Goal: Information Seeking & Learning: Learn about a topic

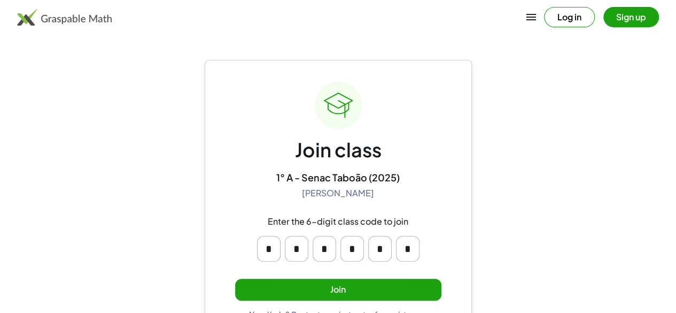
click at [379, 282] on button "Join" at bounding box center [338, 290] width 206 height 22
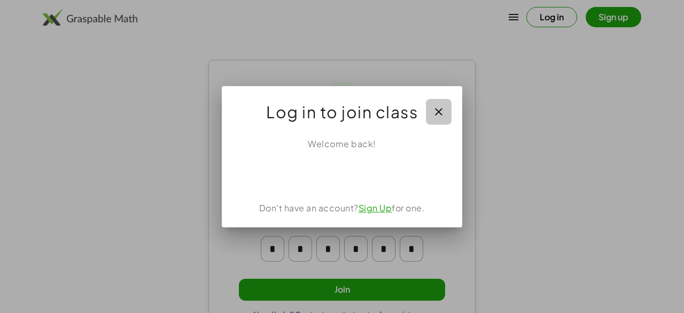
click at [441, 104] on button "button" at bounding box center [439, 112] width 26 height 26
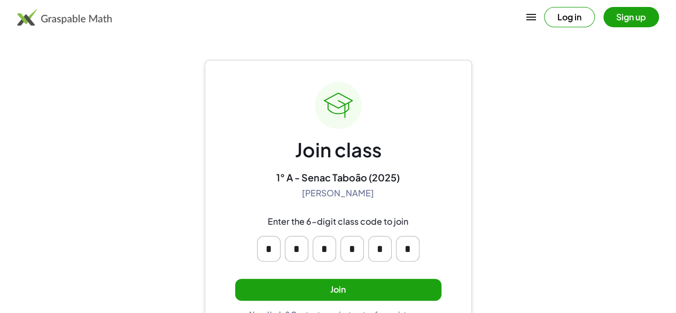
click at [384, 283] on button "Join" at bounding box center [338, 290] width 206 height 22
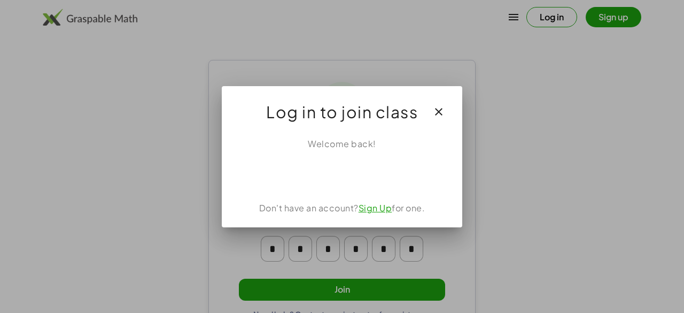
click at [379, 208] on link "Sign Up" at bounding box center [376, 207] width 34 height 11
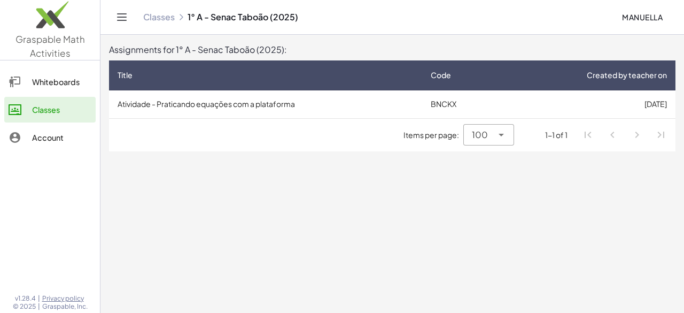
click at [364, 106] on td "Atividade - Praticando equações com a plataforma" at bounding box center [265, 104] width 313 height 28
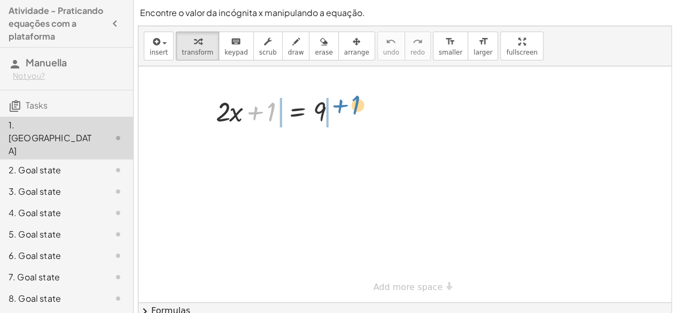
drag, startPoint x: 272, startPoint y: 106, endPoint x: 357, endPoint y: 99, distance: 84.8
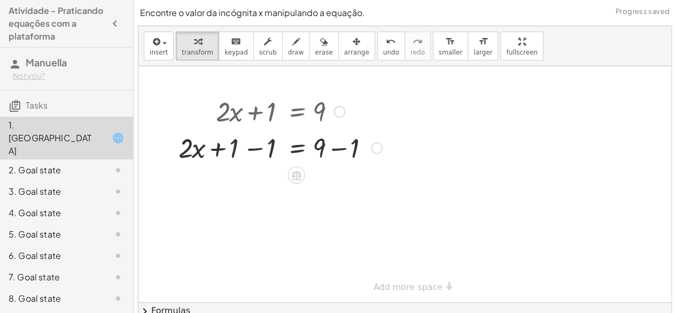
click at [232, 153] on div at bounding box center [280, 147] width 214 height 36
click at [250, 148] on div at bounding box center [280, 147] width 214 height 36
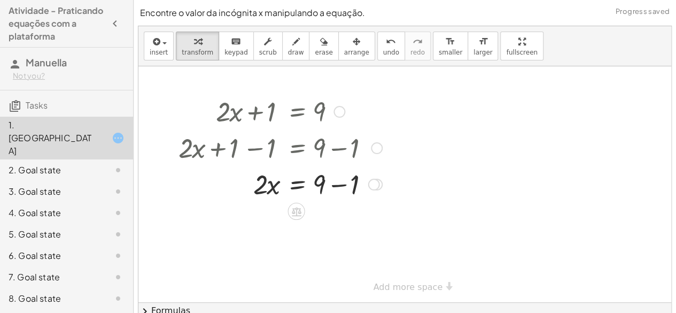
click at [335, 184] on div at bounding box center [280, 183] width 214 height 36
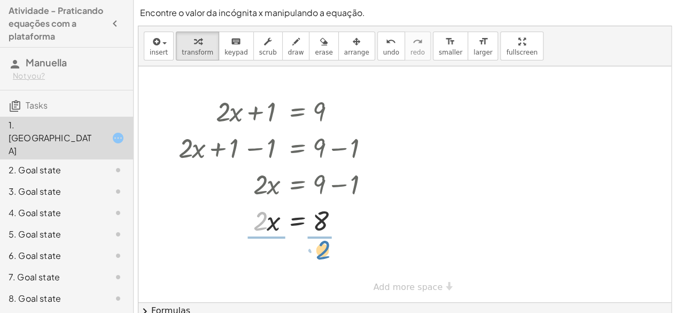
drag, startPoint x: 264, startPoint y: 221, endPoint x: 327, endPoint y: 251, distance: 69.1
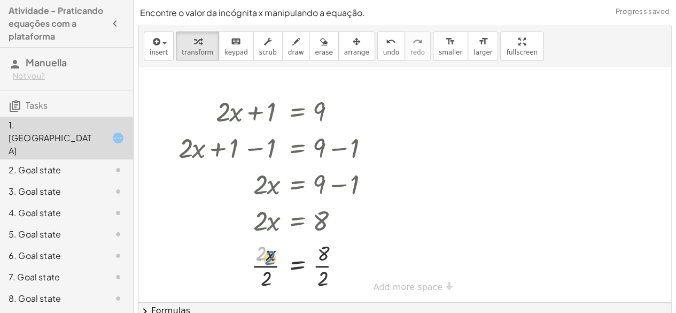
click at [264, 255] on div at bounding box center [280, 264] width 214 height 53
click at [269, 256] on div at bounding box center [280, 264] width 214 height 53
click at [269, 257] on div at bounding box center [280, 264] width 214 height 53
click at [273, 264] on div at bounding box center [280, 264] width 214 height 53
click at [326, 265] on div at bounding box center [280, 264] width 214 height 53
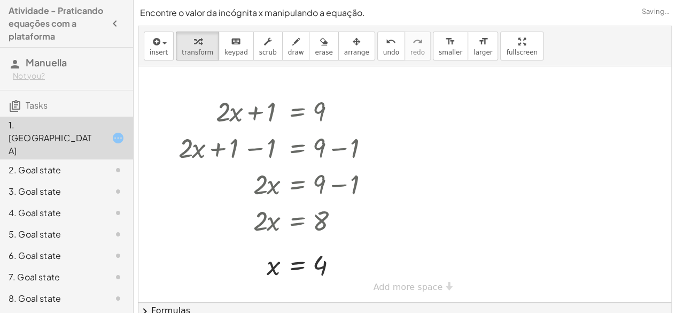
scroll to position [41, 0]
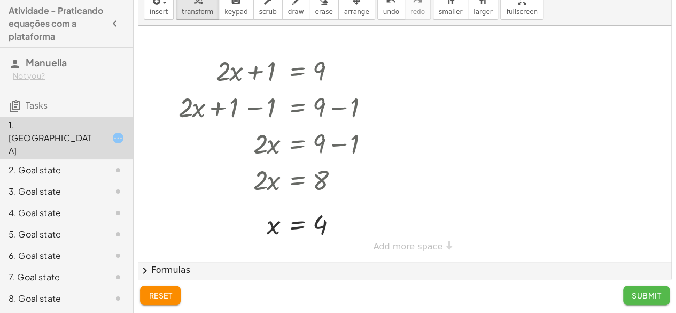
click at [644, 300] on button "Submit" at bounding box center [646, 294] width 47 height 19
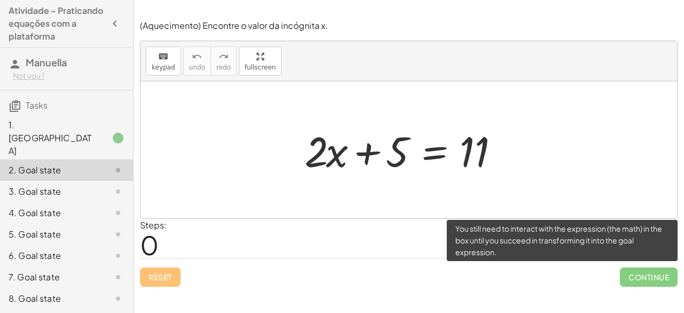
click at [653, 280] on span "Continue" at bounding box center [649, 276] width 58 height 19
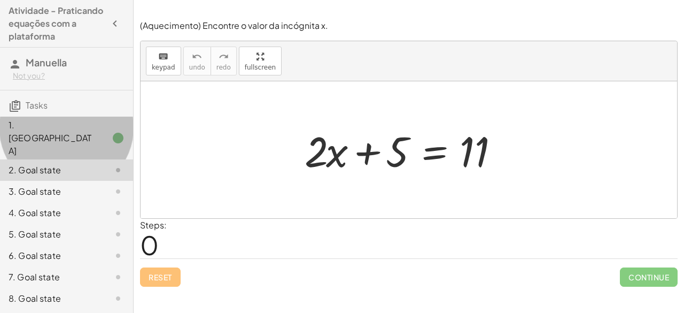
click at [118, 132] on icon at bounding box center [118, 138] width 13 height 13
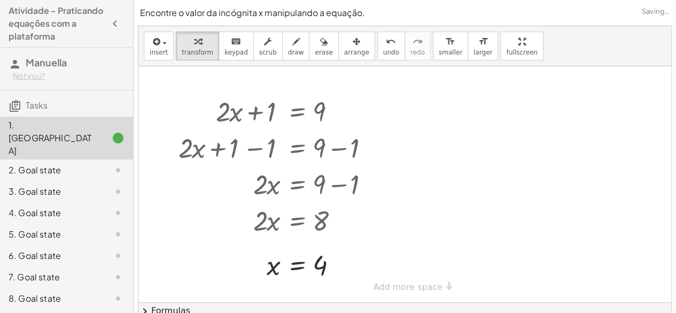
click at [126, 202] on div "2. Goal state" at bounding box center [66, 212] width 133 height 21
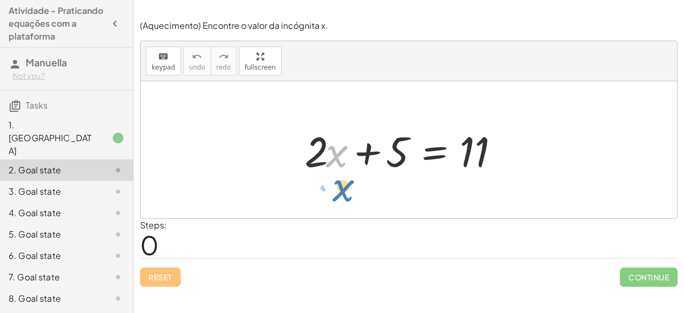
drag, startPoint x: 331, startPoint y: 155, endPoint x: 340, endPoint y: 158, distance: 9.6
click at [340, 158] on div at bounding box center [412, 149] width 227 height 55
drag, startPoint x: 313, startPoint y: 165, endPoint x: 305, endPoint y: 159, distance: 9.9
click at [305, 159] on div at bounding box center [412, 149] width 227 height 55
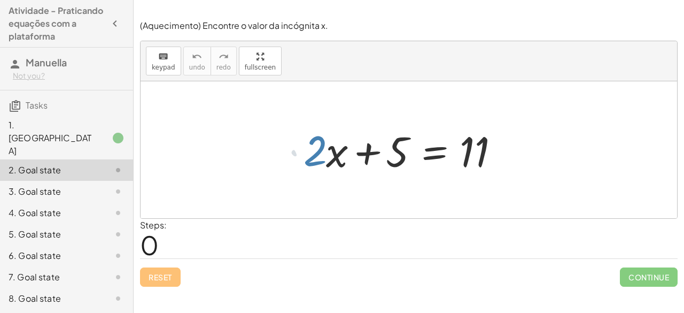
click at [305, 159] on div at bounding box center [412, 149] width 227 height 55
click at [315, 153] on div at bounding box center [412, 149] width 227 height 55
click at [332, 152] on div at bounding box center [412, 149] width 227 height 55
click at [335, 155] on div at bounding box center [412, 149] width 227 height 55
click at [336, 156] on div at bounding box center [412, 149] width 227 height 55
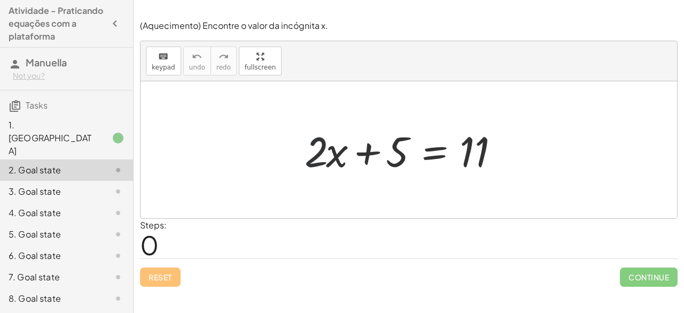
click at [321, 146] on div at bounding box center [412, 149] width 227 height 55
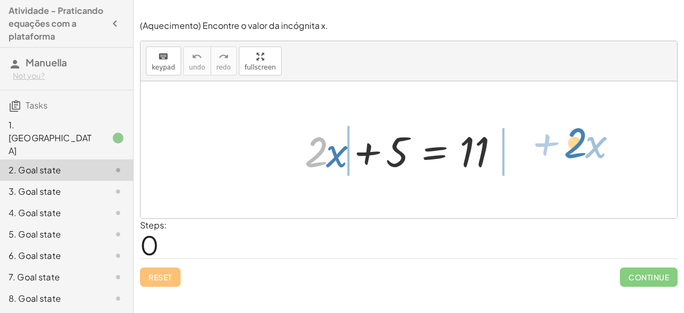
drag, startPoint x: 321, startPoint y: 146, endPoint x: 569, endPoint y: 130, distance: 248.6
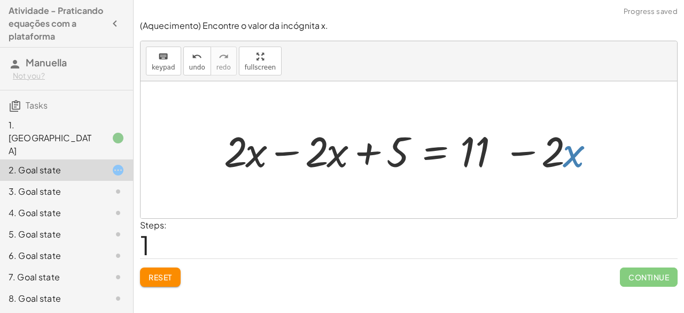
drag, startPoint x: 569, startPoint y: 130, endPoint x: 567, endPoint y: 138, distance: 8.7
click at [567, 138] on div at bounding box center [414, 149] width 390 height 55
click at [567, 126] on div at bounding box center [414, 149] width 390 height 55
click at [169, 281] on button "Reset" at bounding box center [160, 276] width 41 height 19
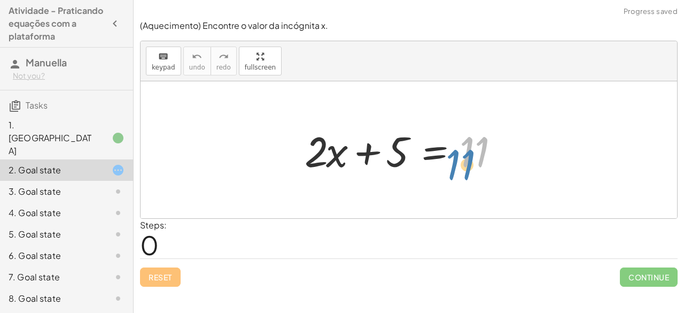
drag, startPoint x: 473, startPoint y: 142, endPoint x: 462, endPoint y: 148, distance: 12.5
click at [462, 148] on div at bounding box center [412, 149] width 227 height 55
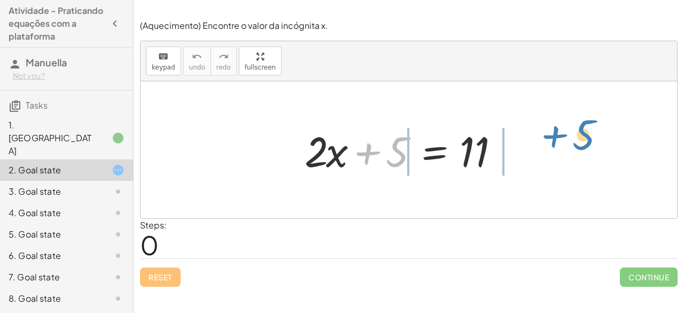
drag, startPoint x: 400, startPoint y: 143, endPoint x: 567, endPoint y: 128, distance: 166.9
click at [567, 128] on div "+ 5 + · 2 · x + 5 = 11" at bounding box center [409, 149] width 537 height 137
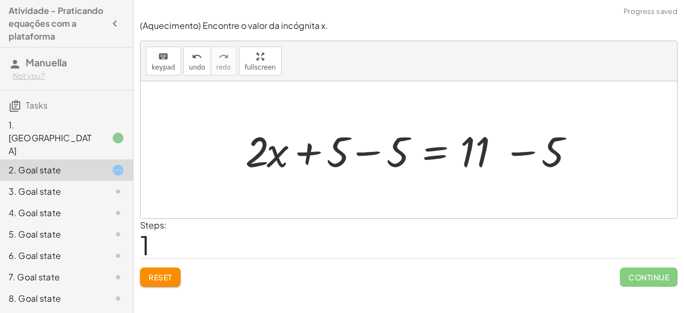
click at [368, 155] on div at bounding box center [413, 149] width 347 height 55
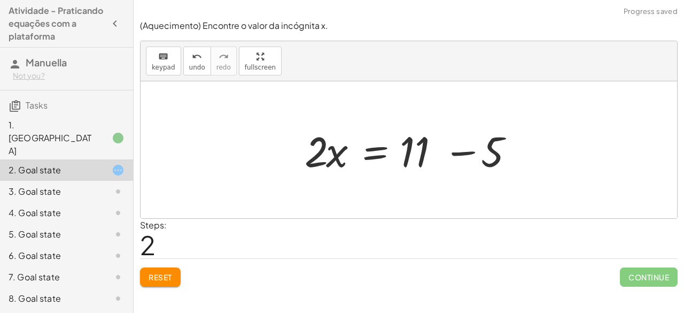
click at [464, 152] on div at bounding box center [412, 149] width 227 height 55
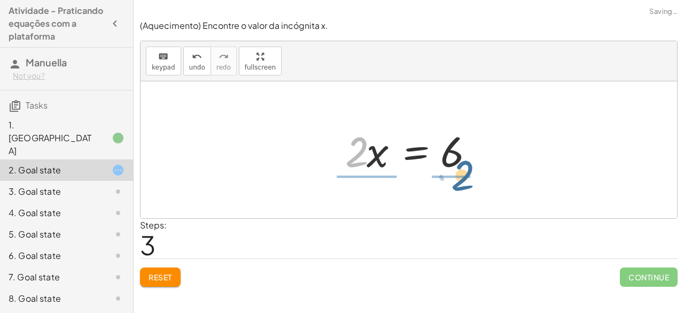
drag, startPoint x: 361, startPoint y: 158, endPoint x: 457, endPoint y: 163, distance: 95.8
click at [457, 163] on div at bounding box center [413, 149] width 146 height 55
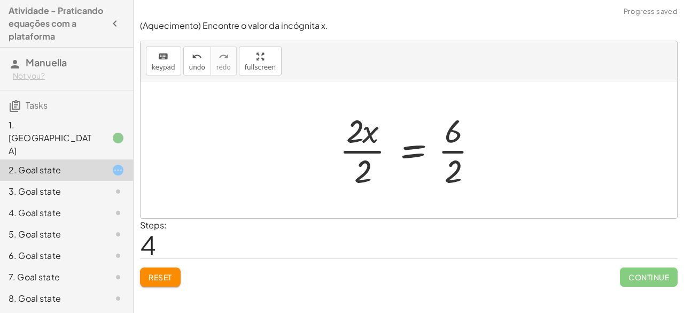
click at [366, 147] on div at bounding box center [413, 150] width 158 height 82
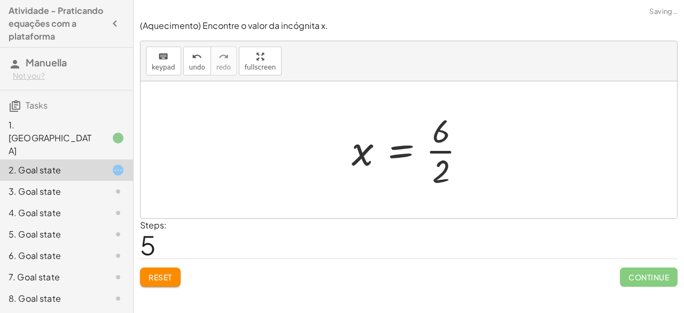
click at [439, 153] on div at bounding box center [412, 150] width 133 height 82
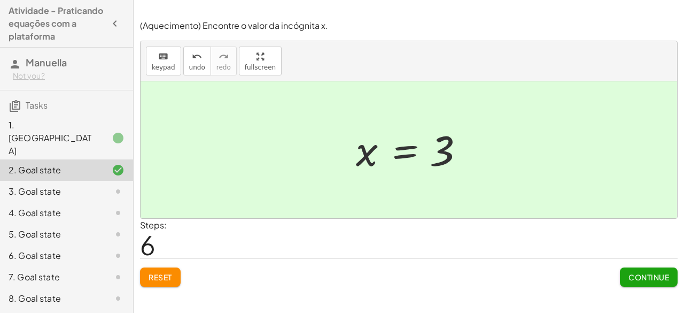
click at [652, 270] on button "Continue" at bounding box center [649, 276] width 58 height 19
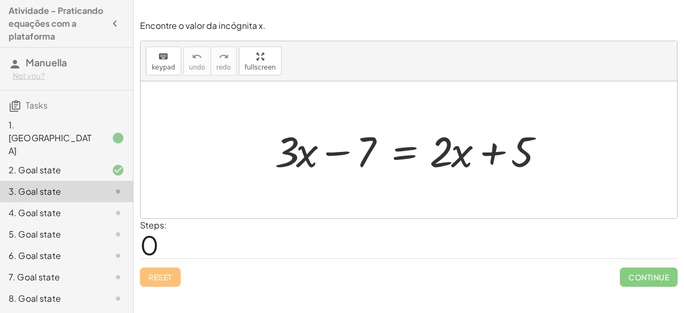
click at [339, 151] on div at bounding box center [412, 149] width 287 height 55
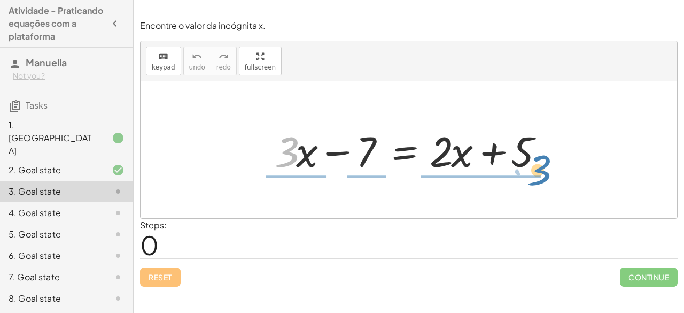
drag, startPoint x: 294, startPoint y: 164, endPoint x: 557, endPoint y: 166, distance: 262.5
click at [557, 166] on div "· 3 + · x + · 3 · x − 7 = + · 2 · x + 5" at bounding box center [409, 150] width 300 height 60
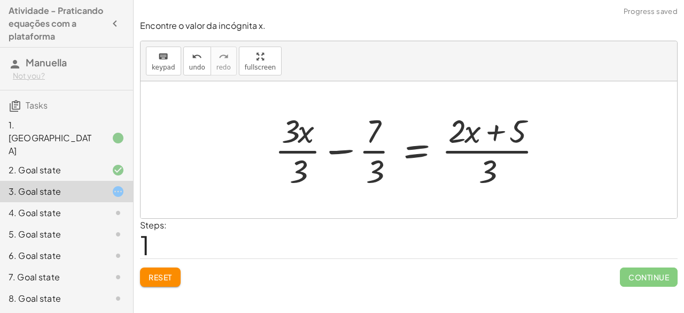
click at [339, 150] on div at bounding box center [412, 150] width 287 height 82
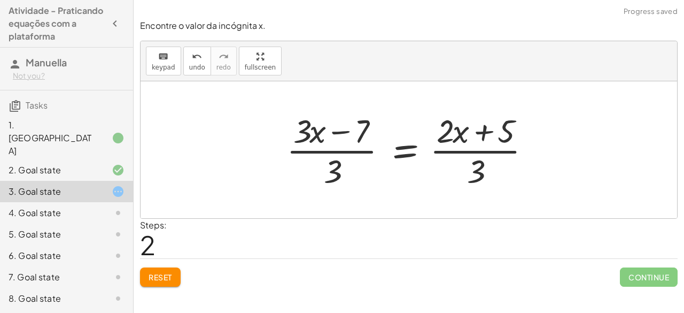
click at [342, 132] on div at bounding box center [413, 150] width 264 height 82
drag, startPoint x: 362, startPoint y: 128, endPoint x: 493, endPoint y: 119, distance: 131.8
click at [363, 135] on div at bounding box center [413, 150] width 264 height 82
drag, startPoint x: 362, startPoint y: 130, endPoint x: 565, endPoint y: 121, distance: 202.3
drag, startPoint x: 361, startPoint y: 134, endPoint x: 556, endPoint y: 163, distance: 197.3
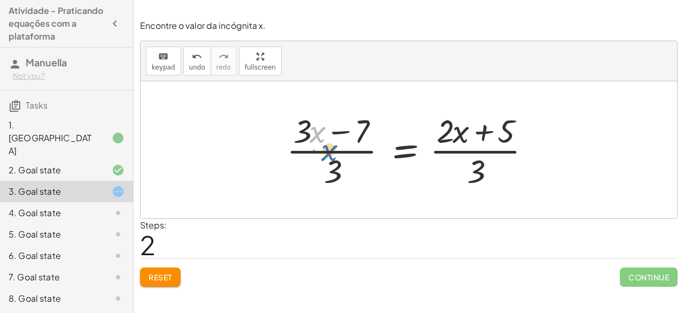
drag, startPoint x: 311, startPoint y: 133, endPoint x: 315, endPoint y: 128, distance: 6.8
click at [315, 128] on div at bounding box center [413, 150] width 264 height 82
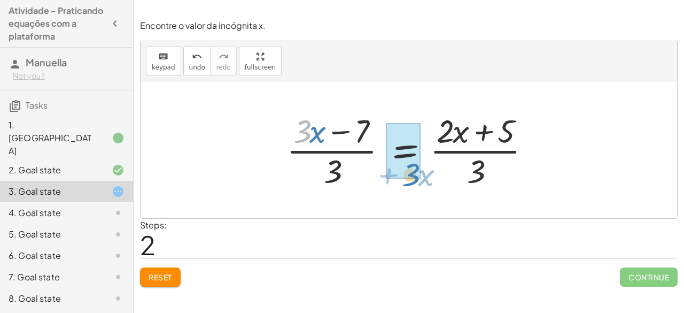
drag, startPoint x: 304, startPoint y: 137, endPoint x: 438, endPoint y: 181, distance: 141.0
click at [438, 181] on div at bounding box center [413, 150] width 264 height 82
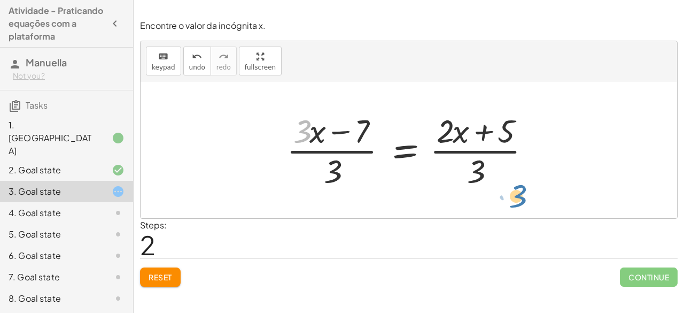
drag, startPoint x: 304, startPoint y: 137, endPoint x: 470, endPoint y: 165, distance: 169.1
click at [470, 165] on div at bounding box center [413, 150] width 264 height 82
click at [308, 132] on div at bounding box center [413, 150] width 264 height 82
drag, startPoint x: 304, startPoint y: 131, endPoint x: 545, endPoint y: 120, distance: 241.9
drag, startPoint x: 303, startPoint y: 129, endPoint x: 503, endPoint y: 160, distance: 201.7
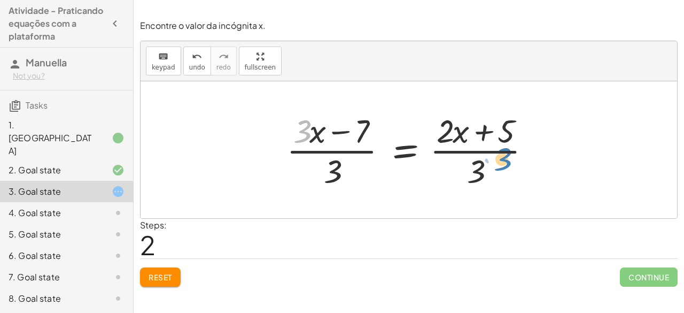
click at [503, 160] on div at bounding box center [413, 150] width 264 height 82
drag, startPoint x: 484, startPoint y: 128, endPoint x: 454, endPoint y: 134, distance: 30.4
click at [454, 134] on div at bounding box center [413, 150] width 264 height 82
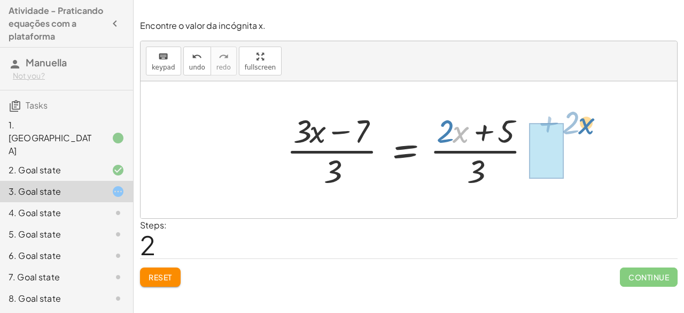
drag, startPoint x: 466, startPoint y: 134, endPoint x: 605, endPoint y: 125, distance: 139.3
click at [605, 125] on div "+ · 3 · x − 7 = + · 2 · x + 5 + · 3 · x · 3 − · 7 · 3 = · ( + · 2 · x + 5 ) · 3…" at bounding box center [409, 149] width 537 height 137
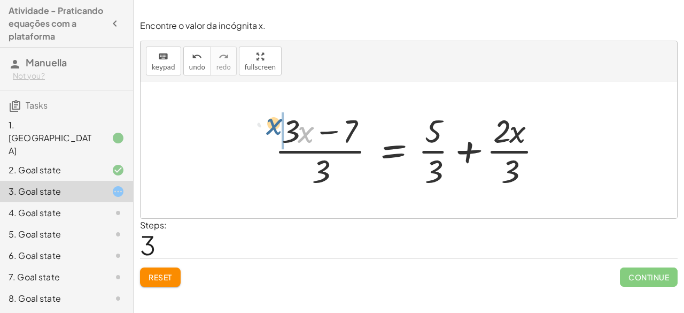
drag, startPoint x: 302, startPoint y: 137, endPoint x: 275, endPoint y: 127, distance: 28.6
click at [275, 127] on div at bounding box center [412, 150] width 287 height 82
click at [326, 131] on div at bounding box center [412, 150] width 287 height 82
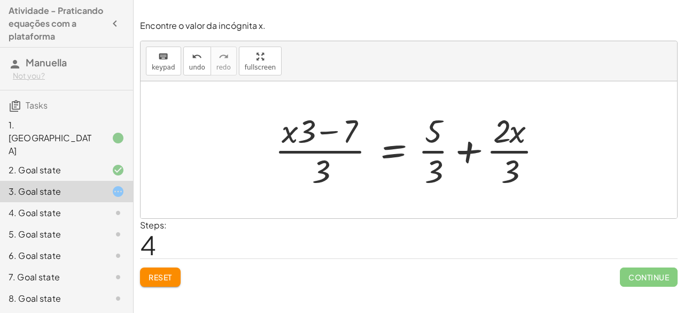
click at [434, 174] on div at bounding box center [412, 150] width 287 height 82
click at [461, 141] on div at bounding box center [412, 150] width 287 height 82
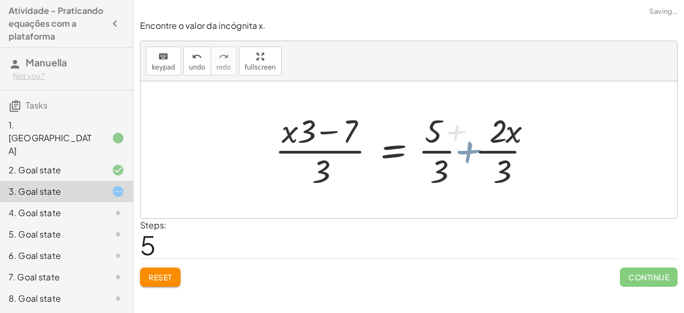
click at [464, 151] on div at bounding box center [401, 150] width 264 height 82
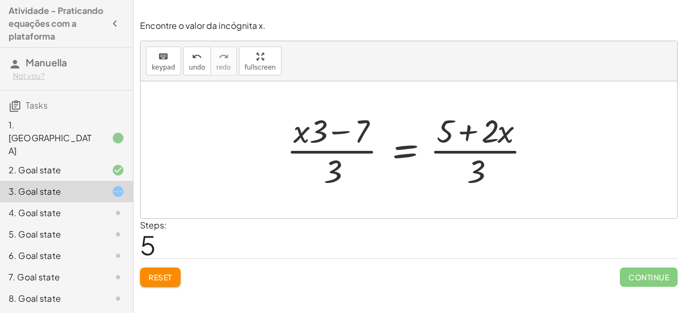
click at [465, 150] on div at bounding box center [413, 150] width 264 height 82
click at [167, 278] on span "Reset" at bounding box center [161, 277] width 24 height 10
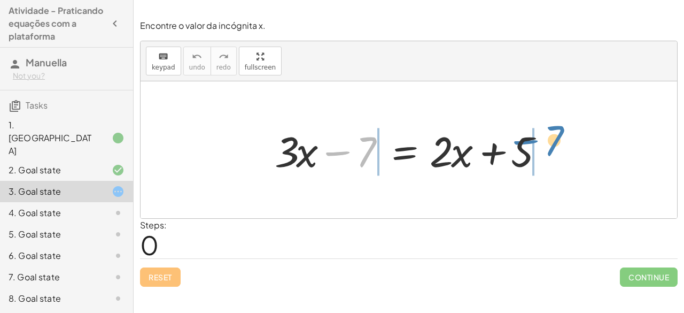
drag, startPoint x: 362, startPoint y: 152, endPoint x: 557, endPoint y: 150, distance: 194.1
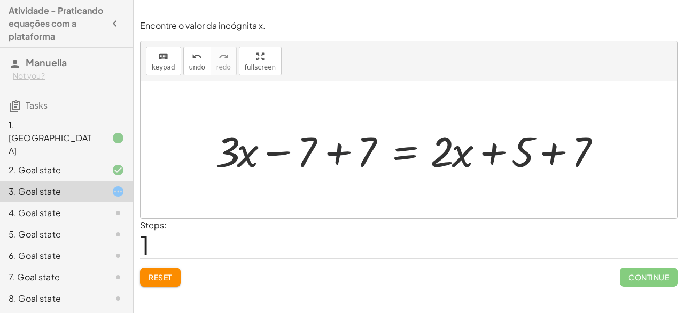
click at [338, 156] on div at bounding box center [413, 149] width 407 height 55
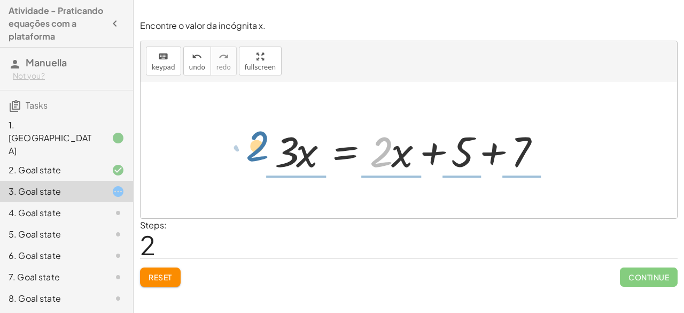
drag, startPoint x: 383, startPoint y: 152, endPoint x: 257, endPoint y: 145, distance: 126.3
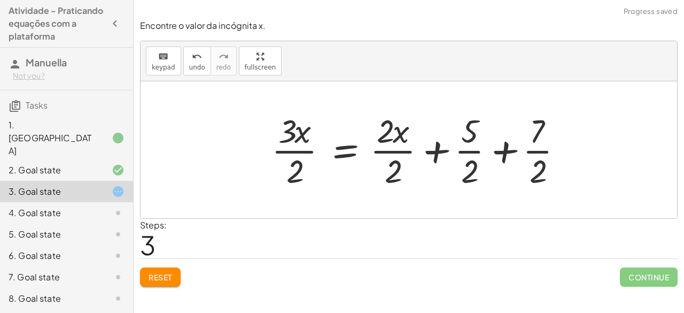
click at [165, 270] on button "Reset" at bounding box center [160, 276] width 41 height 19
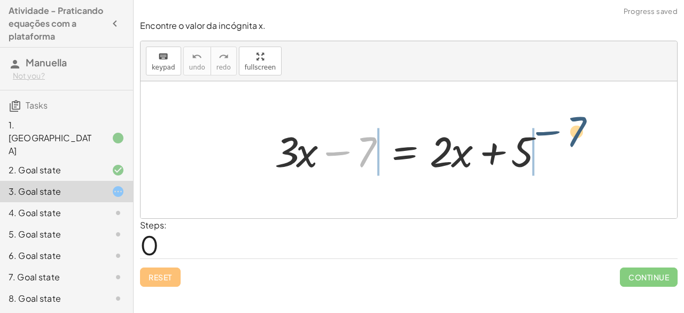
drag, startPoint x: 363, startPoint y: 152, endPoint x: 597, endPoint y: 141, distance: 233.9
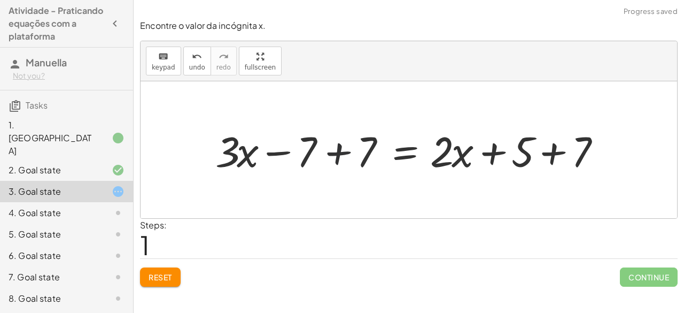
click at [347, 149] on div at bounding box center [413, 149] width 407 height 55
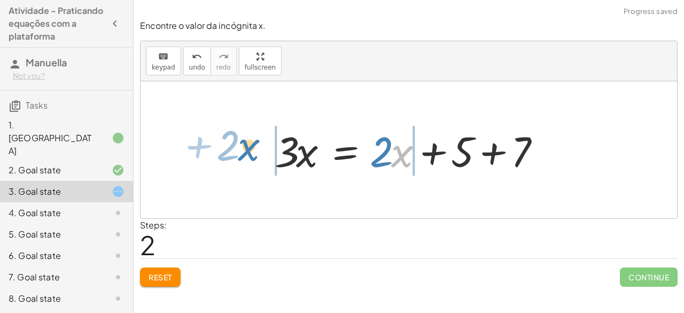
drag, startPoint x: 400, startPoint y: 155, endPoint x: 246, endPoint y: 149, distance: 153.6
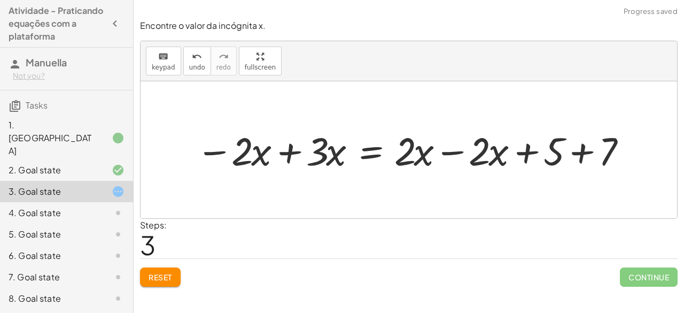
click at [467, 151] on div at bounding box center [413, 149] width 445 height 51
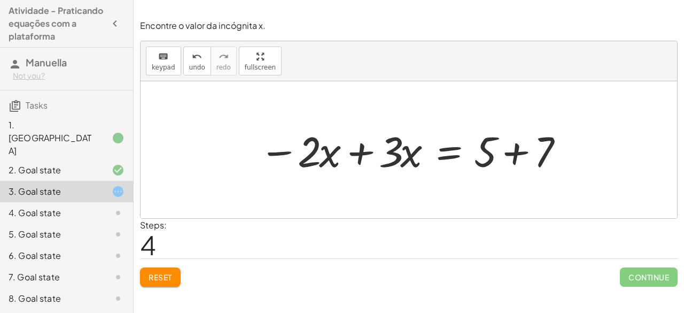
click at [516, 150] on div at bounding box center [413, 149] width 319 height 55
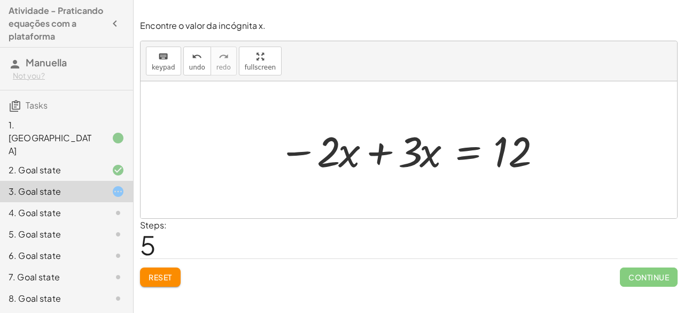
click at [385, 151] on div at bounding box center [413, 149] width 280 height 55
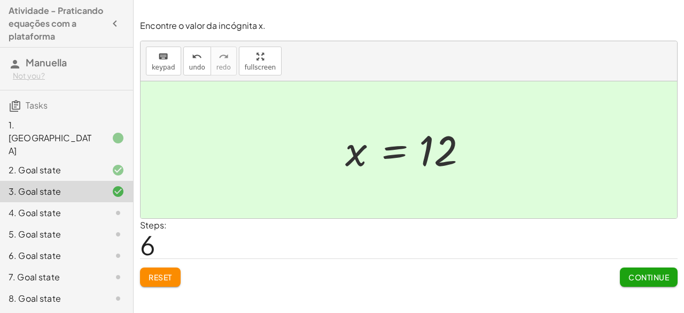
click at [64, 206] on div "4. Goal state" at bounding box center [52, 212] width 86 height 13
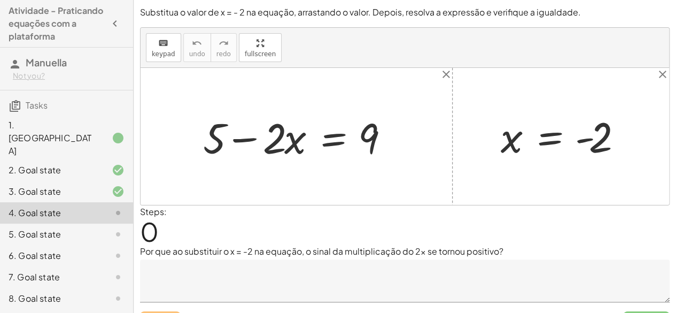
click at [242, 144] on div at bounding box center [301, 136] width 206 height 55
drag, startPoint x: 278, startPoint y: 141, endPoint x: 278, endPoint y: 169, distance: 28.3
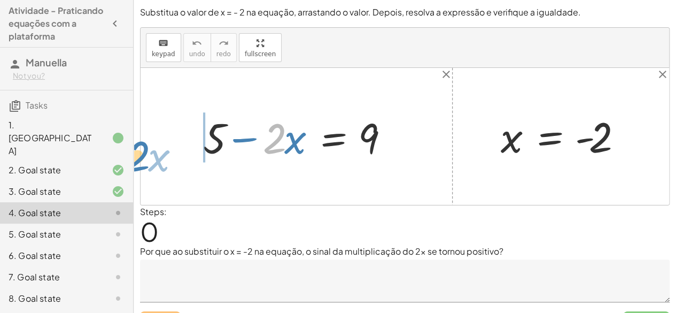
drag, startPoint x: 277, startPoint y: 130, endPoint x: 155, endPoint y: 141, distance: 122.9
click at [155, 141] on div "· 2 − · x + 5 − · 2 · x = 9 x = - 2" at bounding box center [405, 136] width 529 height 137
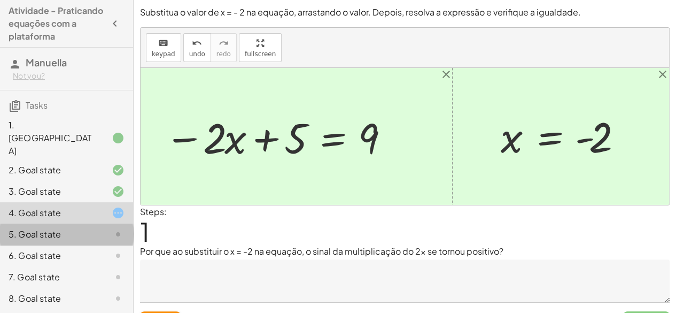
click at [57, 228] on div "5. Goal state" at bounding box center [52, 234] width 86 height 13
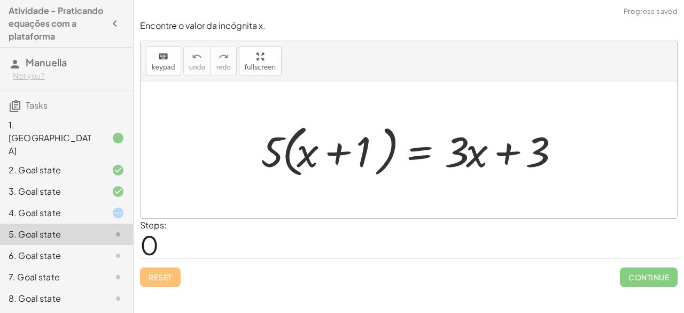
click at [86, 206] on div "4. Goal state" at bounding box center [52, 212] width 86 height 13
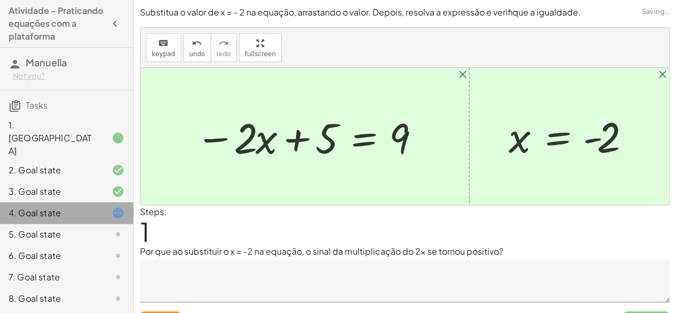
click at [86, 206] on div "4. Goal state" at bounding box center [52, 212] width 86 height 13
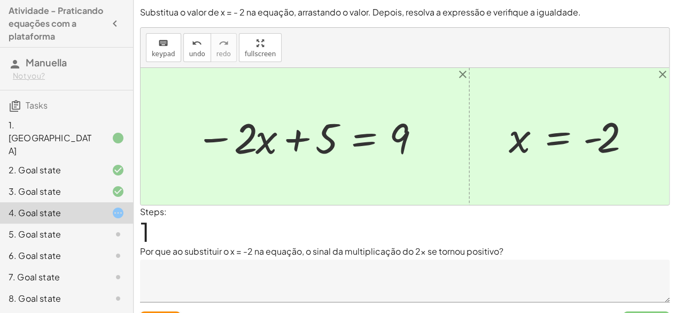
click at [599, 137] on div at bounding box center [573, 136] width 139 height 53
click at [294, 141] on div at bounding box center [308, 136] width 237 height 55
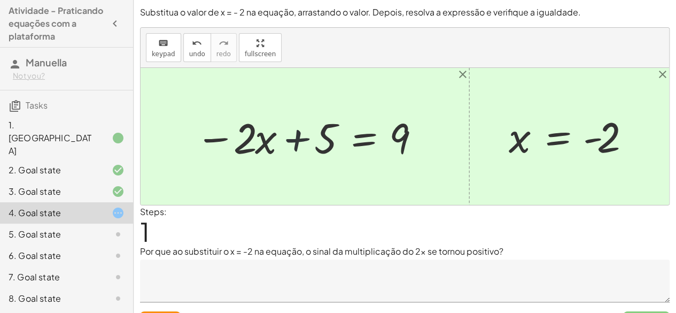
click at [294, 141] on div at bounding box center [308, 136] width 237 height 55
click at [261, 140] on div at bounding box center [308, 136] width 237 height 55
click at [212, 136] on div at bounding box center [308, 136] width 237 height 55
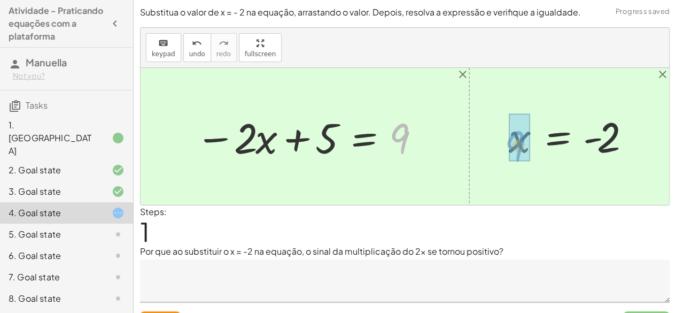
drag, startPoint x: 408, startPoint y: 124, endPoint x: 520, endPoint y: 129, distance: 112.4
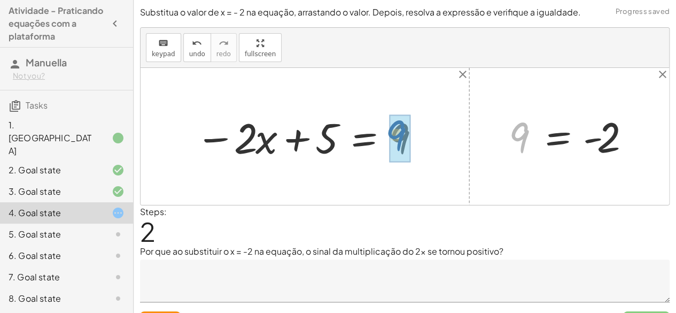
drag, startPoint x: 520, startPoint y: 129, endPoint x: 398, endPoint y: 127, distance: 122.4
click at [399, 138] on div at bounding box center [315, 136] width 251 height 55
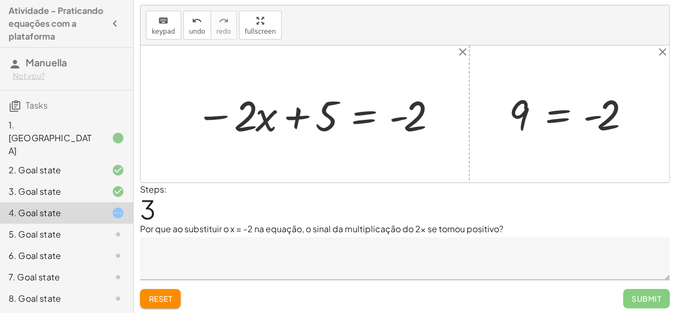
click at [168, 296] on span "Reset" at bounding box center [161, 299] width 24 height 10
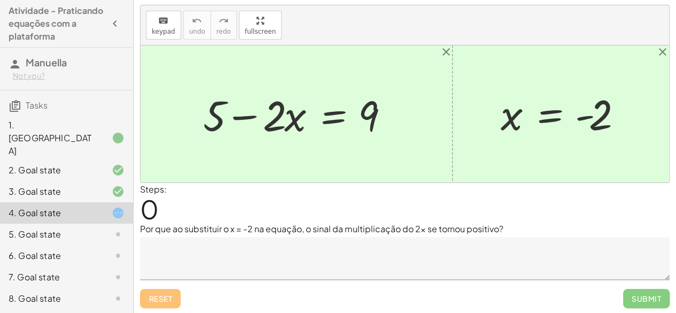
scroll to position [0, 0]
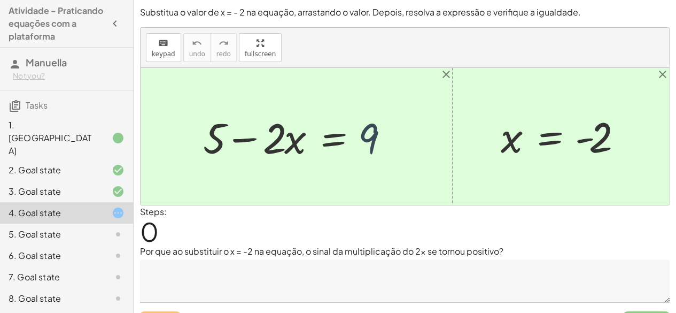
click at [371, 127] on div at bounding box center [301, 136] width 206 height 55
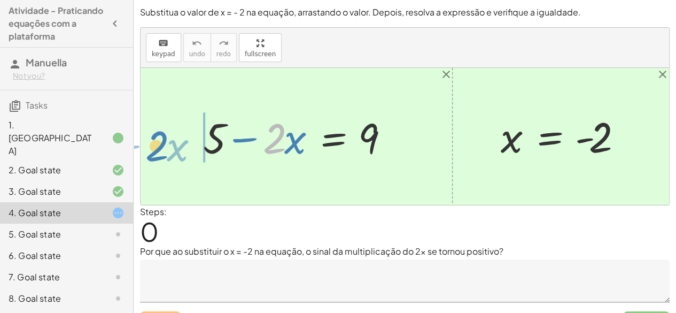
drag, startPoint x: 269, startPoint y: 144, endPoint x: 153, endPoint y: 149, distance: 116.7
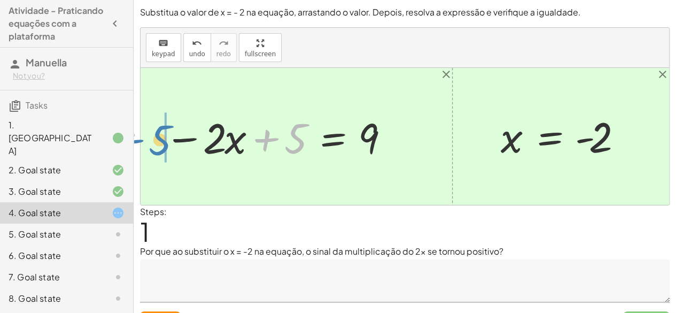
drag, startPoint x: 291, startPoint y: 144, endPoint x: 156, endPoint y: 144, distance: 135.3
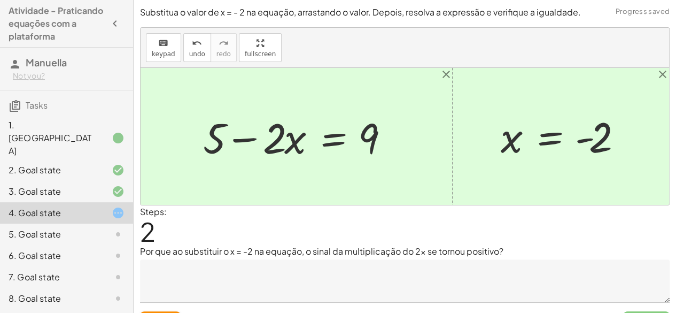
click at [253, 137] on div at bounding box center [301, 136] width 206 height 55
drag, startPoint x: 595, startPoint y: 144, endPoint x: 462, endPoint y: 150, distance: 132.7
click at [462, 150] on div "+ 5 − · 2 · x = 9 − · 2 · x + 5 = 9 + 5 − · 2 · x = 9 - 2 x = - 2" at bounding box center [405, 136] width 529 height 137
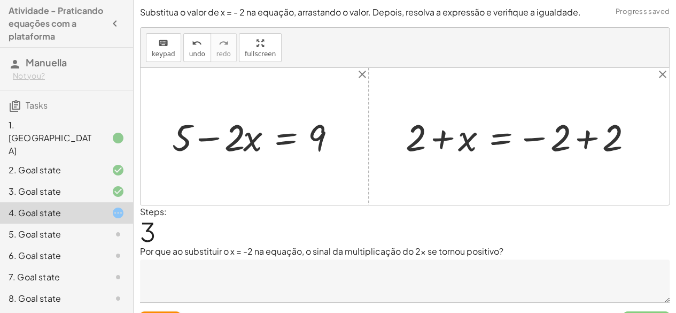
click at [446, 132] on div at bounding box center [522, 136] width 245 height 49
click at [539, 137] on div at bounding box center [522, 136] width 245 height 49
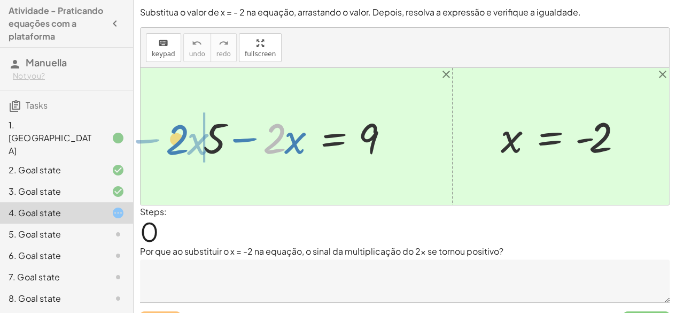
drag, startPoint x: 276, startPoint y: 135, endPoint x: 186, endPoint y: 121, distance: 91.5
click at [186, 121] on div "· 2 − · x + 5 − · 2 · x = 9 x = - 2" at bounding box center [405, 136] width 529 height 137
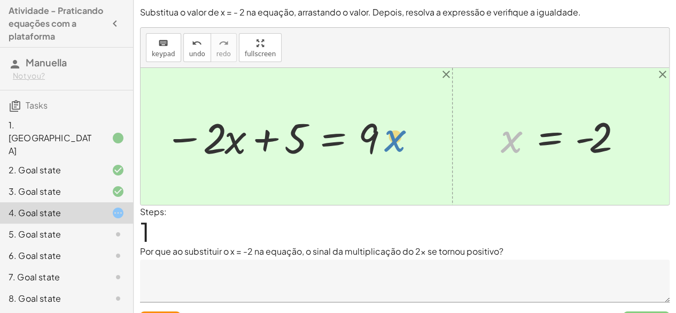
drag, startPoint x: 500, startPoint y: 140, endPoint x: 384, endPoint y: 134, distance: 116.7
click at [384, 134] on div "+ 5 − · 2 · x = 9 + 5 − · 2 · x = 9 x x = - 2" at bounding box center [405, 136] width 529 height 137
drag, startPoint x: 512, startPoint y: 144, endPoint x: 646, endPoint y: 134, distance: 135.1
click at [646, 134] on div "+ 5 − · 2 · x = 9 + 5 − · 2 · x = 9 x x = - 2" at bounding box center [405, 136] width 529 height 137
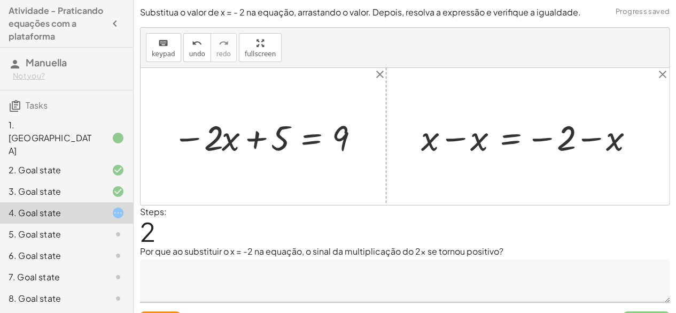
click at [546, 138] on div at bounding box center [531, 136] width 231 height 46
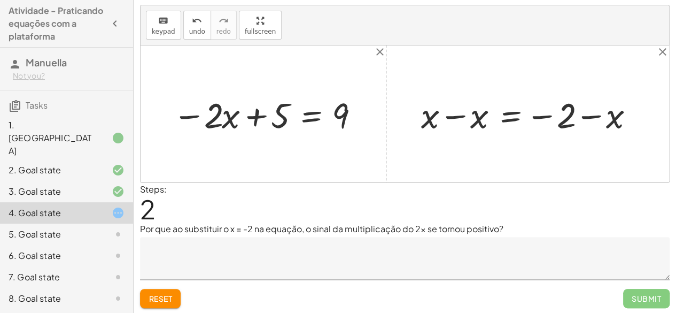
click at [158, 283] on div "Reset Submit" at bounding box center [405, 294] width 530 height 28
click at [158, 284] on div "Reset Submit" at bounding box center [405, 294] width 530 height 28
click at [154, 289] on button "Reset" at bounding box center [160, 298] width 41 height 19
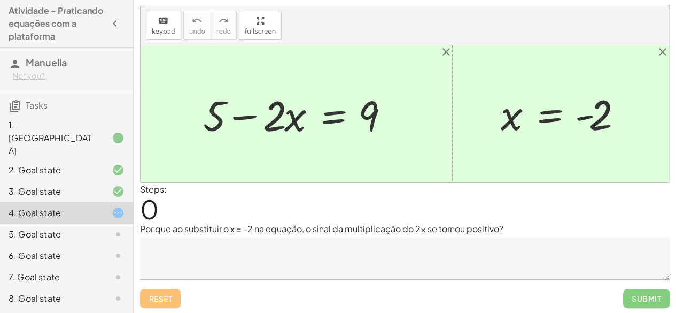
click at [326, 122] on div at bounding box center [301, 114] width 206 height 55
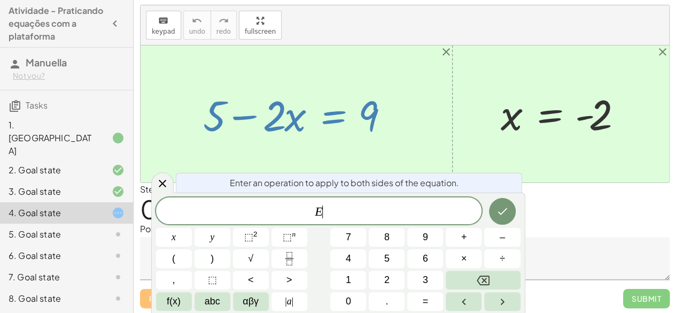
click at [382, 148] on div at bounding box center [405, 113] width 529 height 137
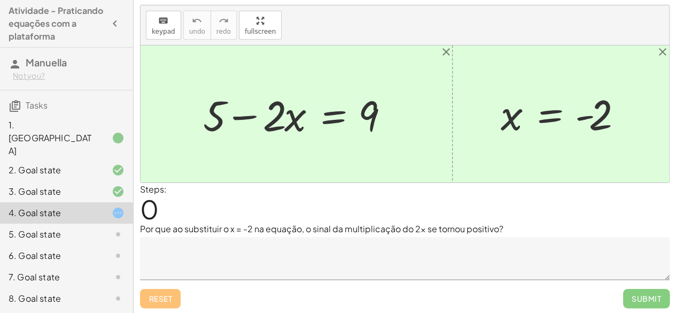
click at [327, 121] on div at bounding box center [301, 114] width 206 height 55
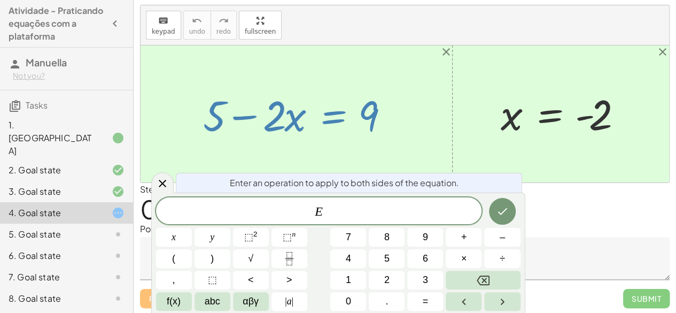
click at [393, 122] on div at bounding box center [301, 114] width 206 height 55
click at [426, 76] on div at bounding box center [405, 113] width 529 height 137
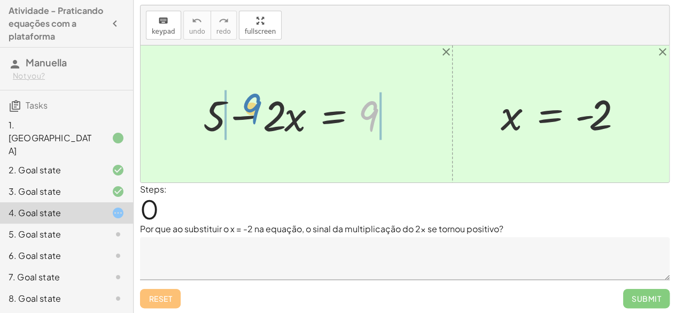
drag, startPoint x: 370, startPoint y: 109, endPoint x: 252, endPoint y: 101, distance: 118.4
click at [252, 101] on div at bounding box center [301, 114] width 206 height 55
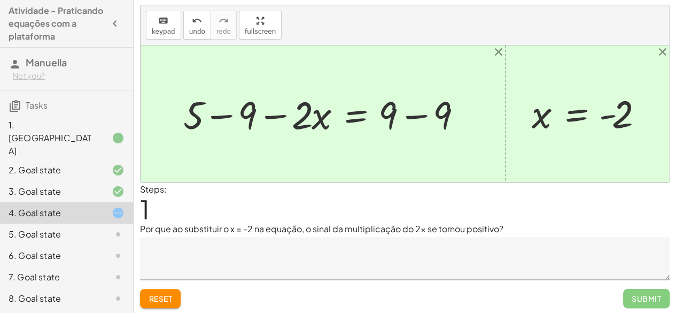
click at [264, 109] on div at bounding box center [327, 114] width 298 height 50
click at [265, 110] on div at bounding box center [327, 114] width 298 height 50
click at [216, 109] on div at bounding box center [327, 114] width 298 height 50
click at [216, 109] on div at bounding box center [333, 114] width 273 height 50
click at [215, 112] on div at bounding box center [333, 114] width 273 height 50
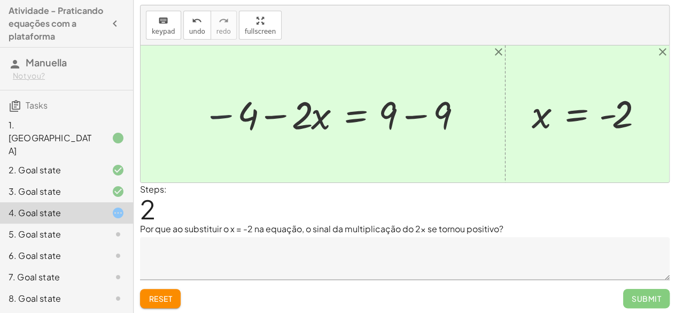
click at [215, 112] on div at bounding box center [333, 114] width 273 height 50
click at [217, 114] on div at bounding box center [333, 114] width 273 height 50
click at [218, 115] on div at bounding box center [333, 114] width 273 height 50
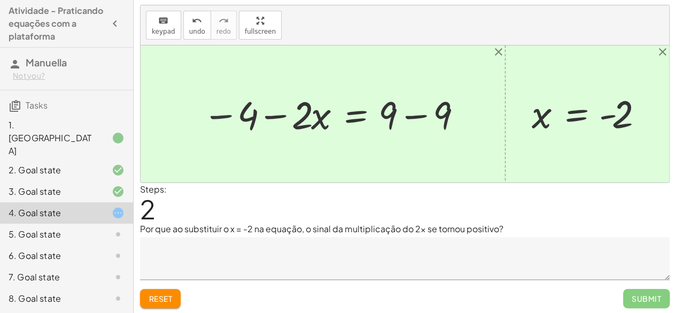
click at [218, 115] on div at bounding box center [333, 114] width 273 height 50
click at [275, 112] on div at bounding box center [333, 114] width 273 height 50
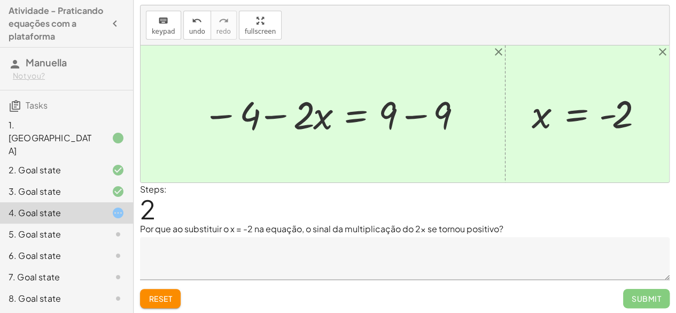
click at [275, 112] on div at bounding box center [333, 114] width 273 height 50
click at [407, 115] on div at bounding box center [333, 114] width 273 height 50
click at [407, 115] on div at bounding box center [306, 114] width 218 height 50
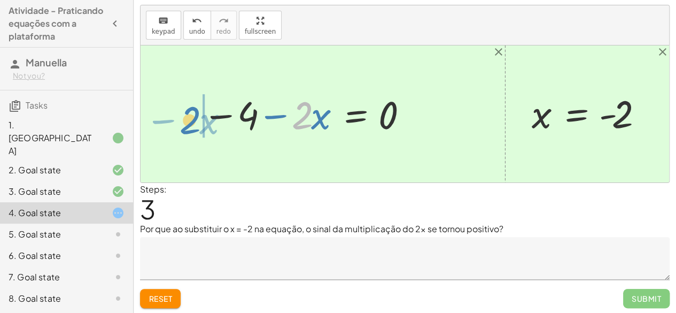
drag, startPoint x: 305, startPoint y: 120, endPoint x: 181, endPoint y: 115, distance: 124.1
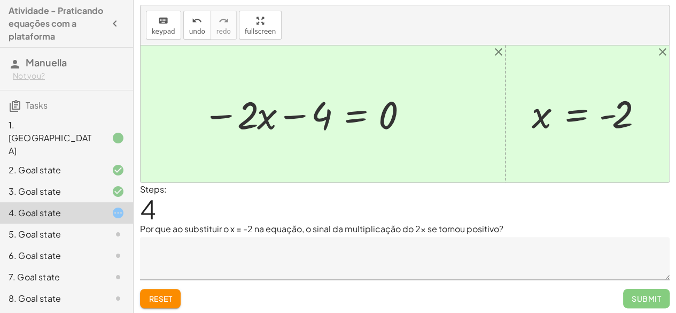
click at [304, 113] on div at bounding box center [306, 114] width 218 height 50
click at [220, 111] on div at bounding box center [306, 114] width 218 height 50
drag, startPoint x: 321, startPoint y: 119, endPoint x: 193, endPoint y: 117, distance: 127.8
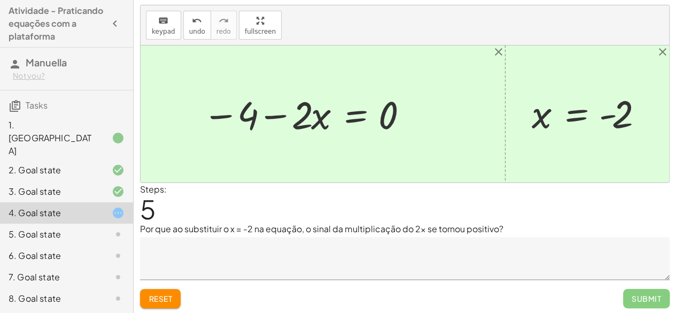
click at [210, 113] on div at bounding box center [306, 114] width 218 height 50
click at [283, 121] on div at bounding box center [306, 114] width 218 height 50
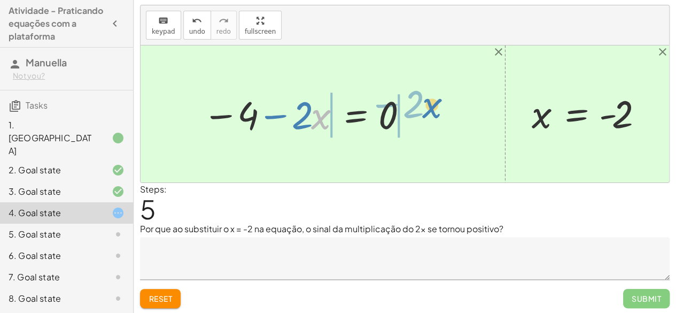
drag, startPoint x: 320, startPoint y: 117, endPoint x: 430, endPoint y: 120, distance: 110.2
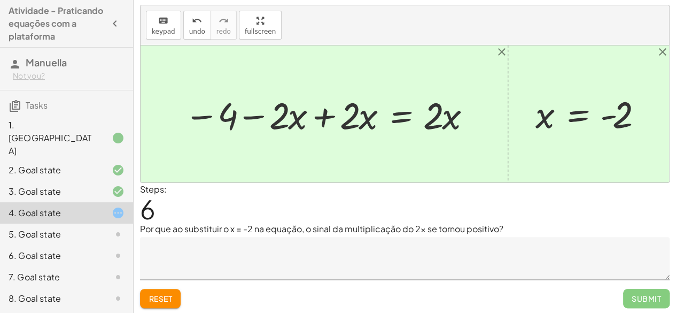
click at [224, 158] on div at bounding box center [405, 113] width 529 height 137
click at [263, 114] on div at bounding box center [329, 114] width 300 height 49
click at [321, 115] on div at bounding box center [329, 114] width 300 height 49
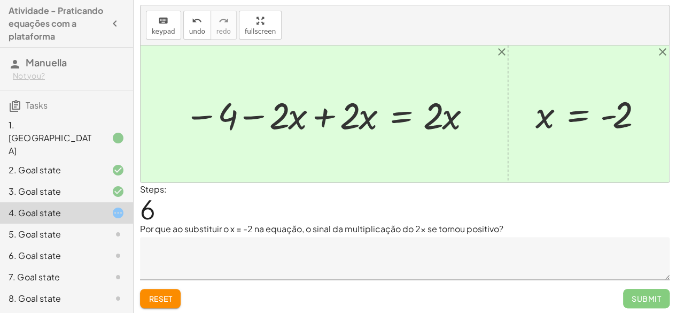
click at [321, 115] on div at bounding box center [405, 113] width 529 height 137
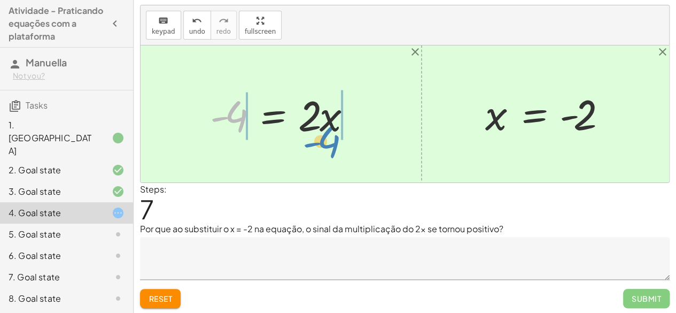
drag, startPoint x: 237, startPoint y: 114, endPoint x: 329, endPoint y: 134, distance: 94.2
click at [329, 134] on div at bounding box center [285, 114] width 160 height 55
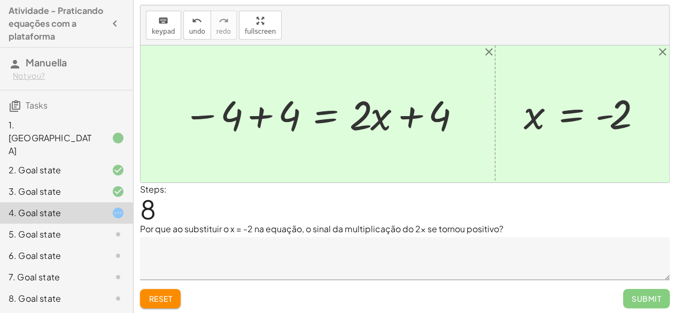
click at [263, 118] on div at bounding box center [321, 113] width 289 height 53
drag, startPoint x: 446, startPoint y: 119, endPoint x: 446, endPoint y: 172, distance: 52.4
click at [446, 172] on div "+ 5 − · 2 · x = 9 + 5 − 9 − · 2 · x = + 9 − 9 − 4 − · 2 · x = + 9 − 9 − 4 − · 2…" at bounding box center [405, 113] width 529 height 137
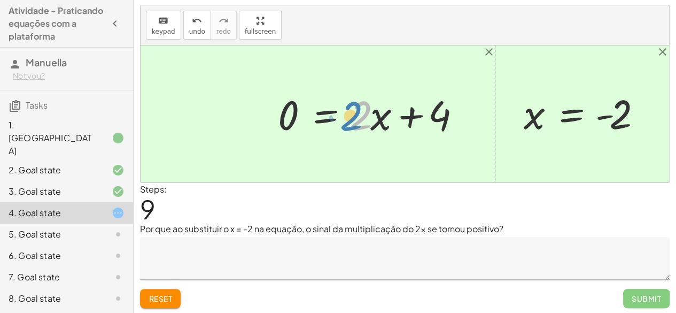
drag, startPoint x: 353, startPoint y: 119, endPoint x: 342, endPoint y: 119, distance: 10.7
click at [342, 119] on div at bounding box center [373, 113] width 200 height 53
drag, startPoint x: 441, startPoint y: 130, endPoint x: 351, endPoint y: 135, distance: 90.5
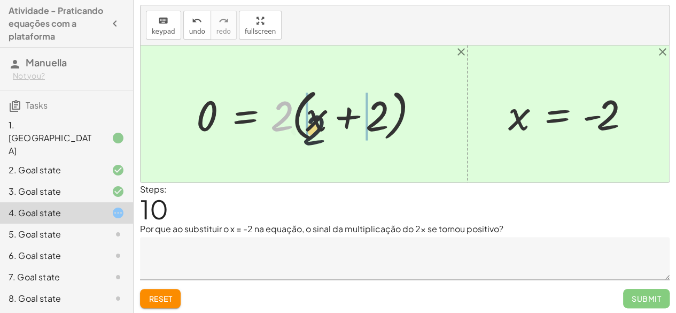
drag, startPoint x: 274, startPoint y: 114, endPoint x: 308, endPoint y: 119, distance: 34.6
click at [308, 119] on div at bounding box center [308, 113] width 235 height 61
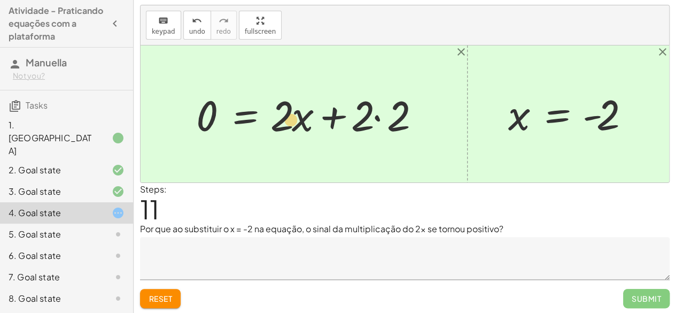
drag, startPoint x: 289, startPoint y: 124, endPoint x: 292, endPoint y: 132, distance: 8.1
click at [292, 132] on div at bounding box center [312, 114] width 242 height 55
click at [372, 126] on div at bounding box center [312, 114] width 242 height 55
click at [378, 125] on div at bounding box center [312, 114] width 242 height 55
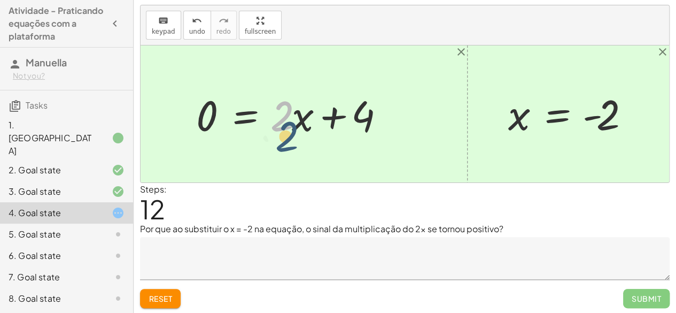
drag, startPoint x: 290, startPoint y: 122, endPoint x: 318, endPoint y: 158, distance: 44.9
click at [318, 158] on div "+ 5 − · 2 · x = 9 + 5 − 9 − · 2 · x = + 9 − 9 − 4 − · 2 · x = + 9 − 9 − 4 − · 2…" at bounding box center [405, 113] width 529 height 137
drag, startPoint x: 318, startPoint y: 158, endPoint x: 338, endPoint y: 159, distance: 20.9
click at [338, 159] on div at bounding box center [405, 113] width 529 height 137
drag, startPoint x: 305, startPoint y: 125, endPoint x: 268, endPoint y: 113, distance: 38.6
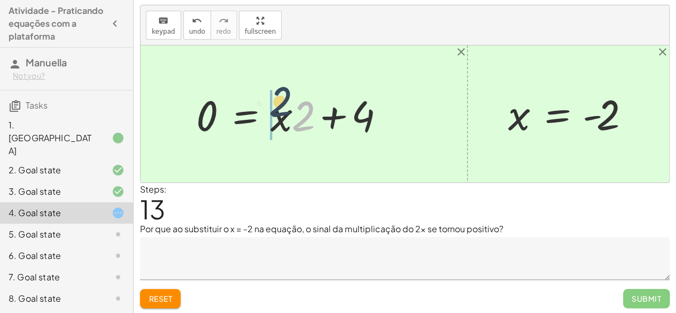
click at [268, 113] on div at bounding box center [294, 114] width 206 height 55
drag, startPoint x: 279, startPoint y: 115, endPoint x: 321, endPoint y: 130, distance: 45.1
click at [321, 130] on div at bounding box center [294, 114] width 206 height 55
click at [329, 136] on div at bounding box center [294, 114] width 206 height 55
drag, startPoint x: 306, startPoint y: 125, endPoint x: 272, endPoint y: 118, distance: 34.3
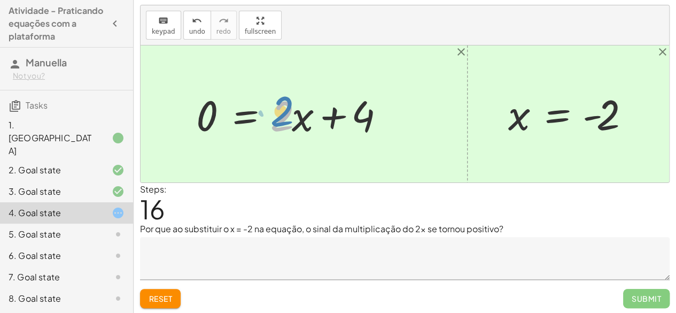
drag, startPoint x: 290, startPoint y: 135, endPoint x: 288, endPoint y: 129, distance: 6.1
click at [288, 129] on div at bounding box center [294, 114] width 206 height 55
drag, startPoint x: 365, startPoint y: 114, endPoint x: 257, endPoint y: 121, distance: 108.3
click at [257, 121] on div at bounding box center [294, 114] width 206 height 55
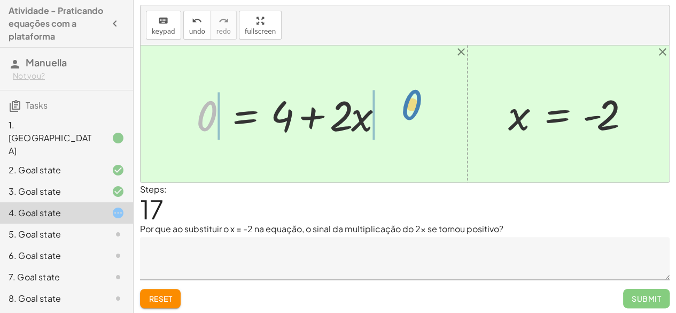
drag, startPoint x: 203, startPoint y: 108, endPoint x: 405, endPoint y: 97, distance: 202.4
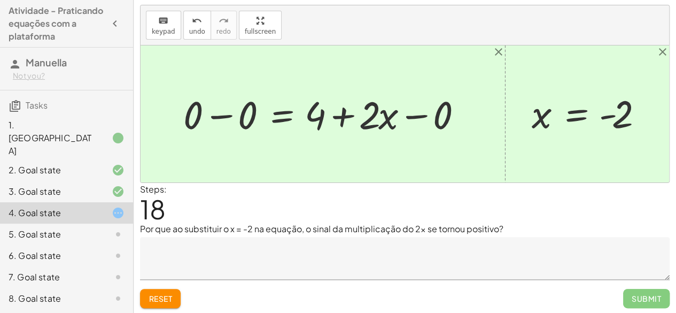
click at [214, 119] on div at bounding box center [327, 114] width 298 height 50
click at [214, 119] on div at bounding box center [405, 113] width 529 height 137
click at [415, 115] on div at bounding box center [354, 114] width 244 height 50
click at [415, 115] on div at bounding box center [327, 114] width 190 height 50
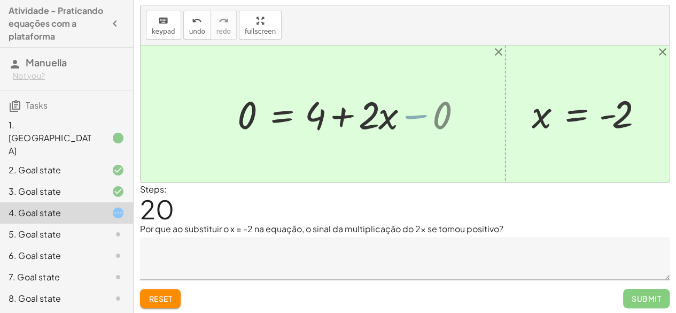
click at [415, 115] on div at bounding box center [327, 114] width 190 height 50
click at [337, 111] on div at bounding box center [327, 114] width 190 height 50
drag, startPoint x: 319, startPoint y: 114, endPoint x: 391, endPoint y: 149, distance: 79.9
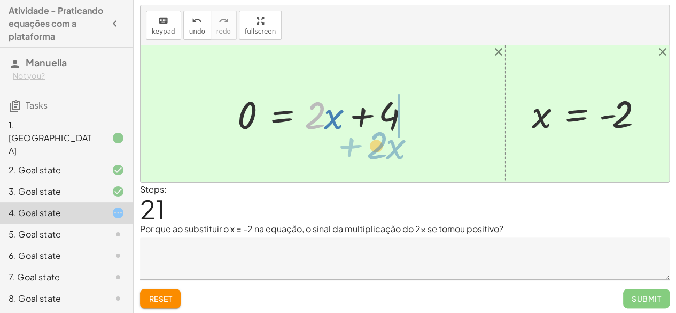
drag, startPoint x: 311, startPoint y: 115, endPoint x: 373, endPoint y: 145, distance: 68.9
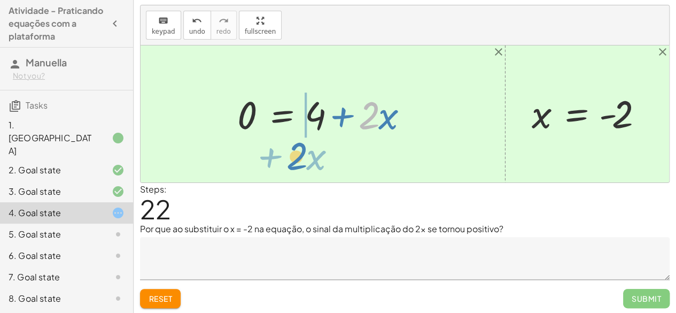
drag, startPoint x: 370, startPoint y: 114, endPoint x: 290, endPoint y: 143, distance: 85.1
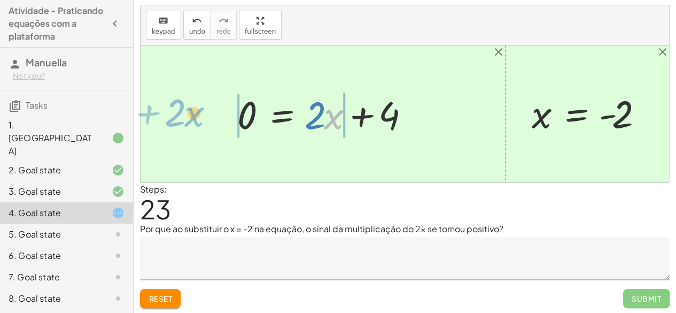
drag, startPoint x: 326, startPoint y: 115, endPoint x: 199, endPoint y: 117, distance: 126.7
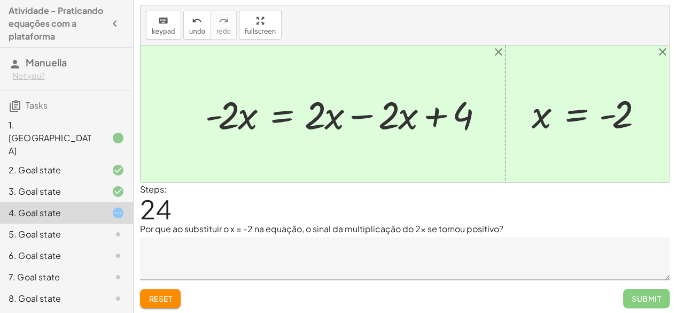
click at [358, 114] on div at bounding box center [348, 114] width 296 height 50
click at [358, 114] on div at bounding box center [405, 113] width 529 height 137
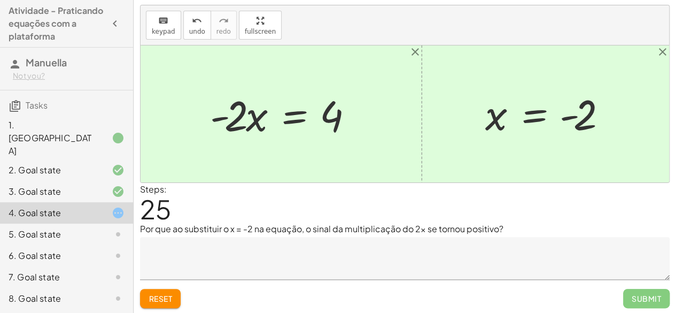
click at [226, 113] on div at bounding box center [285, 114] width 160 height 55
drag, startPoint x: 237, startPoint y: 117, endPoint x: 331, endPoint y: 160, distance: 103.8
click at [331, 160] on div "+ 5 − · 2 · x = 9 + 5 − 9 − · 2 · x = + 9 − 9 − 4 − · 2 · x = + 9 − 9 − 4 − · 2…" at bounding box center [405, 113] width 529 height 137
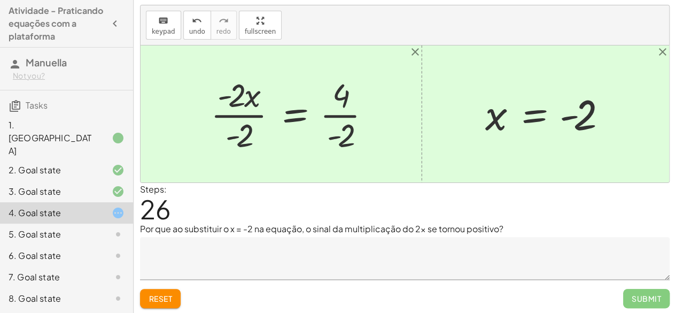
click at [329, 132] on div at bounding box center [294, 114] width 179 height 82
drag, startPoint x: 242, startPoint y: 81, endPoint x: 387, endPoint y: 91, distance: 145.8
click at [387, 91] on div "+ 5 − · 2 · x = 9 + 5 − 9 − · 2 · x = + 9 − 9 − 4 − · 2 · x = + 9 − 9 − 4 − · 2…" at bounding box center [291, 114] width 192 height 88
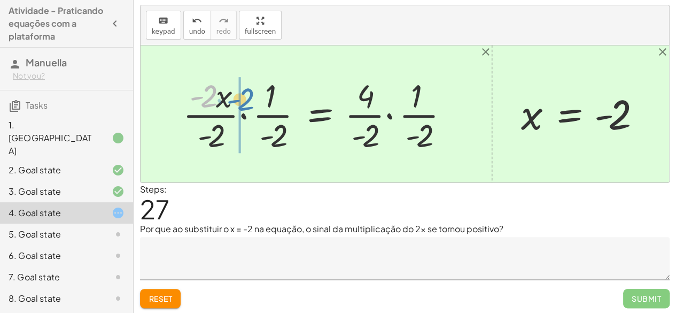
drag, startPoint x: 211, startPoint y: 94, endPoint x: 255, endPoint y: 96, distance: 43.9
click at [255, 96] on div at bounding box center [319, 113] width 285 height 81
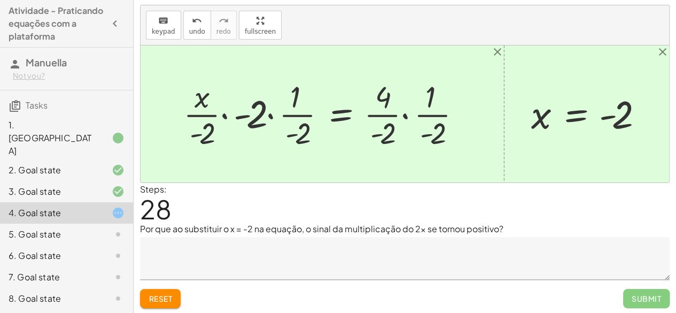
click at [235, 115] on div at bounding box center [326, 114] width 297 height 76
click at [245, 114] on div at bounding box center [326, 114] width 297 height 76
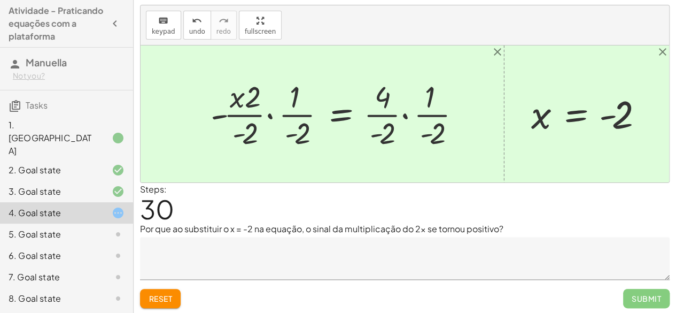
click at [290, 136] on div at bounding box center [339, 114] width 269 height 76
click at [290, 135] on div at bounding box center [339, 114] width 269 height 76
drag, startPoint x: 290, startPoint y: 134, endPoint x: 281, endPoint y: 124, distance: 13.2
click at [290, 129] on div at bounding box center [339, 114] width 269 height 76
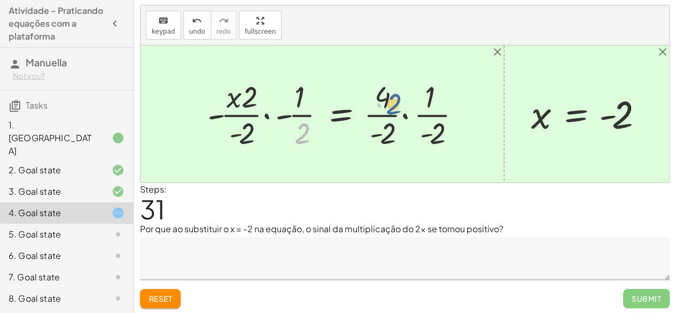
drag, startPoint x: 299, startPoint y: 142, endPoint x: 436, endPoint y: 95, distance: 144.2
click at [436, 95] on div at bounding box center [338, 114] width 273 height 76
drag, startPoint x: 303, startPoint y: 133, endPoint x: 176, endPoint y: 129, distance: 127.3
drag, startPoint x: 297, startPoint y: 134, endPoint x: 190, endPoint y: 97, distance: 113.6
drag, startPoint x: 299, startPoint y: 135, endPoint x: 220, endPoint y: 133, distance: 79.2
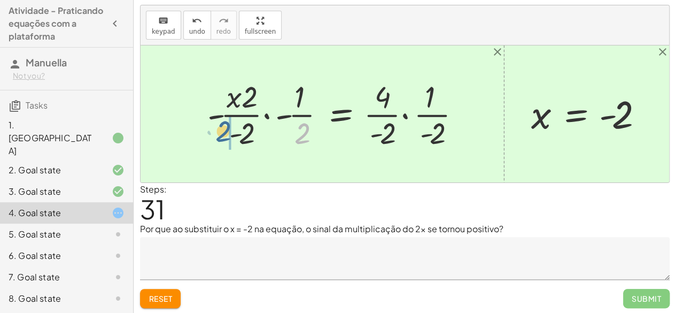
click at [220, 133] on div at bounding box center [338, 114] width 273 height 76
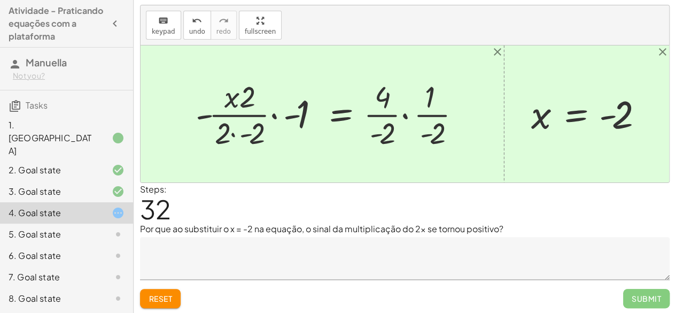
click at [290, 111] on div at bounding box center [332, 114] width 284 height 76
click at [290, 111] on div at bounding box center [346, 114] width 258 height 76
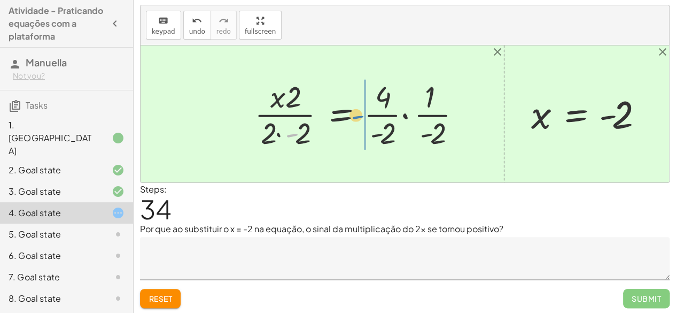
drag, startPoint x: 290, startPoint y: 130, endPoint x: 383, endPoint y: 102, distance: 97.2
click at [383, 102] on div at bounding box center [362, 114] width 226 height 76
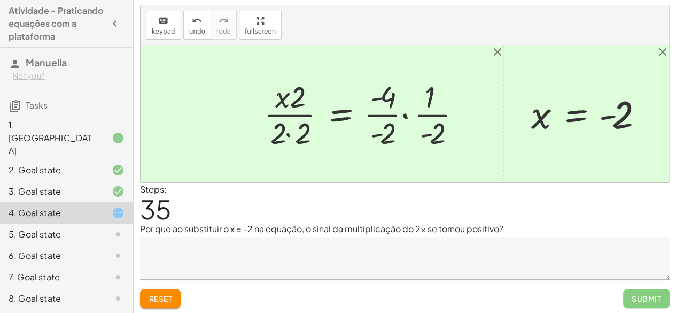
click at [376, 133] on div at bounding box center [367, 114] width 216 height 76
drag, startPoint x: 275, startPoint y: 131, endPoint x: 389, endPoint y: 86, distance: 123.1
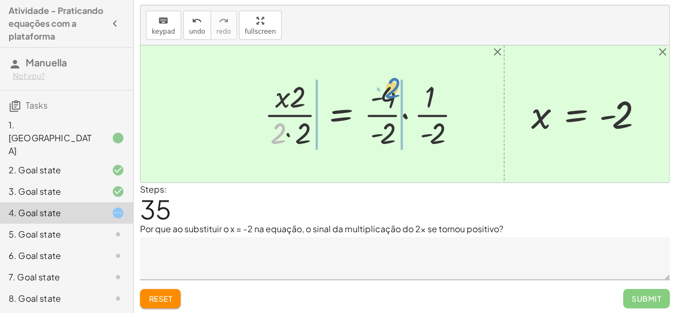
click at [389, 86] on div at bounding box center [367, 114] width 216 height 76
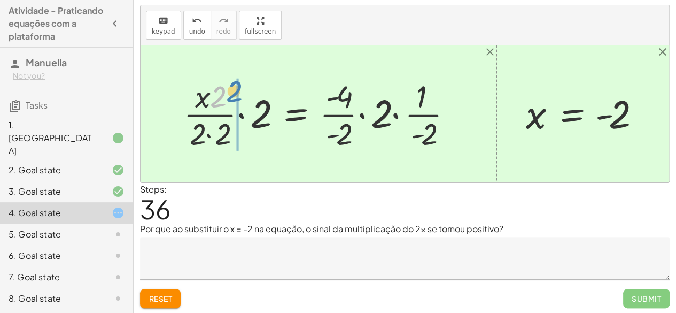
drag, startPoint x: 219, startPoint y: 94, endPoint x: 252, endPoint y: 85, distance: 34.9
click at [252, 85] on div at bounding box center [322, 114] width 289 height 78
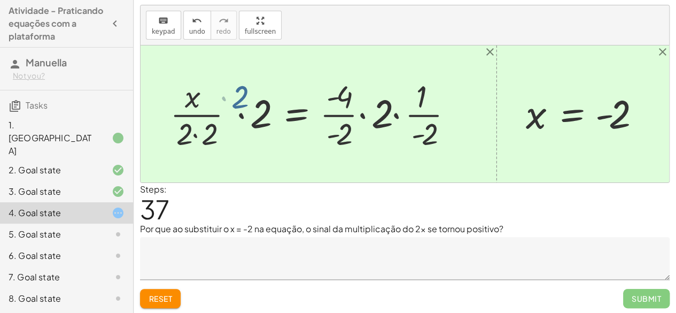
click at [252, 85] on div at bounding box center [306, 114] width 322 height 78
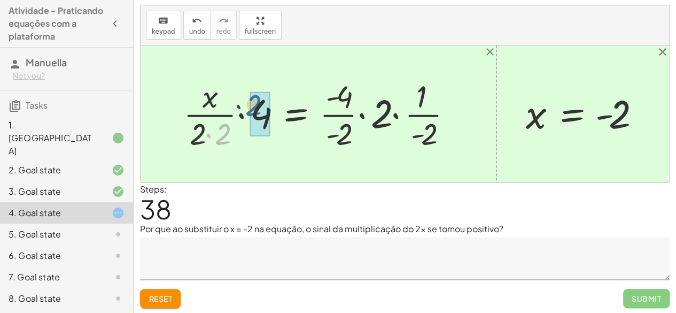
drag, startPoint x: 221, startPoint y: 124, endPoint x: 267, endPoint y: 76, distance: 65.8
click at [267, 76] on div at bounding box center [322, 114] width 289 height 78
drag, startPoint x: 230, startPoint y: 122, endPoint x: 277, endPoint y: 97, distance: 53.1
click at [277, 97] on div at bounding box center [322, 114] width 289 height 78
drag, startPoint x: 223, startPoint y: 132, endPoint x: 268, endPoint y: 101, distance: 54.3
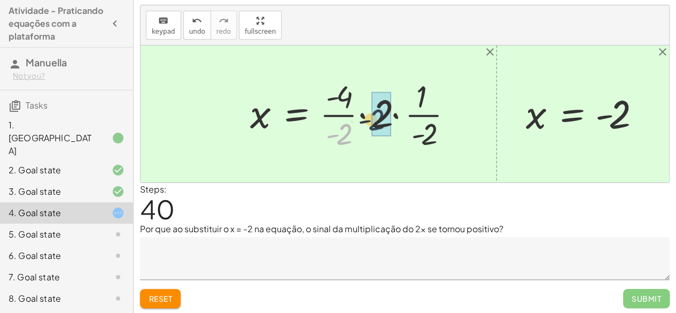
drag, startPoint x: 341, startPoint y: 135, endPoint x: 405, endPoint y: 104, distance: 71.0
click at [405, 104] on div at bounding box center [356, 114] width 222 height 78
drag, startPoint x: 341, startPoint y: 129, endPoint x: 388, endPoint y: 106, distance: 52.4
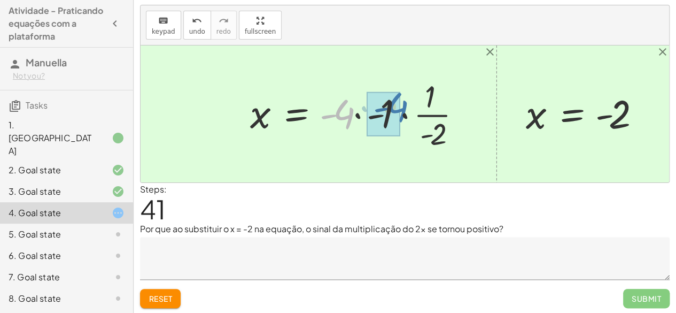
drag, startPoint x: 344, startPoint y: 108, endPoint x: 390, endPoint y: 103, distance: 46.8
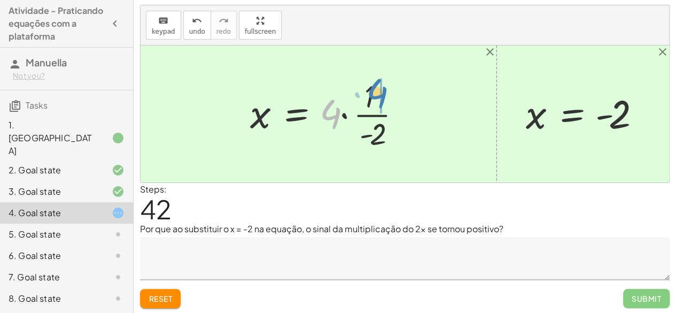
drag, startPoint x: 339, startPoint y: 99, endPoint x: 388, endPoint y: 76, distance: 53.8
click at [388, 76] on div at bounding box center [330, 114] width 171 height 78
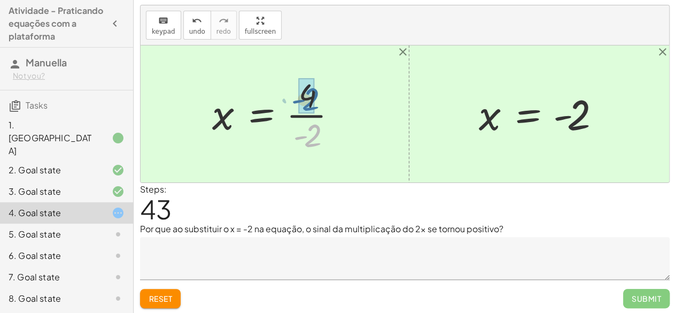
drag, startPoint x: 313, startPoint y: 127, endPoint x: 313, endPoint y: 109, distance: 18.2
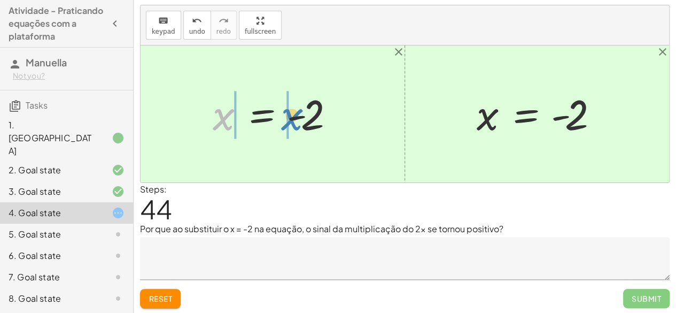
drag, startPoint x: 221, startPoint y: 109, endPoint x: 296, endPoint y: 109, distance: 74.3
click at [296, 109] on div at bounding box center [276, 114] width 139 height 53
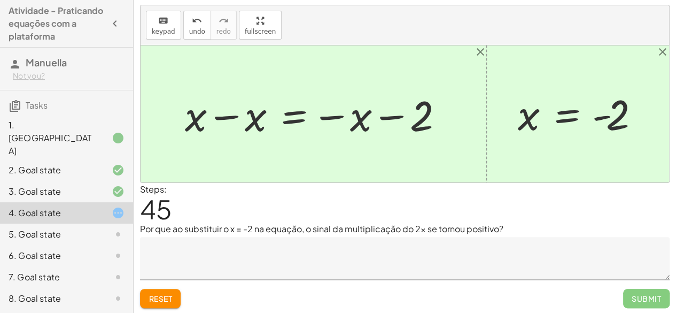
click at [217, 114] on div at bounding box center [318, 114] width 276 height 55
click at [217, 114] on div at bounding box center [405, 113] width 529 height 137
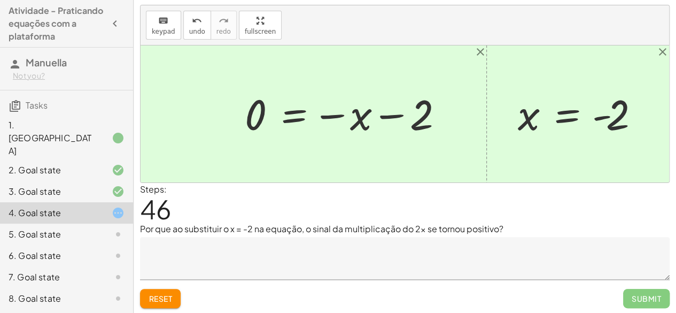
click at [339, 118] on div at bounding box center [348, 114] width 216 height 53
click at [338, 119] on div at bounding box center [348, 114] width 216 height 53
click at [334, 114] on div at bounding box center [348, 114] width 216 height 53
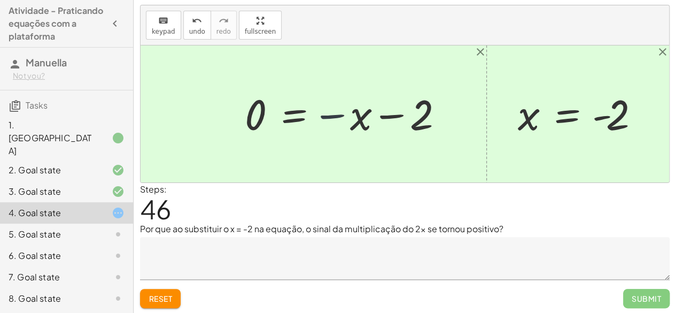
click at [334, 114] on div at bounding box center [348, 114] width 216 height 53
click at [390, 115] on div at bounding box center [348, 114] width 216 height 53
click at [330, 111] on div at bounding box center [348, 114] width 216 height 53
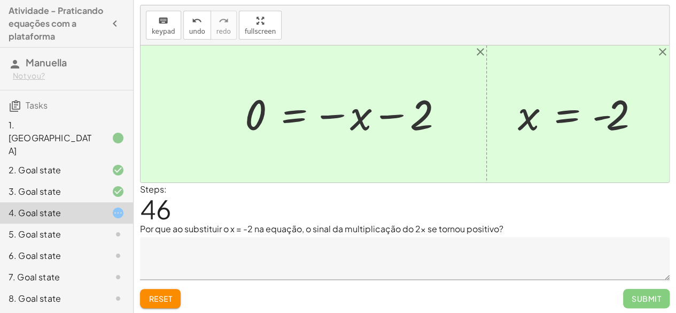
click at [330, 111] on div at bounding box center [348, 114] width 216 height 53
drag, startPoint x: 259, startPoint y: 114, endPoint x: 354, endPoint y: 105, distance: 96.2
click at [354, 105] on div at bounding box center [348, 114] width 216 height 53
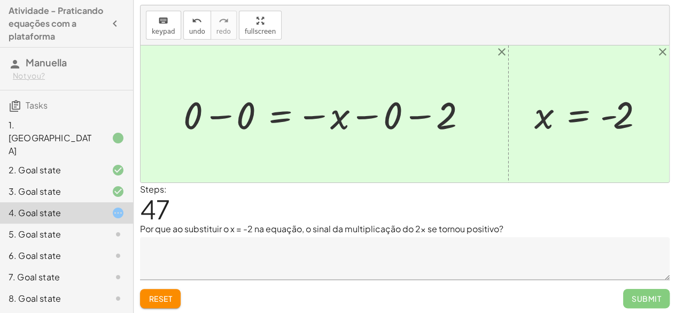
click at [218, 113] on div at bounding box center [329, 113] width 302 height 49
click at [218, 113] on div at bounding box center [405, 113] width 529 height 137
click at [315, 116] on div at bounding box center [355, 114] width 248 height 48
click at [421, 114] on div at bounding box center [355, 114] width 248 height 48
click at [421, 114] on div at bounding box center [328, 114] width 195 height 48
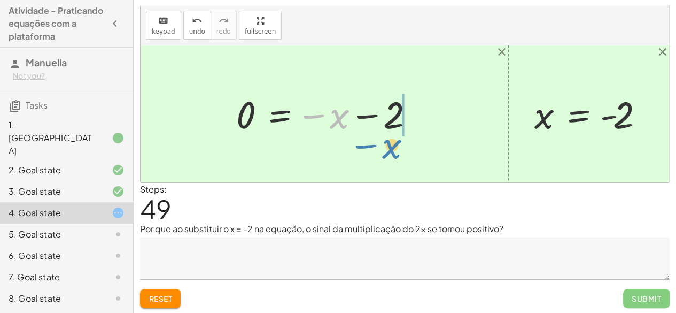
drag, startPoint x: 340, startPoint y: 115, endPoint x: 393, endPoint y: 145, distance: 61.3
click at [315, 114] on div at bounding box center [328, 114] width 195 height 48
click at [364, 115] on div at bounding box center [328, 114] width 195 height 48
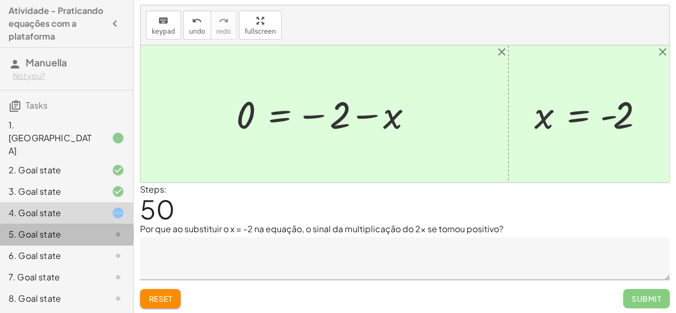
click at [52, 228] on div "5. Goal state" at bounding box center [52, 234] width 86 height 13
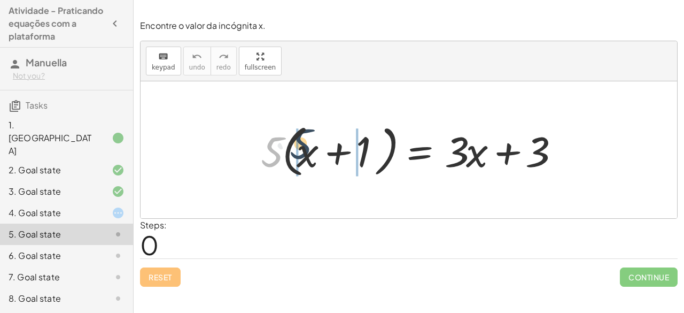
drag, startPoint x: 273, startPoint y: 146, endPoint x: 312, endPoint y: 141, distance: 39.9
click at [312, 141] on div at bounding box center [413, 149] width 315 height 61
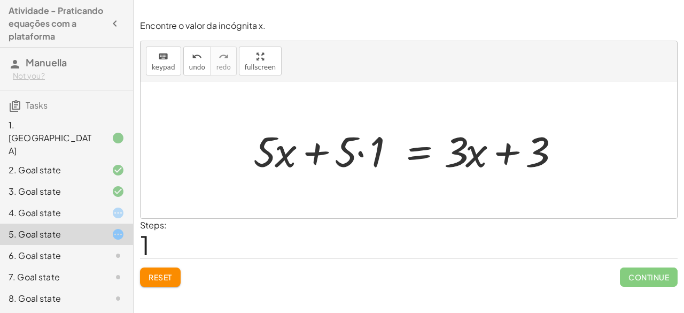
click at [360, 147] on div at bounding box center [409, 149] width 323 height 55
click at [360, 147] on div at bounding box center [427, 149] width 287 height 55
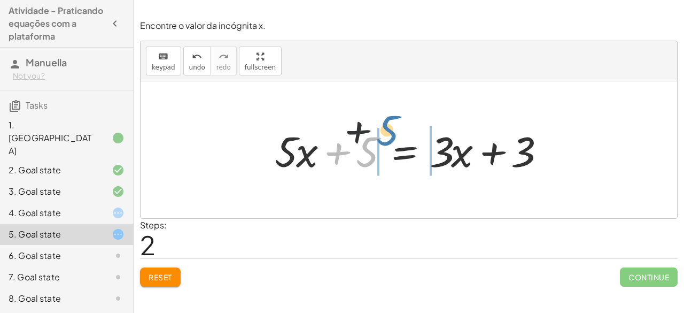
drag, startPoint x: 373, startPoint y: 154, endPoint x: 477, endPoint y: 106, distance: 114.1
click at [469, 106] on div "· 5 · ( + x + 1 ) = + · 3 · x + 3 + · 5 · x + · 5 · 1 = + · 3 · x + 3 + 5 + x +…" at bounding box center [409, 149] width 537 height 137
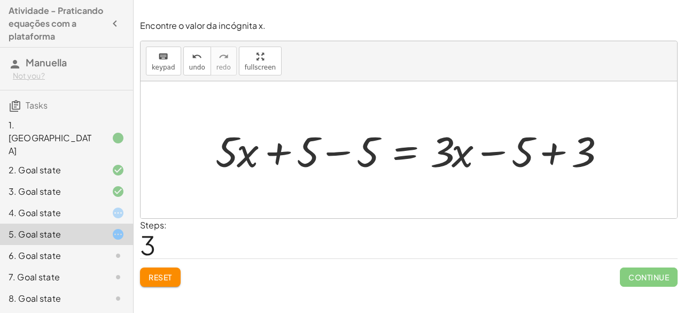
click at [174, 269] on button "Reset" at bounding box center [160, 276] width 41 height 19
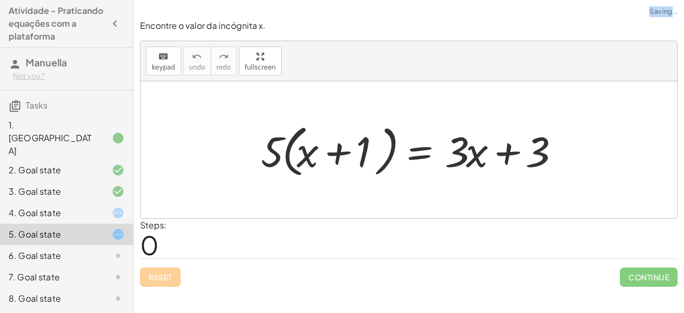
click at [174, 269] on div "Reset Continue" at bounding box center [409, 272] width 538 height 28
click at [113, 206] on icon at bounding box center [118, 212] width 13 height 13
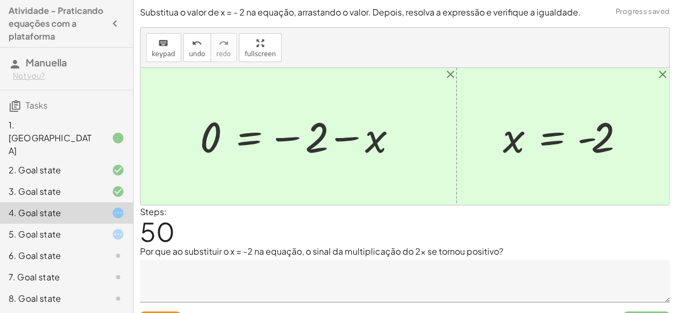
click at [164, 307] on div "Reset Submit" at bounding box center [405, 316] width 530 height 28
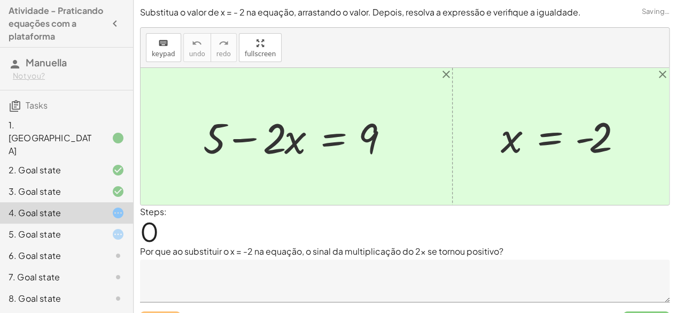
click at [164, 311] on div "Reset Submit" at bounding box center [405, 316] width 530 height 28
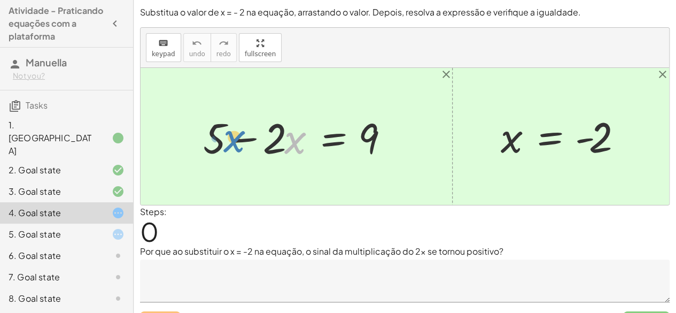
drag, startPoint x: 295, startPoint y: 143, endPoint x: 234, endPoint y: 142, distance: 61.0
click at [234, 142] on div at bounding box center [301, 136] width 206 height 55
drag, startPoint x: 512, startPoint y: 139, endPoint x: 240, endPoint y: 135, distance: 272.1
drag, startPoint x: 294, startPoint y: 143, endPoint x: 247, endPoint y: 137, distance: 46.8
click at [247, 137] on div at bounding box center [301, 136] width 206 height 55
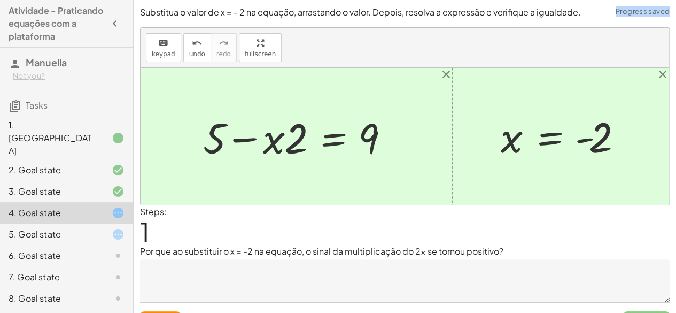
click at [247, 137] on div at bounding box center [301, 136] width 206 height 55
drag, startPoint x: 247, startPoint y: 137, endPoint x: 145, endPoint y: 144, distance: 101.8
click at [145, 144] on div at bounding box center [405, 136] width 529 height 137
click at [167, 306] on div "Reset Submit" at bounding box center [405, 316] width 530 height 28
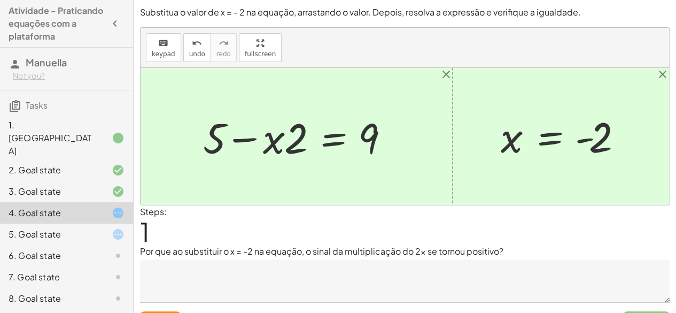
scroll to position [22, 0]
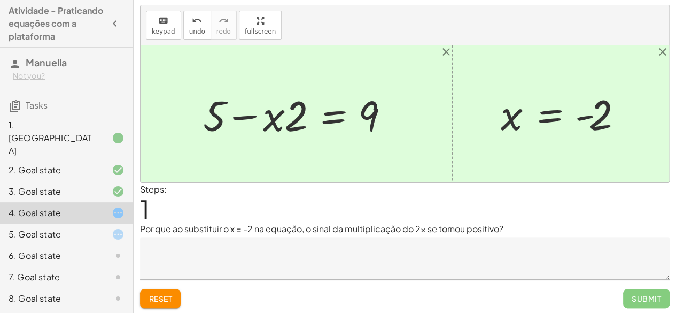
click at [167, 294] on span "Reset" at bounding box center [161, 299] width 24 height 10
click at [167, 294] on div "Reset Submit" at bounding box center [405, 294] width 530 height 28
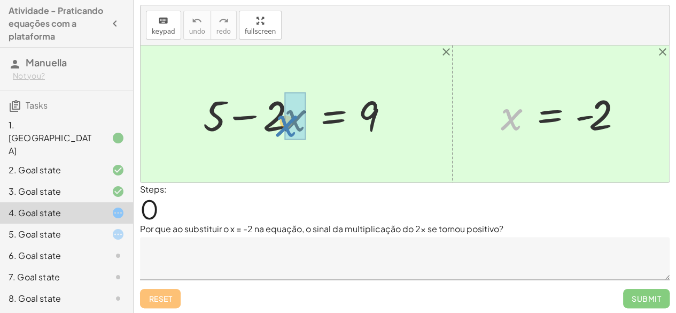
drag, startPoint x: 512, startPoint y: 113, endPoint x: 287, endPoint y: 115, distance: 225.1
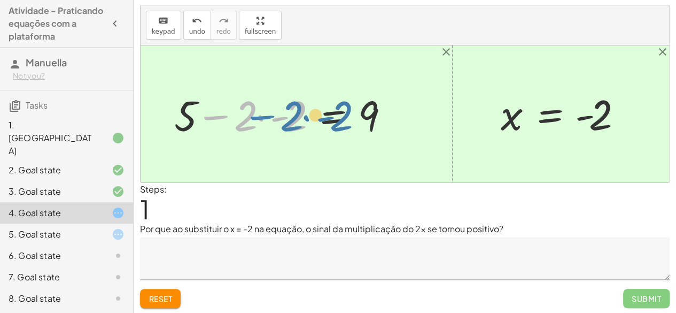
drag, startPoint x: 215, startPoint y: 114, endPoint x: 261, endPoint y: 114, distance: 46.0
click at [261, 114] on div at bounding box center [286, 114] width 235 height 55
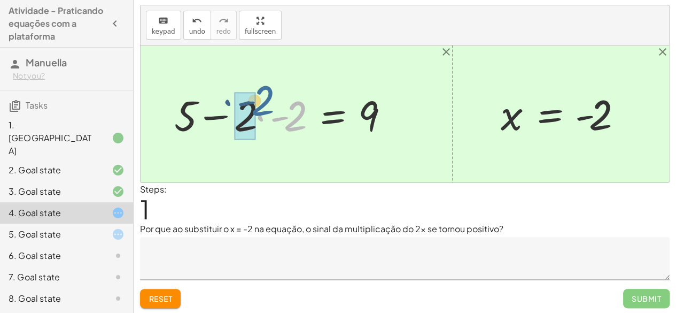
drag, startPoint x: 292, startPoint y: 118, endPoint x: 241, endPoint y: 111, distance: 51.3
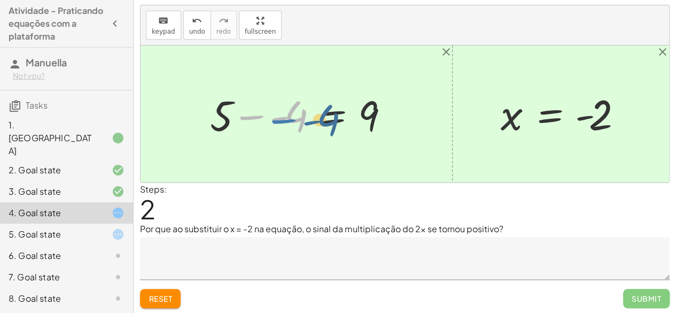
drag, startPoint x: 249, startPoint y: 115, endPoint x: 276, endPoint y: 119, distance: 27.5
click at [276, 119] on div at bounding box center [304, 114] width 199 height 55
click at [250, 120] on div at bounding box center [304, 114] width 199 height 55
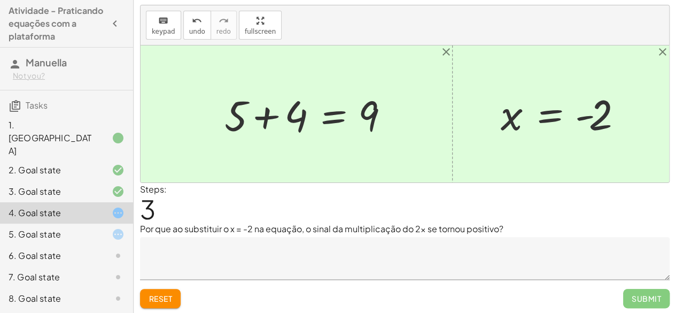
click at [261, 261] on textarea at bounding box center [405, 258] width 530 height 43
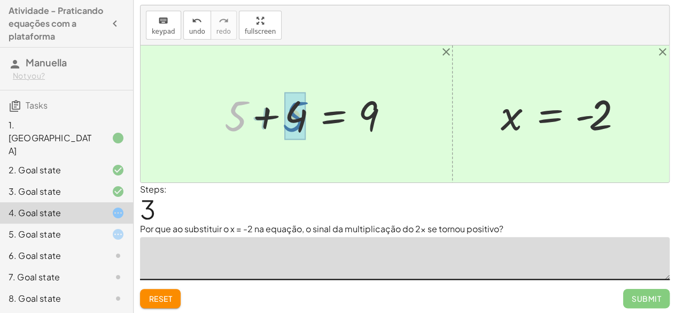
drag, startPoint x: 233, startPoint y: 121, endPoint x: 283, endPoint y: 121, distance: 50.8
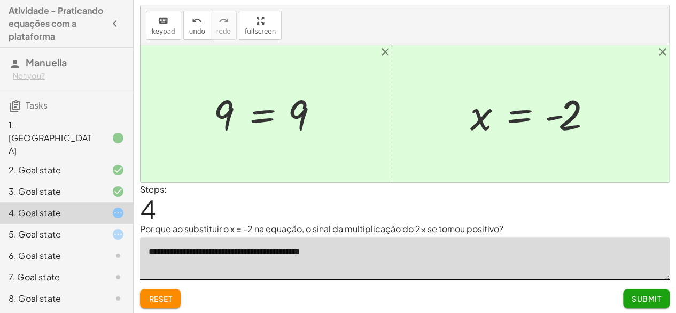
type textarea "**********"
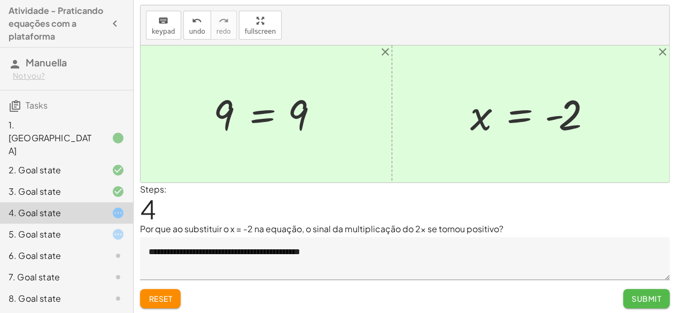
click at [634, 295] on span "Submit" at bounding box center [646, 299] width 29 height 10
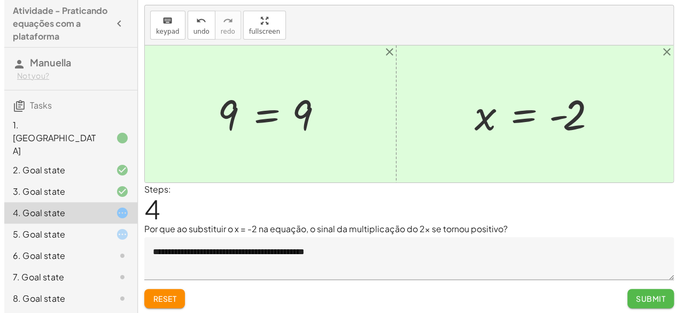
scroll to position [0, 0]
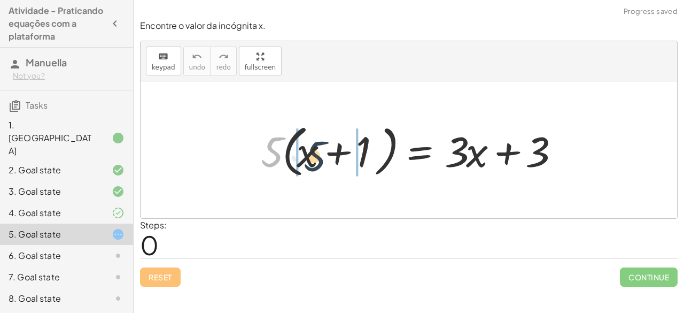
drag, startPoint x: 266, startPoint y: 155, endPoint x: 309, endPoint y: 159, distance: 43.5
click at [309, 159] on div at bounding box center [413, 149] width 315 height 61
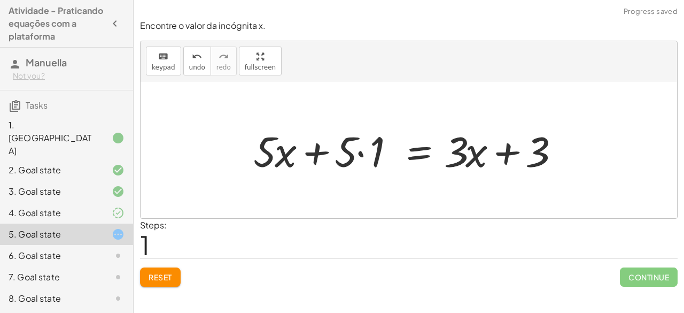
click at [352, 151] on div at bounding box center [409, 149] width 323 height 55
click at [361, 151] on div at bounding box center [409, 149] width 323 height 55
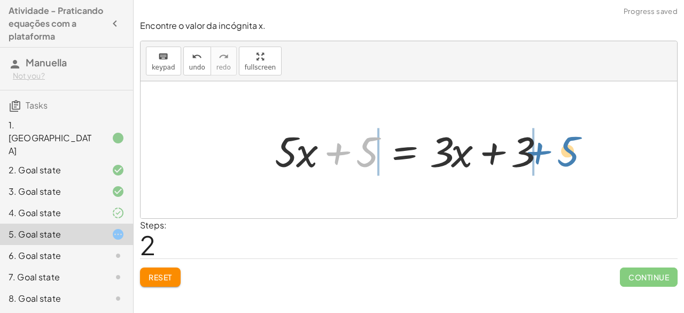
drag, startPoint x: 364, startPoint y: 140, endPoint x: 566, endPoint y: 150, distance: 201.8
click at [566, 150] on div "· 5 · ( + x + 1 ) = + · 3 · x + 3 + · 5 · x + · 5 · 1 = + · 3 · x + 3 + 5 + x +…" at bounding box center [409, 149] width 537 height 137
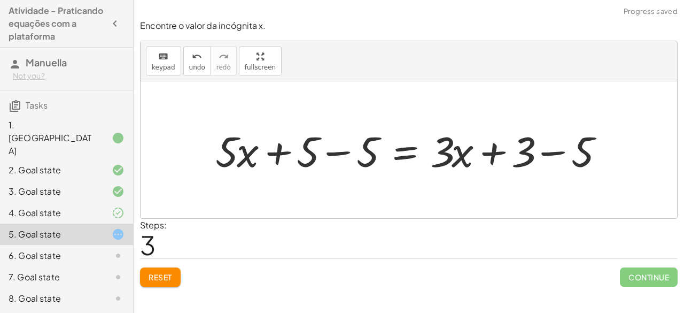
click at [339, 153] on div at bounding box center [413, 149] width 407 height 55
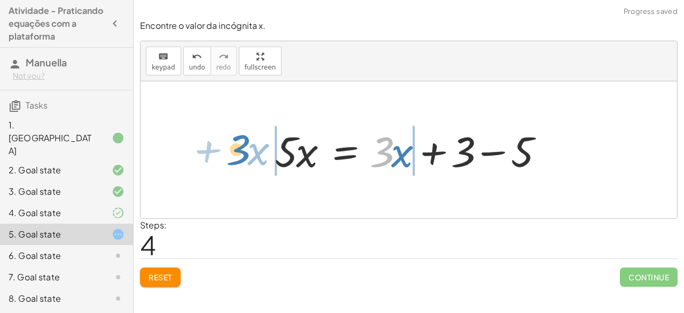
drag, startPoint x: 384, startPoint y: 149, endPoint x: 241, endPoint y: 148, distance: 143.3
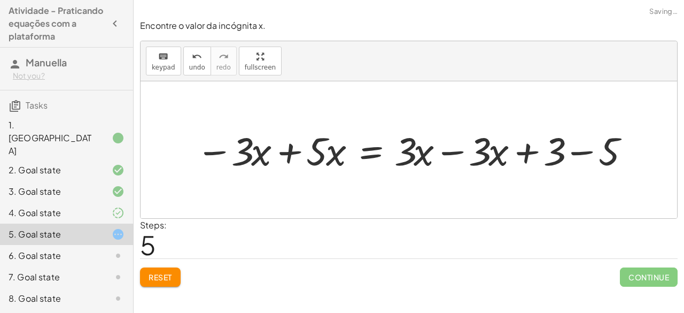
click at [454, 152] on div at bounding box center [413, 149] width 445 height 51
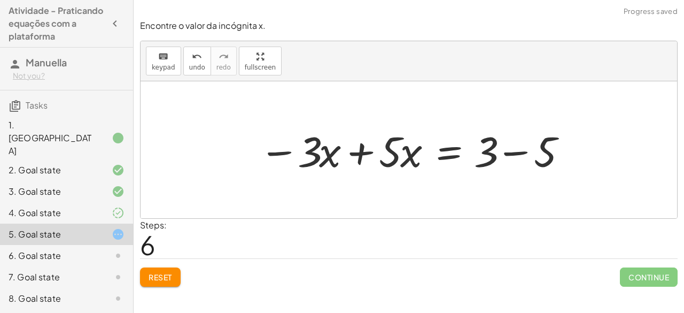
click at [511, 153] on div at bounding box center [413, 149] width 319 height 55
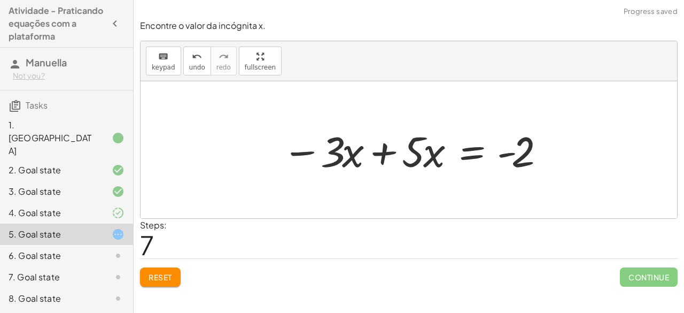
click at [388, 153] on div at bounding box center [413, 149] width 273 height 55
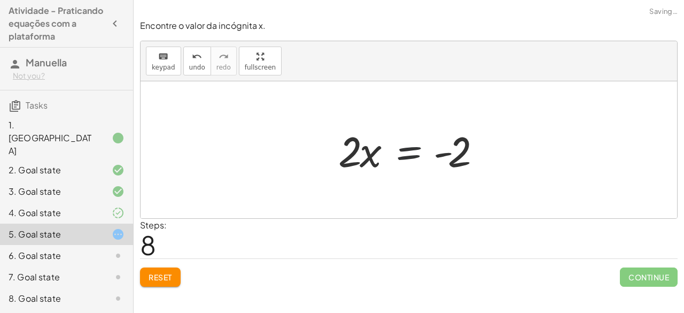
click at [413, 153] on div at bounding box center [413, 149] width 160 height 55
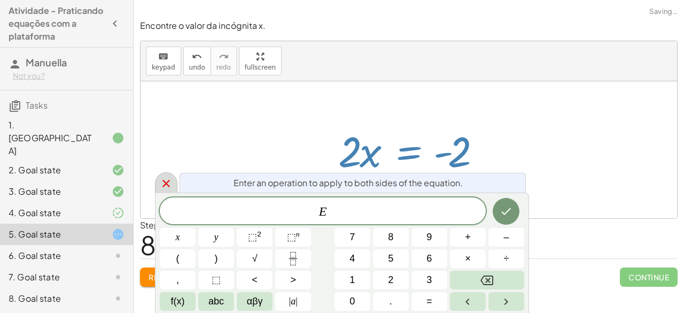
click at [160, 187] on icon at bounding box center [166, 183] width 13 height 13
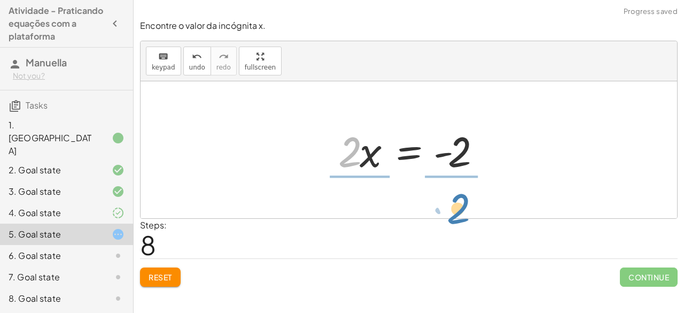
drag, startPoint x: 339, startPoint y: 153, endPoint x: 447, endPoint y: 213, distance: 123.2
click at [447, 213] on div "· 5 · ( + x + 1 ) = + · 3 · x + 3 + · 5 · x + · 5 · 1 = + · 3 · x + 3 + · 5 · x…" at bounding box center [409, 149] width 537 height 137
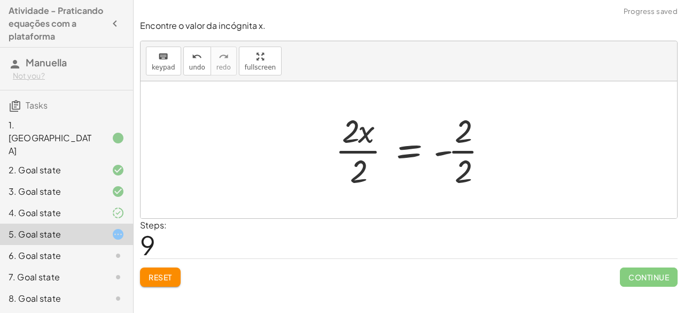
click at [361, 144] on div at bounding box center [416, 150] width 172 height 82
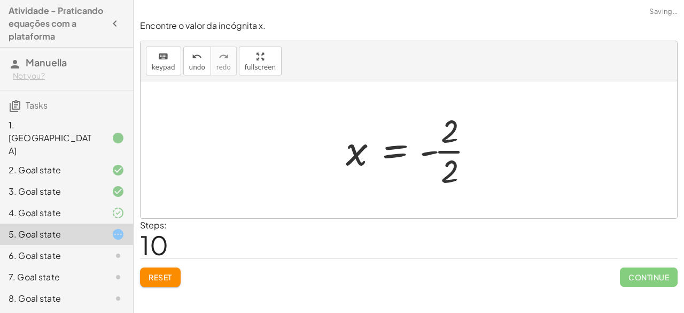
click at [437, 147] on div at bounding box center [415, 150] width 148 height 82
click at [444, 146] on div at bounding box center [413, 150] width 148 height 82
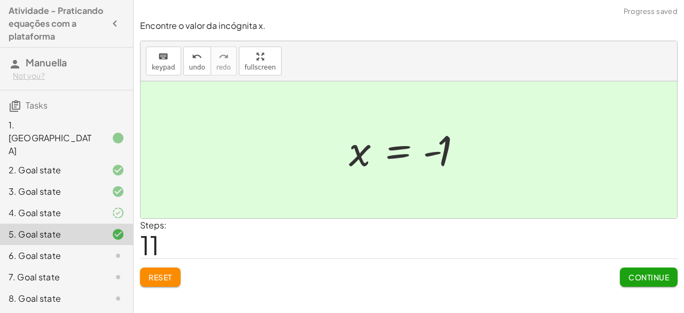
click at [80, 249] on div "6. Goal state" at bounding box center [52, 255] width 86 height 13
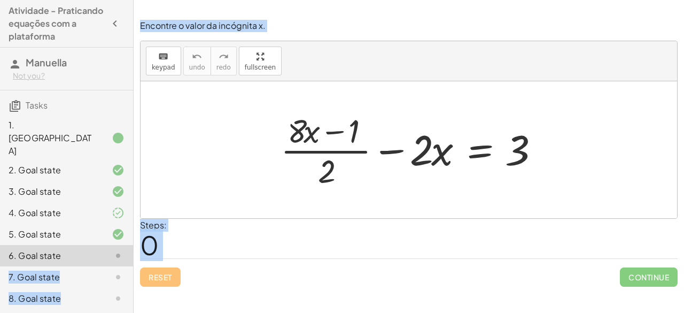
drag, startPoint x: 80, startPoint y: 231, endPoint x: 251, endPoint y: 267, distance: 174.7
click at [251, 267] on main "Atividade - Praticando equações com a plataforma [PERSON_NAME] Not you? Tasks 1…" at bounding box center [342, 156] width 684 height 313
click at [227, 180] on div at bounding box center [409, 149] width 537 height 137
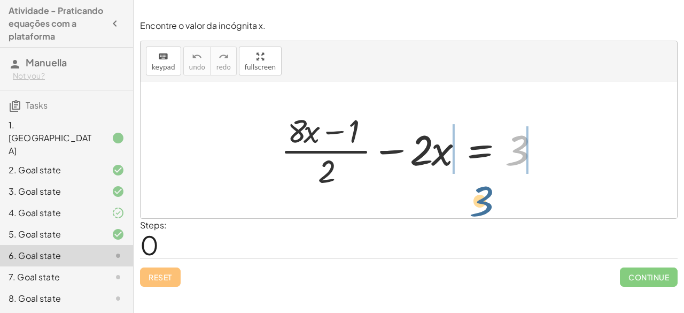
drag, startPoint x: 525, startPoint y: 161, endPoint x: 405, endPoint y: 205, distance: 127.8
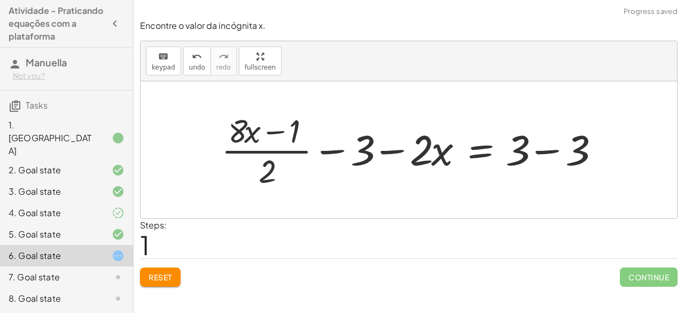
click at [538, 151] on div at bounding box center [413, 150] width 395 height 82
click at [538, 151] on div at bounding box center [383, 150] width 335 height 82
click at [177, 275] on button "Reset" at bounding box center [160, 276] width 41 height 19
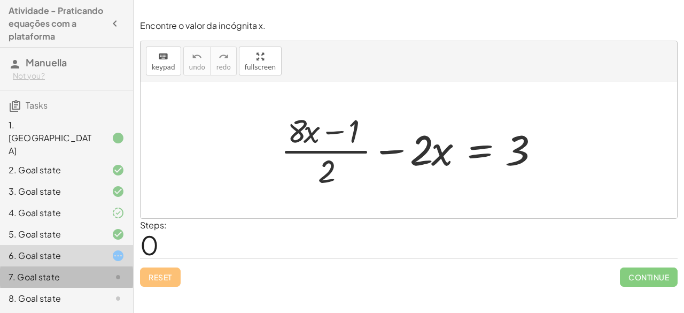
click at [86, 271] on div "7. Goal state" at bounding box center [52, 277] width 86 height 13
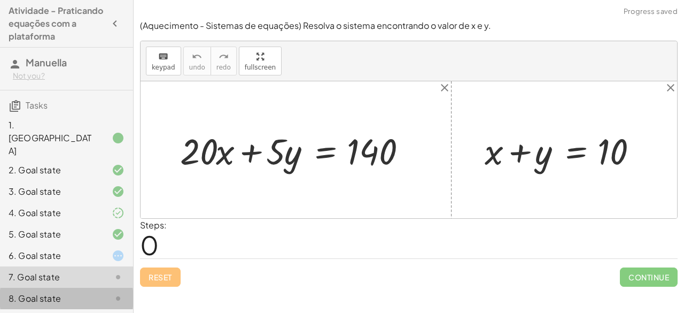
click at [82, 292] on div "8. Goal state" at bounding box center [52, 298] width 86 height 13
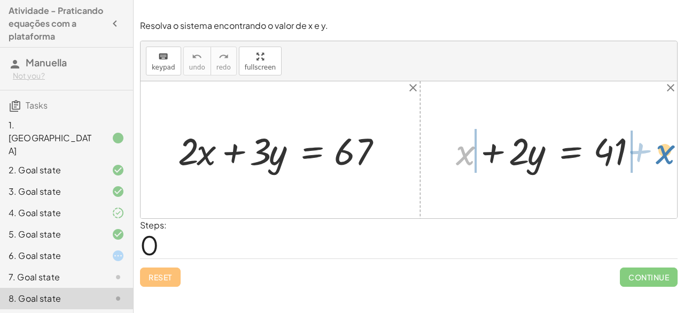
drag, startPoint x: 467, startPoint y: 148, endPoint x: 670, endPoint y: 140, distance: 203.3
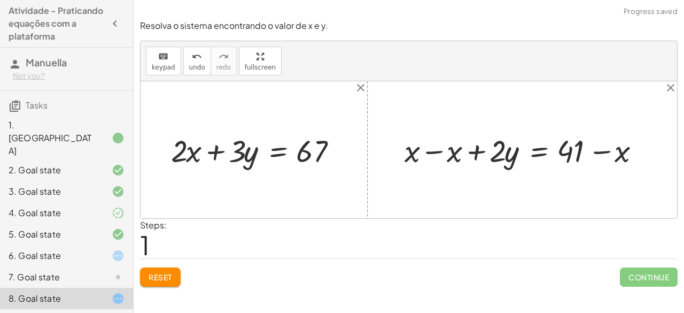
click at [437, 149] on div at bounding box center [526, 149] width 255 height 41
click at [437, 149] on div at bounding box center [409, 149] width 537 height 137
click at [165, 276] on span "Reset" at bounding box center [161, 277] width 24 height 10
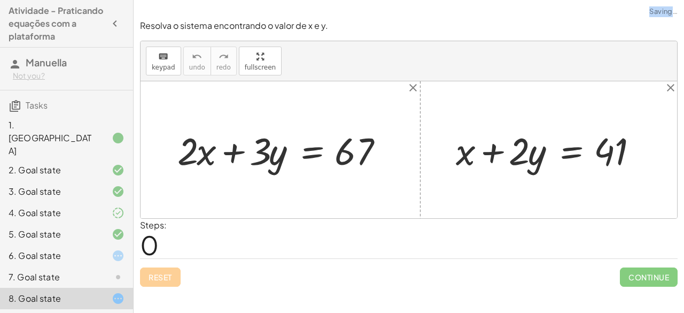
click at [165, 276] on div "Reset Continue" at bounding box center [409, 272] width 538 height 28
drag, startPoint x: 465, startPoint y: 151, endPoint x: 510, endPoint y: 126, distance: 51.5
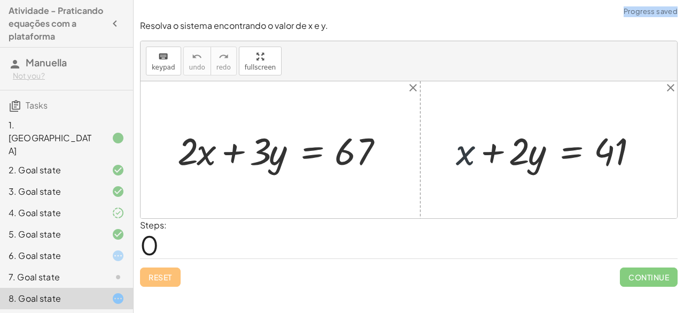
click at [491, 129] on div at bounding box center [553, 150] width 205 height 50
click at [588, 130] on div at bounding box center [553, 150] width 205 height 50
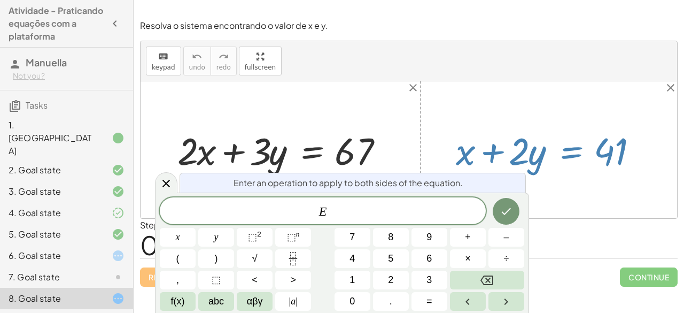
click at [474, 122] on div "+ x + · 2 · y = 41" at bounding box center [549, 149] width 219 height 55
click at [165, 190] on div at bounding box center [166, 182] width 22 height 21
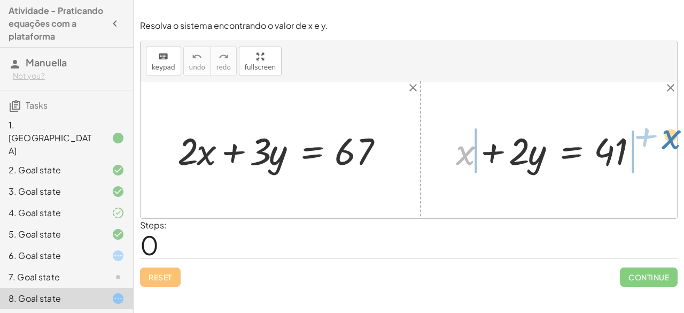
drag, startPoint x: 463, startPoint y: 155, endPoint x: 666, endPoint y: 153, distance: 203.2
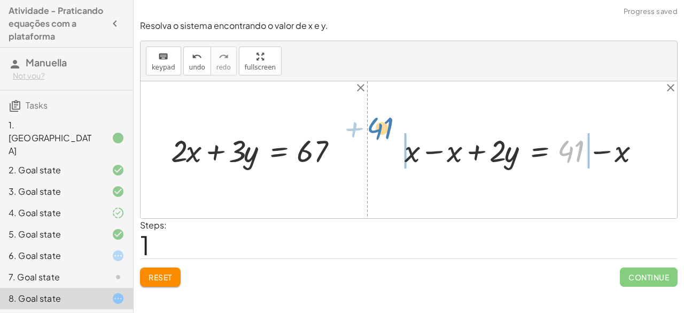
drag, startPoint x: 570, startPoint y: 142, endPoint x: 385, endPoint y: 126, distance: 186.2
click at [385, 126] on div "+ · 2 · x + · 3 · y = 67 + x + · 2 · y = 41 + 41 + · 2 · y = 41 + x − x + − x" at bounding box center [409, 149] width 537 height 137
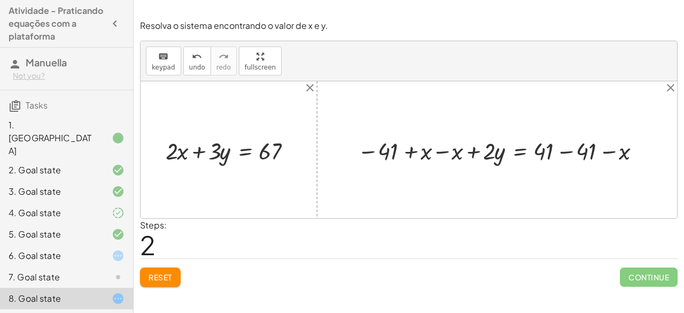
click at [385, 126] on div at bounding box center [409, 149] width 537 height 137
click at [163, 281] on span "Reset" at bounding box center [161, 277] width 24 height 10
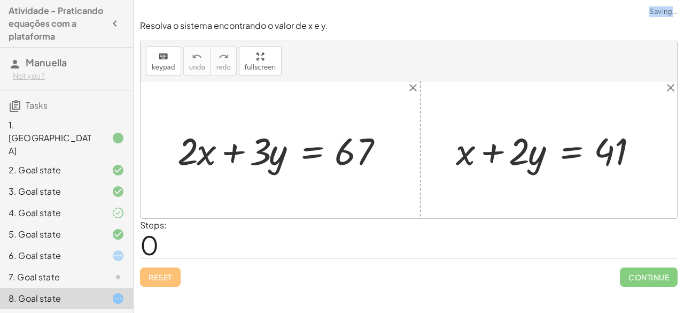
click at [163, 281] on div "Reset Continue" at bounding box center [409, 272] width 538 height 28
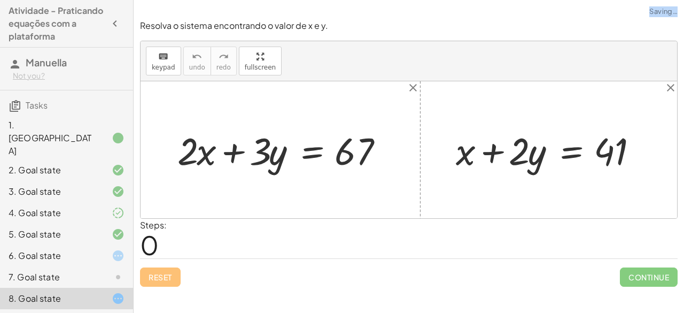
click at [163, 281] on div "Reset Continue" at bounding box center [409, 272] width 538 height 28
click at [152, 309] on div "Encontre o valor da incógnita x manipulando a equação. insert select one: Math …" at bounding box center [409, 156] width 551 height 313
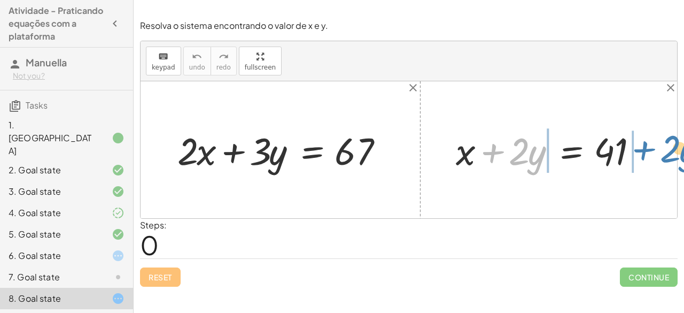
drag, startPoint x: 495, startPoint y: 152, endPoint x: 647, endPoint y: 151, distance: 152.4
click at [647, 151] on div at bounding box center [553, 150] width 205 height 50
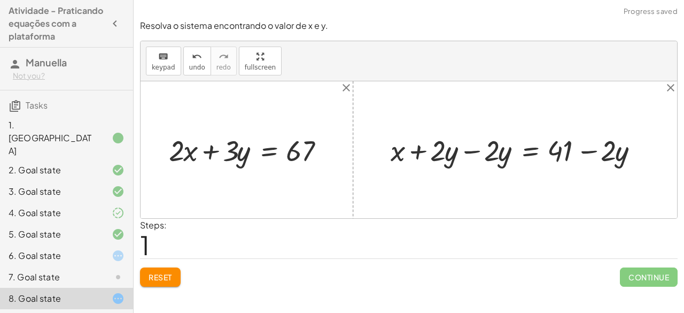
click at [462, 150] on div at bounding box center [519, 149] width 268 height 38
click at [462, 150] on div at bounding box center [409, 149] width 537 height 137
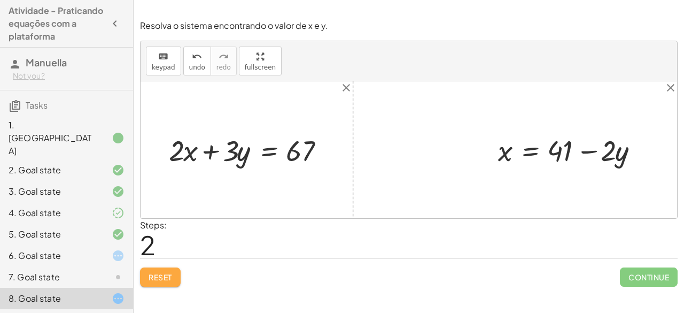
click at [146, 272] on button "Reset" at bounding box center [160, 276] width 41 height 19
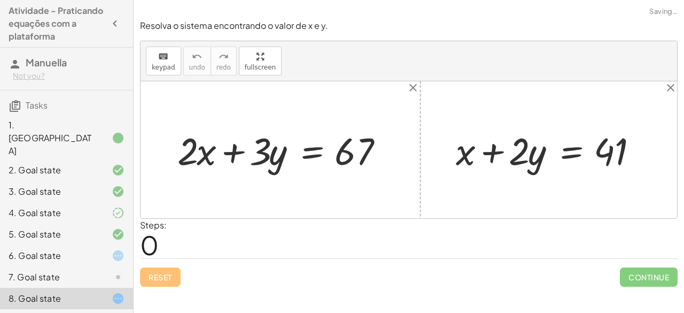
click at [146, 272] on div "Reset Continue" at bounding box center [409, 272] width 538 height 28
drag, startPoint x: 469, startPoint y: 146, endPoint x: 522, endPoint y: 113, distance: 62.0
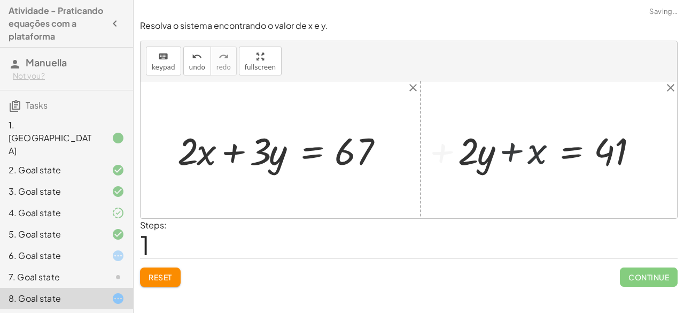
click at [661, 103] on div at bounding box center [409, 149] width 537 height 137
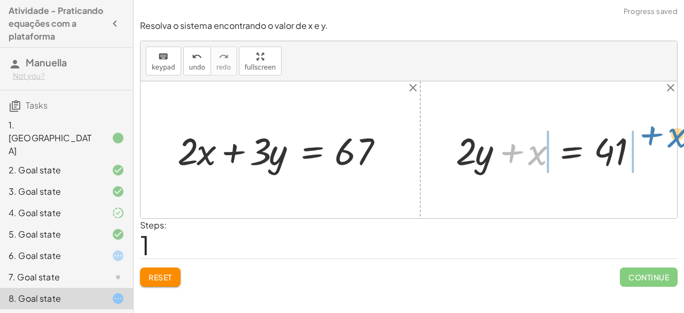
drag, startPoint x: 526, startPoint y: 144, endPoint x: 655, endPoint y: 145, distance: 129.9
click at [655, 145] on div at bounding box center [553, 150] width 205 height 50
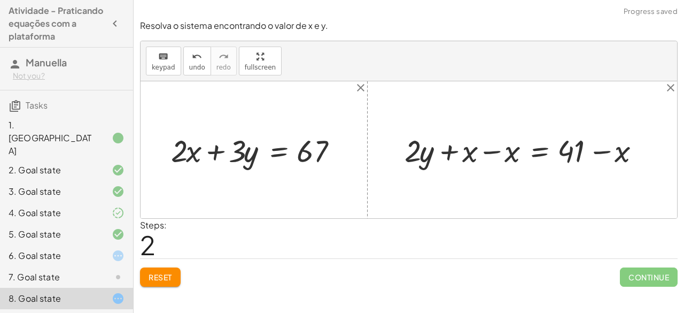
click at [492, 146] on div at bounding box center [526, 149] width 255 height 41
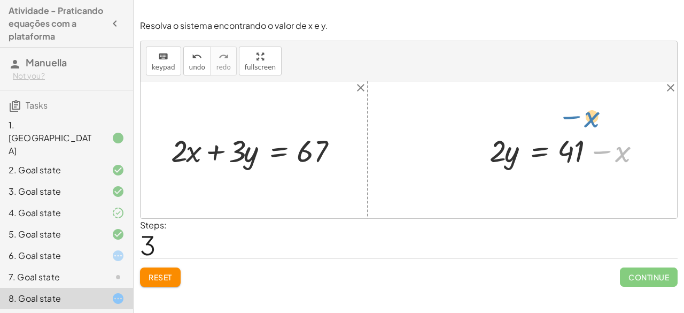
drag, startPoint x: 619, startPoint y: 152, endPoint x: 590, endPoint y: 118, distance: 44.4
click at [597, 123] on div at bounding box center [409, 149] width 537 height 137
click at [167, 277] on span "Reset" at bounding box center [161, 277] width 24 height 10
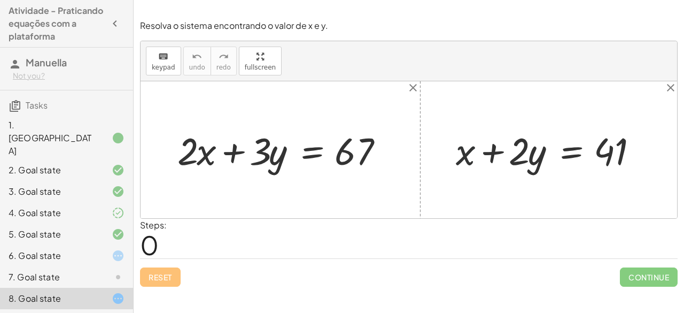
drag, startPoint x: 466, startPoint y: 152, endPoint x: 507, endPoint y: 106, distance: 61.7
click at [507, 106] on div "+ · 2 · x + · 3 · y = 67 + x + · 2 · y = 41" at bounding box center [409, 149] width 537 height 137
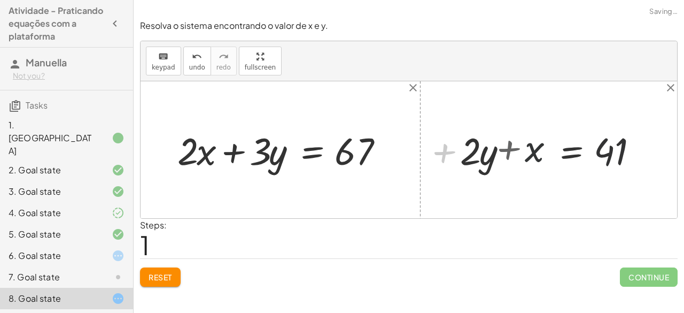
click at [618, 142] on div at bounding box center [553, 150] width 205 height 50
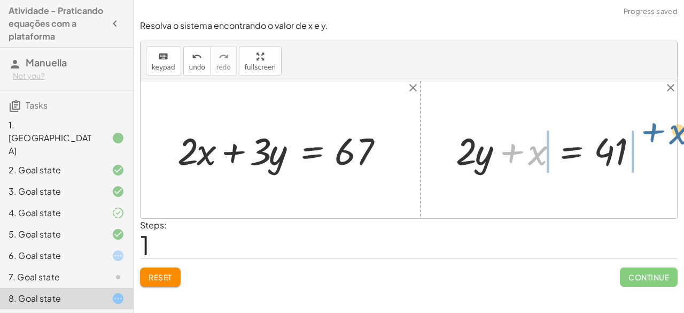
drag, startPoint x: 513, startPoint y: 150, endPoint x: 648, endPoint y: 144, distance: 135.4
click at [648, 144] on div at bounding box center [553, 150] width 205 height 50
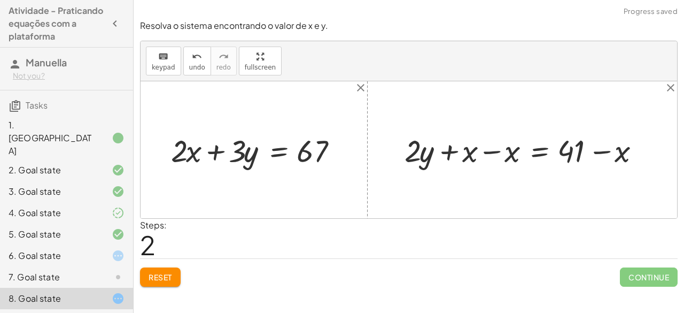
click at [497, 150] on div at bounding box center [526, 149] width 255 height 41
click at [497, 150] on div at bounding box center [569, 149] width 170 height 41
click at [596, 148] on div at bounding box center [569, 149] width 170 height 41
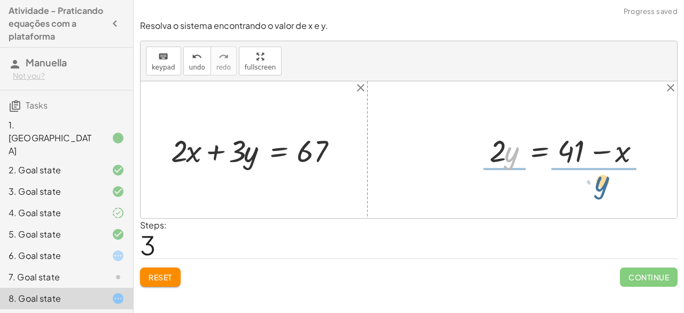
drag, startPoint x: 507, startPoint y: 151, endPoint x: 599, endPoint y: 178, distance: 95.9
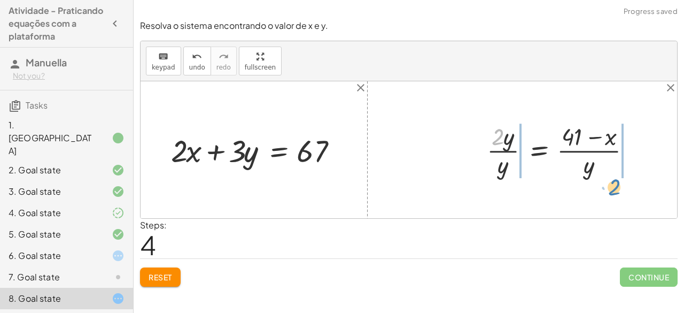
drag, startPoint x: 501, startPoint y: 136, endPoint x: 653, endPoint y: 155, distance: 153.0
click at [653, 155] on div "+ · 2 · x + · 3 · y = 67 + x + · 2 · y = 41 + · 2 · y + x = 41 + · 2 · y + x − …" at bounding box center [409, 149] width 537 height 137
drag, startPoint x: 502, startPoint y: 129, endPoint x: 666, endPoint y: 136, distance: 164.3
click at [666, 136] on div "+ · 2 · x + · 3 · y = 67 + x + · 2 · y = 41 + · 2 · y + x = 41 + · 2 · y + x − …" at bounding box center [409, 149] width 537 height 137
drag, startPoint x: 509, startPoint y: 138, endPoint x: 507, endPoint y: 179, distance: 40.7
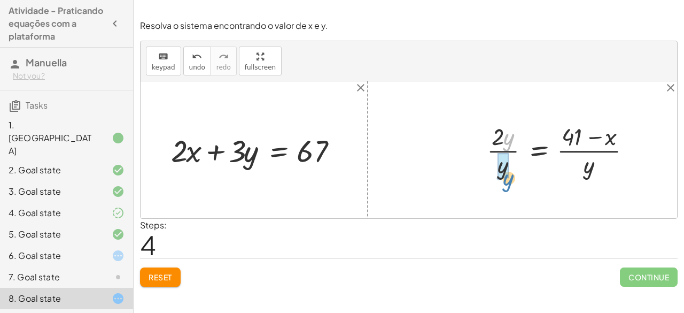
click at [507, 179] on div at bounding box center [564, 150] width 164 height 60
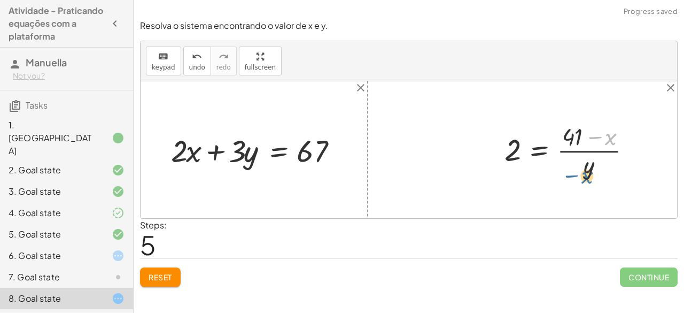
drag, startPoint x: 611, startPoint y: 134, endPoint x: 585, endPoint y: 176, distance: 49.0
click at [585, 176] on div at bounding box center [572, 150] width 146 height 60
drag, startPoint x: 570, startPoint y: 135, endPoint x: 588, endPoint y: 167, distance: 36.6
click at [588, 167] on div at bounding box center [572, 150] width 146 height 60
drag, startPoint x: 180, startPoint y: 148, endPoint x: 341, endPoint y: 143, distance: 160.5
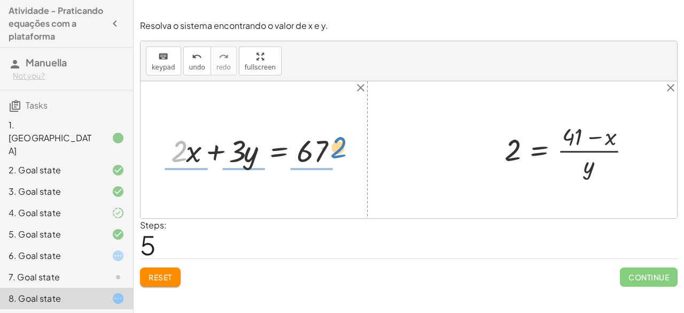
click at [341, 143] on div at bounding box center [258, 149] width 185 height 41
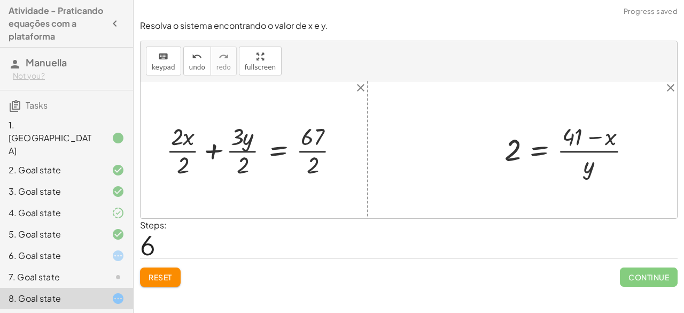
click at [211, 145] on div at bounding box center [257, 150] width 192 height 60
click at [211, 145] on div at bounding box center [264, 150] width 175 height 60
click at [226, 134] on div at bounding box center [264, 150] width 175 height 60
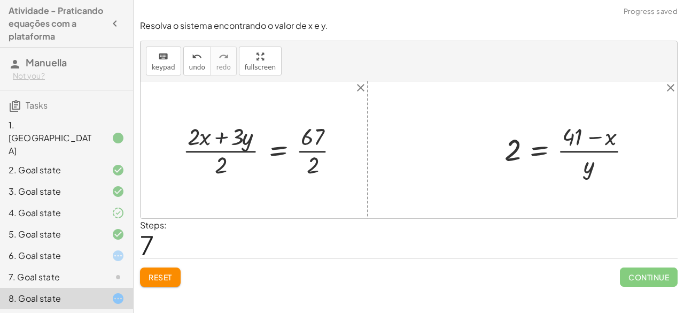
click at [215, 135] on div at bounding box center [264, 150] width 175 height 60
click at [173, 271] on button "Reset" at bounding box center [160, 276] width 41 height 19
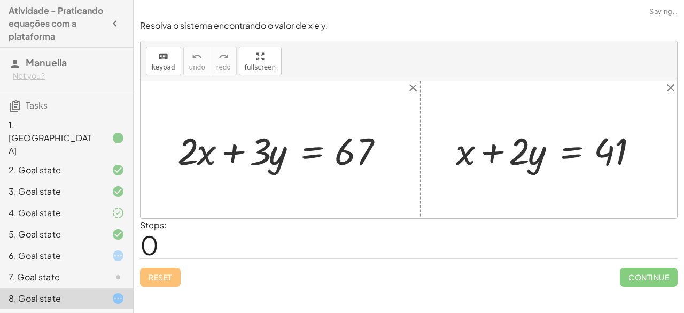
click at [173, 271] on div "Reset Continue" at bounding box center [409, 272] width 538 height 28
drag, startPoint x: 465, startPoint y: 158, endPoint x: 661, endPoint y: 155, distance: 195.7
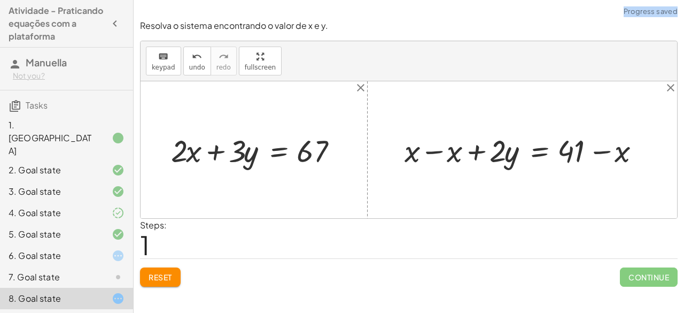
click at [430, 150] on div at bounding box center [526, 149] width 255 height 41
click at [430, 150] on div at bounding box center [409, 149] width 537 height 137
click at [603, 146] on div at bounding box center [569, 149] width 170 height 41
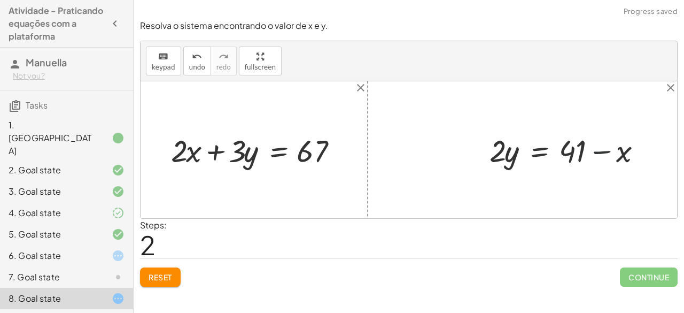
click at [603, 146] on div at bounding box center [569, 149] width 170 height 41
drag, startPoint x: 200, startPoint y: 145, endPoint x: 479, endPoint y: 135, distance: 279.3
click at [479, 135] on div "· x + · 2 + · 2 · x + · 3 · y = 67 + x + · 2 · y = 41 + x − x + · 2 · y = + 41 …" at bounding box center [409, 149] width 537 height 137
drag, startPoint x: 181, startPoint y: 158, endPoint x: 582, endPoint y: 186, distance: 402.5
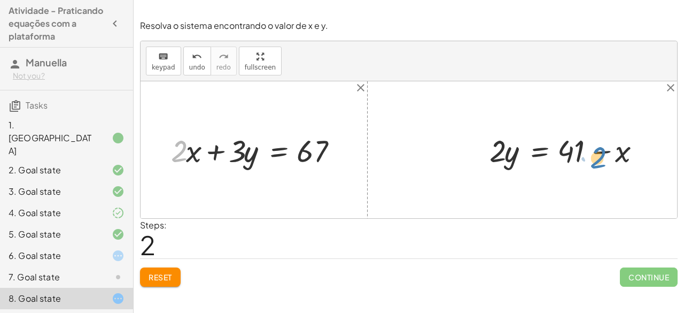
click at [582, 186] on div "· 2 + · x + · 2 · x + · 3 · y = 67 + x + · 2 · y = 41 + x − x + · 2 · y = + 41 …" at bounding box center [409, 149] width 537 height 137
click at [96, 249] on div at bounding box center [110, 255] width 30 height 13
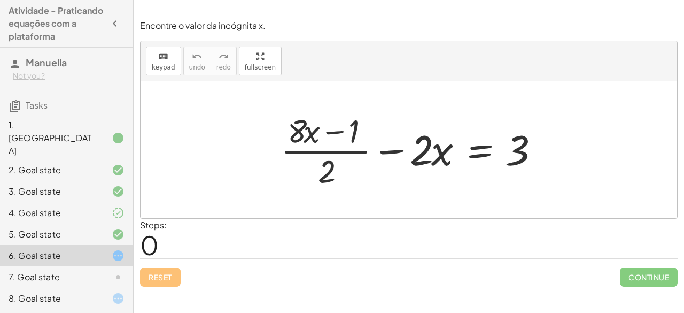
click at [328, 169] on div at bounding box center [412, 150] width 275 height 82
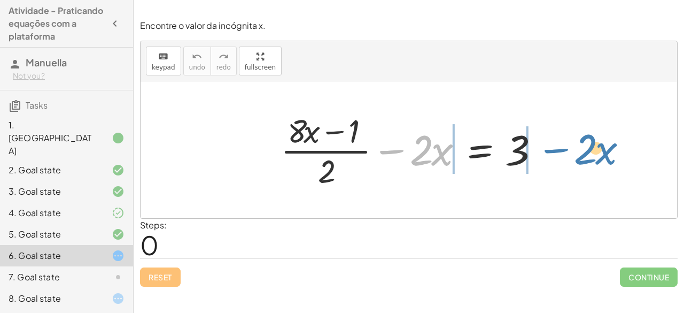
drag, startPoint x: 384, startPoint y: 150, endPoint x: 559, endPoint y: 151, distance: 174.8
click at [559, 151] on div "− · 2 · x + · ( + · 8 · x − 1 ) · 2 − · 2 · x = 3" at bounding box center [409, 149] width 537 height 137
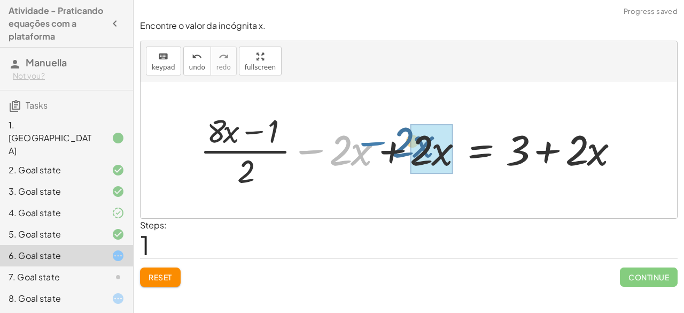
drag, startPoint x: 309, startPoint y: 152, endPoint x: 372, endPoint y: 145, distance: 62.9
click at [372, 145] on div at bounding box center [414, 150] width 438 height 82
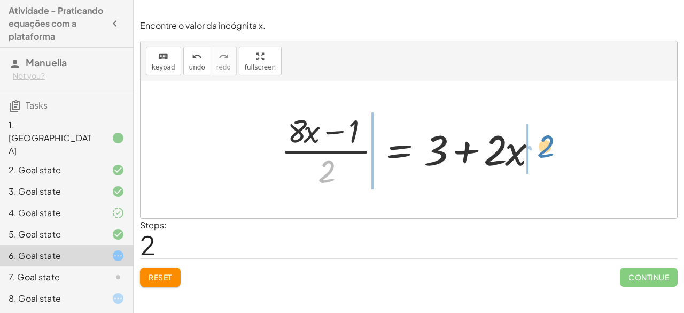
drag, startPoint x: 322, startPoint y: 175, endPoint x: 540, endPoint y: 150, distance: 219.6
click at [540, 150] on div at bounding box center [412, 150] width 275 height 82
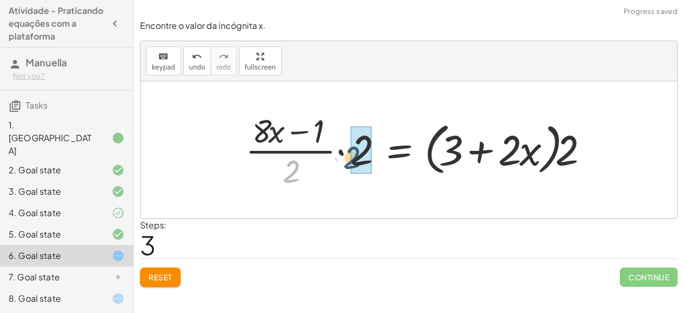
drag, startPoint x: 294, startPoint y: 170, endPoint x: 365, endPoint y: 156, distance: 72.4
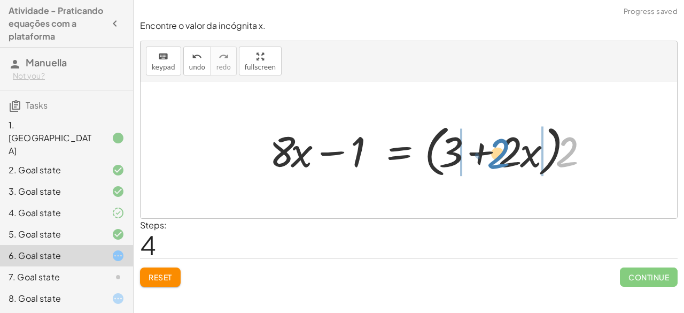
drag, startPoint x: 563, startPoint y: 160, endPoint x: 495, endPoint y: 162, distance: 67.9
click at [495, 162] on div at bounding box center [432, 149] width 337 height 61
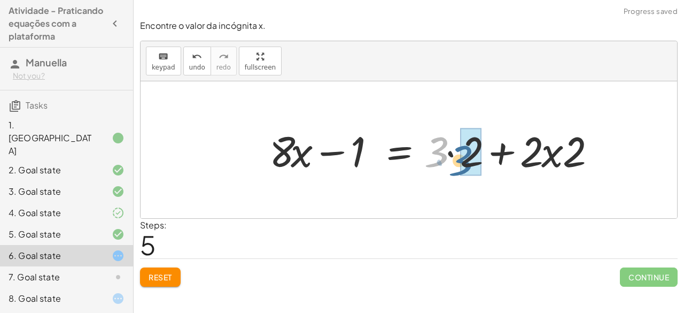
drag, startPoint x: 441, startPoint y: 155, endPoint x: 466, endPoint y: 163, distance: 26.7
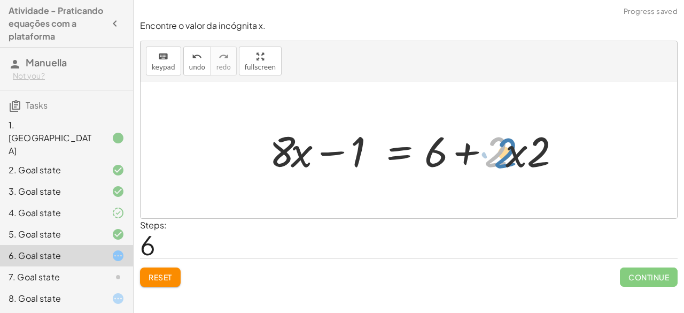
drag, startPoint x: 496, startPoint y: 154, endPoint x: 505, endPoint y: 155, distance: 9.7
click at [505, 155] on div at bounding box center [418, 149] width 308 height 55
click at [506, 155] on div at bounding box center [418, 149] width 308 height 55
drag, startPoint x: 495, startPoint y: 155, endPoint x: 527, endPoint y: 153, distance: 32.1
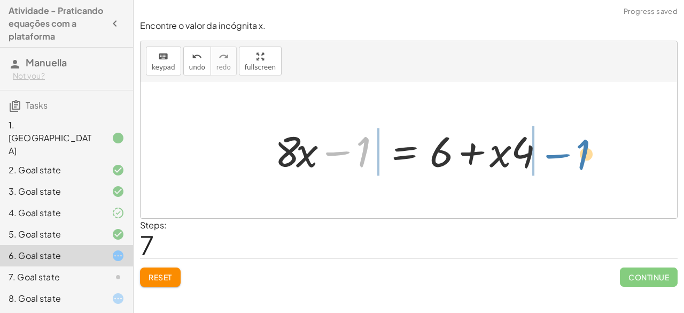
drag, startPoint x: 340, startPoint y: 152, endPoint x: 558, endPoint y: 155, distance: 217.6
click at [558, 155] on div "+ · ( + · 8 · x − 1 ) · 2 − · 2 · x = 3 + · ( + · 8 · x − 1 ) · 2 − · 2 · x + ·…" at bounding box center [409, 150] width 300 height 60
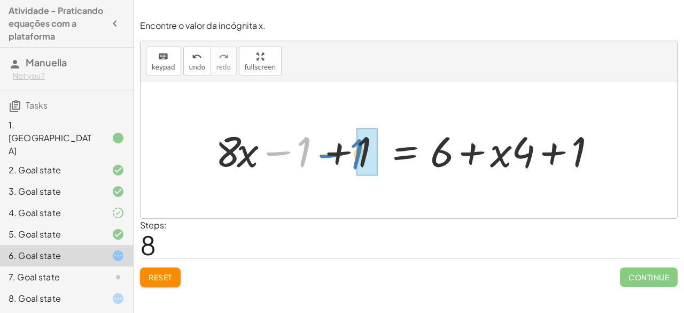
drag, startPoint x: 273, startPoint y: 151, endPoint x: 329, endPoint y: 155, distance: 55.7
click at [329, 155] on div at bounding box center [413, 149] width 407 height 55
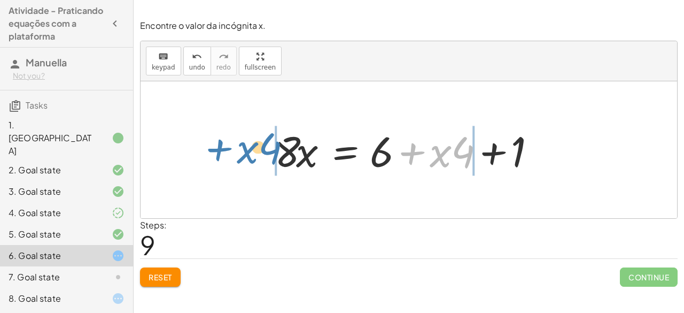
drag, startPoint x: 414, startPoint y: 152, endPoint x: 207, endPoint y: 146, distance: 206.4
click at [207, 146] on div "+ · ( + · 8 · x − 1 ) · 2 − · 2 · x = 3 + · ( + · 8 · x − 1 ) · 2 − · 2 · x + ·…" at bounding box center [409, 149] width 537 height 137
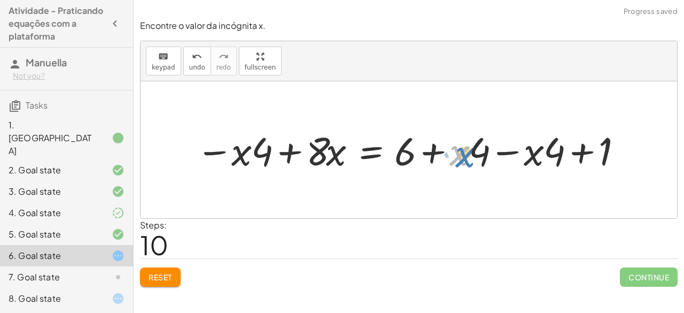
click at [462, 152] on div at bounding box center [413, 149] width 445 height 51
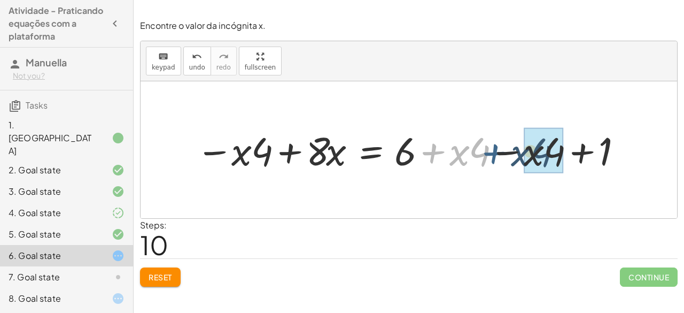
drag, startPoint x: 427, startPoint y: 155, endPoint x: 490, endPoint y: 155, distance: 63.1
click at [490, 155] on div at bounding box center [413, 149] width 445 height 51
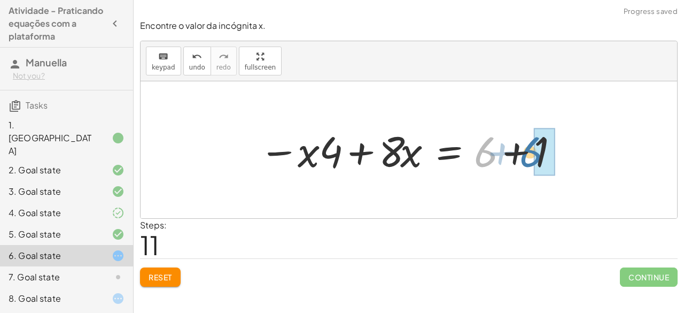
drag, startPoint x: 485, startPoint y: 157, endPoint x: 534, endPoint y: 157, distance: 48.6
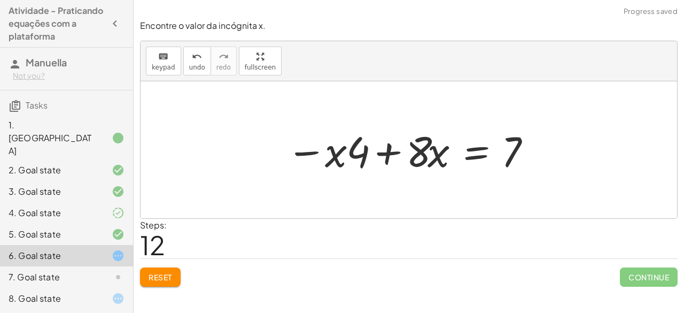
click at [291, 156] on div at bounding box center [410, 149] width 259 height 55
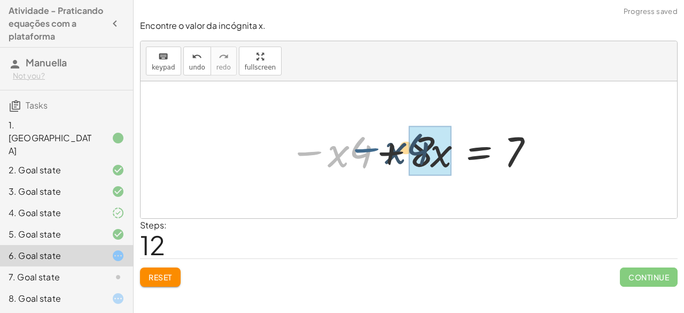
drag, startPoint x: 312, startPoint y: 150, endPoint x: 371, endPoint y: 147, distance: 58.9
click at [371, 147] on div at bounding box center [413, 149] width 259 height 55
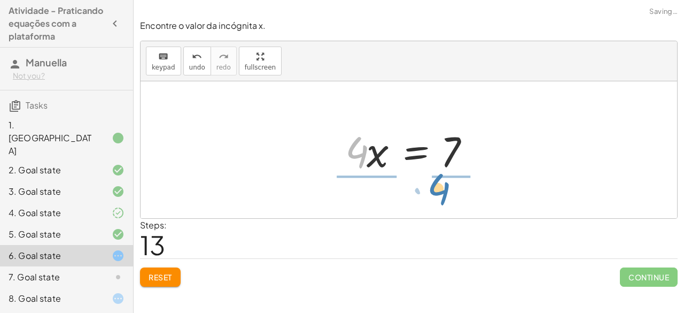
drag, startPoint x: 359, startPoint y: 152, endPoint x: 455, endPoint y: 189, distance: 102.4
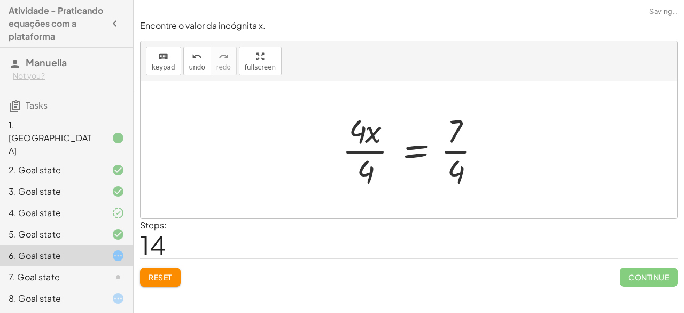
click at [365, 175] on div at bounding box center [416, 150] width 158 height 82
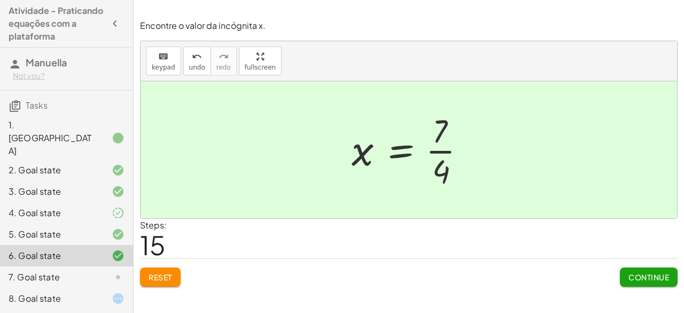
click at [74, 292] on div "8. Goal state" at bounding box center [52, 298] width 86 height 13
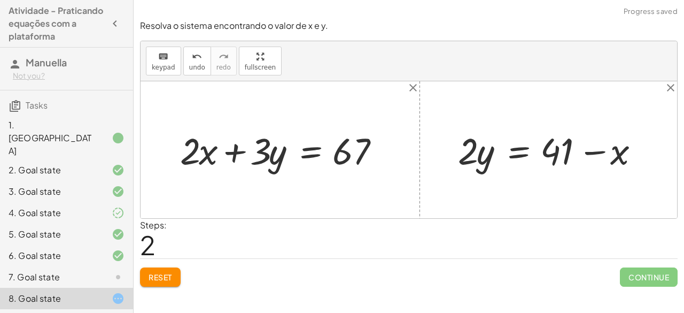
click at [161, 277] on span "Reset" at bounding box center [161, 277] width 24 height 10
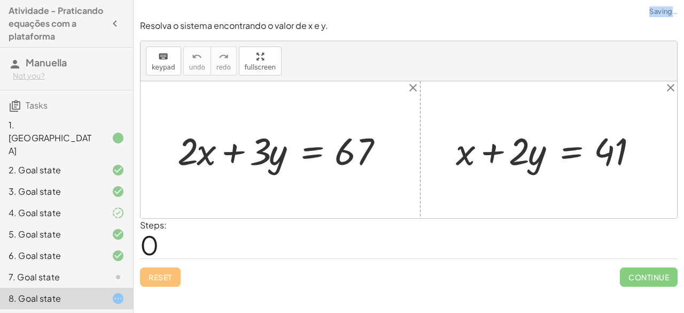
click at [161, 277] on div "Reset Continue" at bounding box center [409, 272] width 538 height 28
drag, startPoint x: 462, startPoint y: 161, endPoint x: 678, endPoint y: 156, distance: 216.1
click at [678, 156] on div "Resolva o sistema encontrando o valor de x e y. keyboard keypad undo undo redo …" at bounding box center [409, 153] width 551 height 280
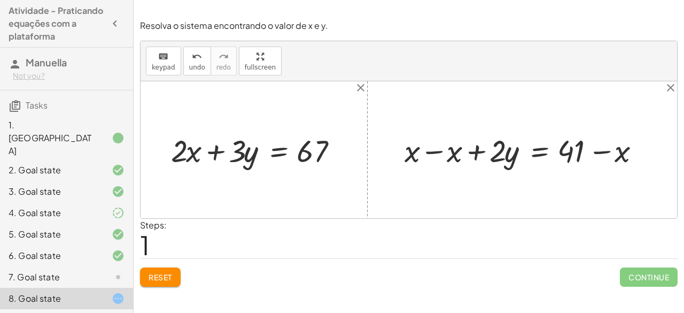
click at [438, 146] on div at bounding box center [526, 149] width 255 height 41
click at [438, 146] on div at bounding box center [409, 149] width 537 height 137
click at [608, 154] on div at bounding box center [569, 149] width 170 height 41
click at [158, 280] on span "Reset" at bounding box center [161, 277] width 24 height 10
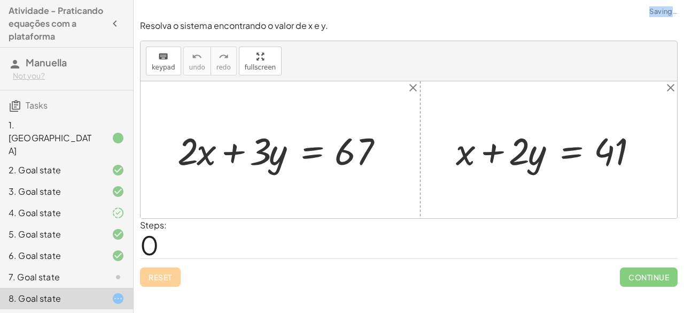
click at [158, 280] on div "Reset Continue" at bounding box center [409, 272] width 538 height 28
drag, startPoint x: 465, startPoint y: 160, endPoint x: 469, endPoint y: 155, distance: 6.8
click at [469, 155] on div at bounding box center [553, 150] width 205 height 50
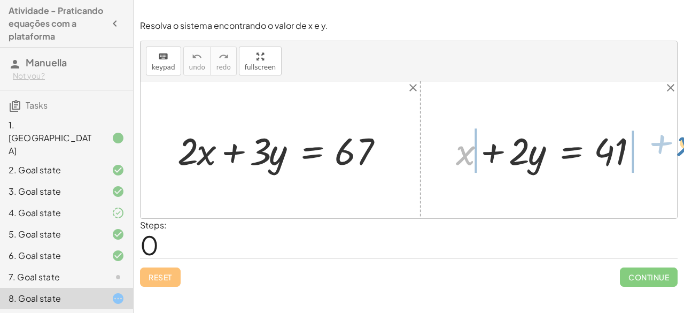
drag, startPoint x: 461, startPoint y: 157, endPoint x: 684, endPoint y: 152, distance: 223.0
click at [684, 152] on div "Resolva o sistema encontrando o valor de x e y. keyboard keypad undo undo redo …" at bounding box center [409, 153] width 551 height 280
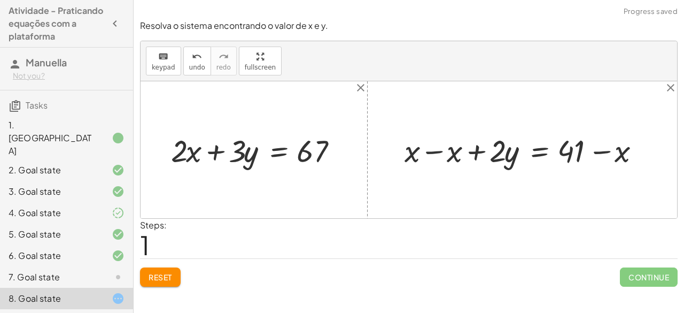
click at [437, 145] on div at bounding box center [526, 149] width 255 height 41
click at [437, 145] on div at bounding box center [409, 149] width 537 height 137
click at [487, 175] on div at bounding box center [409, 149] width 537 height 137
click at [146, 282] on button "Reset" at bounding box center [160, 276] width 41 height 19
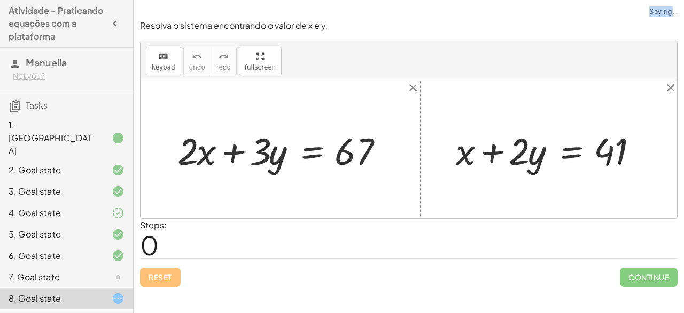
click at [146, 282] on div "Reset Continue" at bounding box center [409, 272] width 538 height 28
drag, startPoint x: 466, startPoint y: 149, endPoint x: 669, endPoint y: 149, distance: 203.2
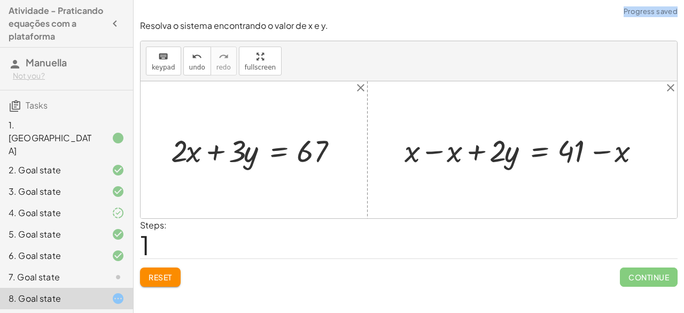
click at [439, 145] on div at bounding box center [526, 149] width 255 height 41
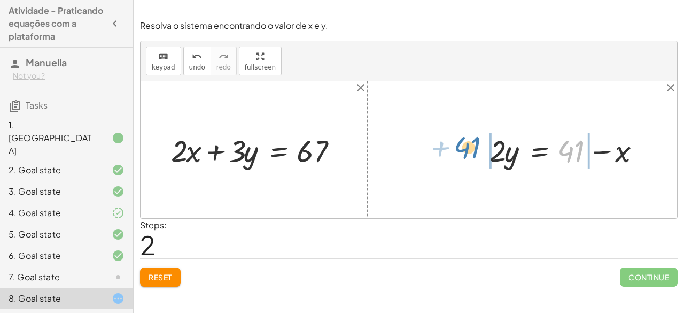
drag, startPoint x: 570, startPoint y: 151, endPoint x: 467, endPoint y: 154, distance: 103.2
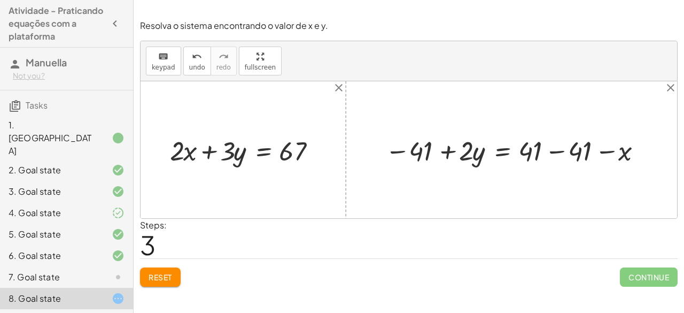
click at [556, 151] on div at bounding box center [516, 150] width 272 height 36
drag, startPoint x: 521, startPoint y: 146, endPoint x: 365, endPoint y: 146, distance: 156.1
click at [365, 146] on div "+ · 2 · x + · 3 · y = 67 + x + · 2 · y = 41 + x − x + · 2 · y = + 41 − x + 0 + …" at bounding box center [409, 149] width 537 height 137
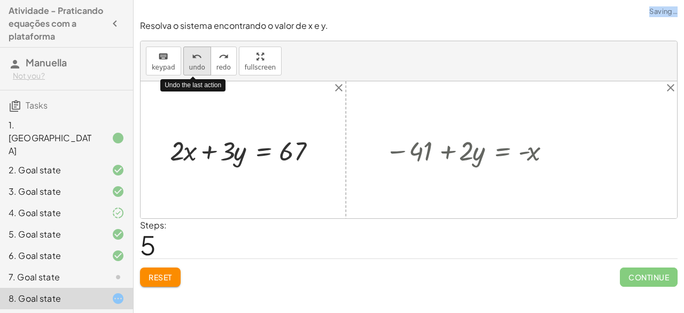
click at [198, 59] on div "undo" at bounding box center [197, 56] width 16 height 13
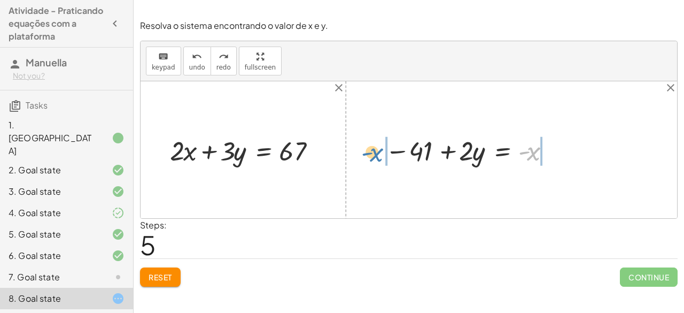
drag, startPoint x: 522, startPoint y: 148, endPoint x: 366, endPoint y: 149, distance: 155.6
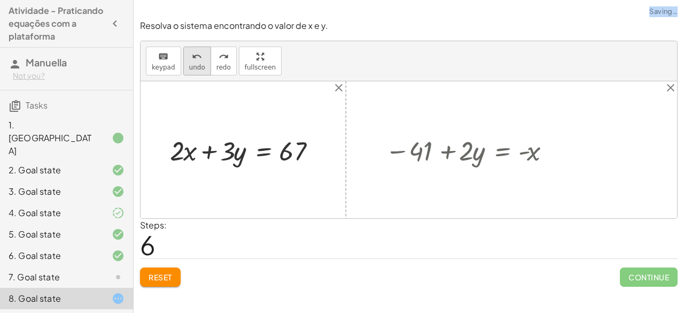
click at [197, 56] on icon "undo" at bounding box center [197, 56] width 10 height 13
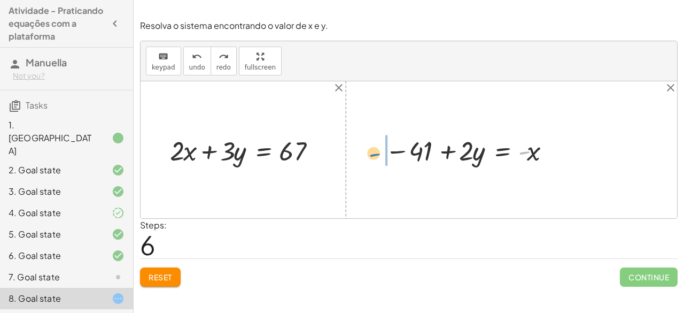
drag, startPoint x: 521, startPoint y: 148, endPoint x: 373, endPoint y: 148, distance: 148.6
drag, startPoint x: 523, startPoint y: 148, endPoint x: 193, endPoint y: 151, distance: 329.9
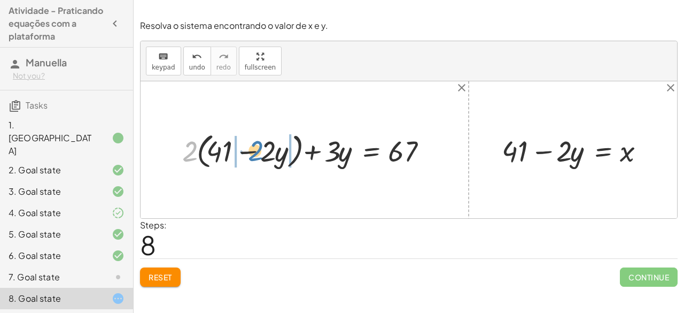
drag, startPoint x: 192, startPoint y: 155, endPoint x: 258, endPoint y: 155, distance: 65.8
click at [258, 155] on div at bounding box center [309, 149] width 264 height 43
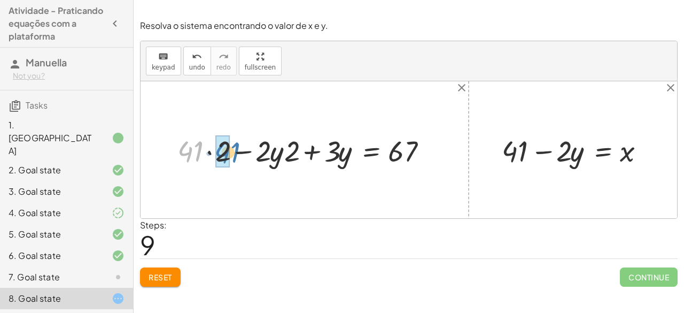
drag, startPoint x: 188, startPoint y: 145, endPoint x: 226, endPoint y: 145, distance: 38.0
drag, startPoint x: 228, startPoint y: 145, endPoint x: 222, endPoint y: 150, distance: 7.6
click at [222, 150] on div at bounding box center [318, 149] width 245 height 38
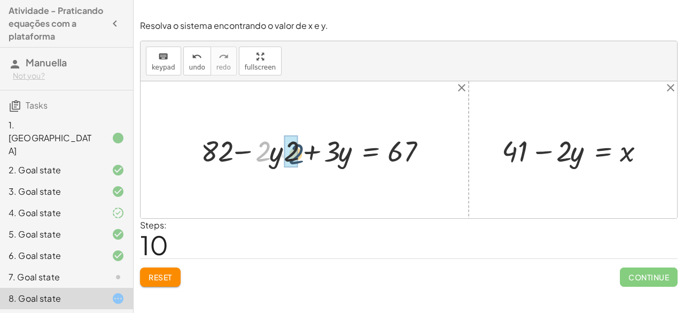
drag, startPoint x: 262, startPoint y: 156, endPoint x: 299, endPoint y: 159, distance: 37.0
click at [299, 159] on div at bounding box center [318, 149] width 245 height 38
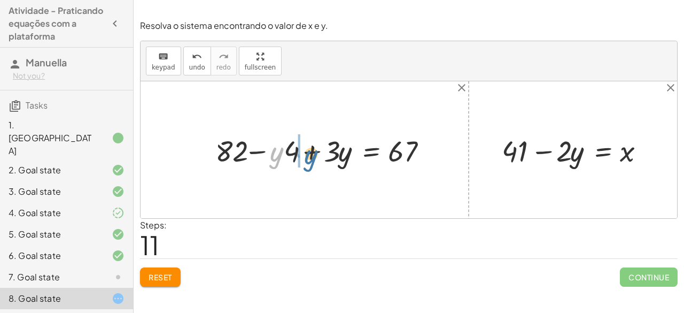
drag, startPoint x: 275, startPoint y: 151, endPoint x: 311, endPoint y: 153, distance: 36.4
click at [311, 153] on div at bounding box center [325, 149] width 230 height 38
click at [311, 149] on div at bounding box center [325, 149] width 230 height 38
click at [311, 149] on div at bounding box center [360, 149] width 162 height 38
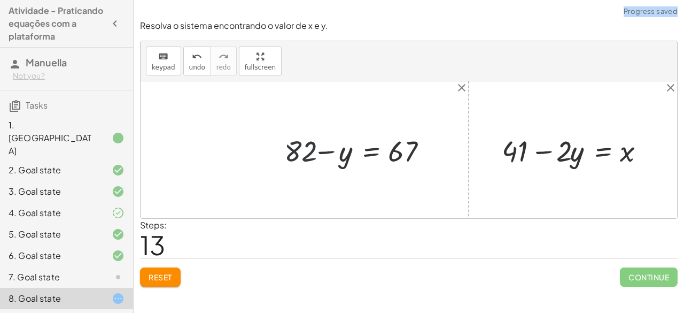
click at [311, 149] on div at bounding box center [360, 149] width 162 height 38
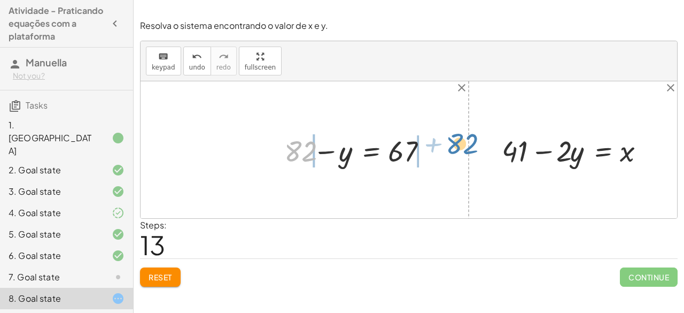
drag, startPoint x: 292, startPoint y: 143, endPoint x: 462, endPoint y: 135, distance: 169.6
click at [462, 135] on div "+ · 2 · x + · 3 · y = 67 + · 2 · ( + 41 − · 2 · y ) + · 3 · y = 67 + · 41 · 2 −…" at bounding box center [409, 149] width 537 height 137
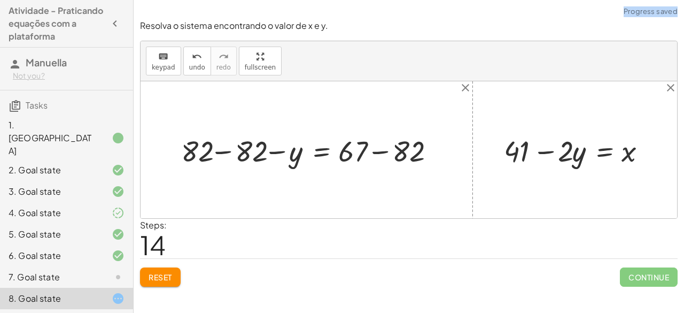
click at [225, 153] on div at bounding box center [310, 149] width 269 height 38
click at [225, 153] on div at bounding box center [409, 149] width 537 height 137
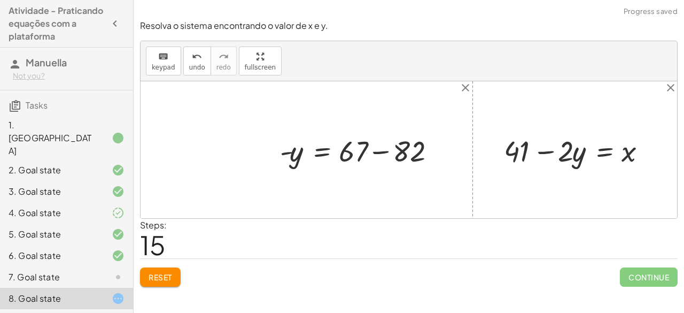
click at [387, 148] on div at bounding box center [360, 149] width 171 height 38
click at [387, 148] on div at bounding box center [338, 149] width 126 height 37
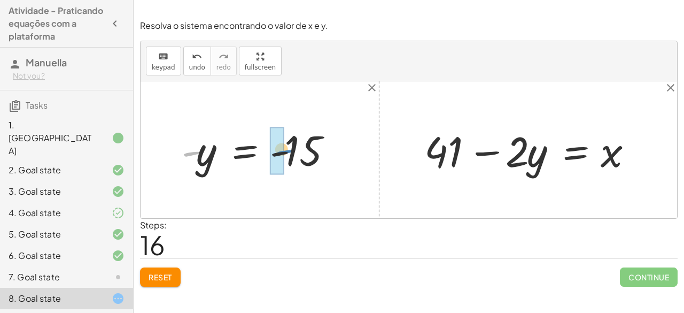
drag, startPoint x: 189, startPoint y: 150, endPoint x: 271, endPoint y: 153, distance: 81.3
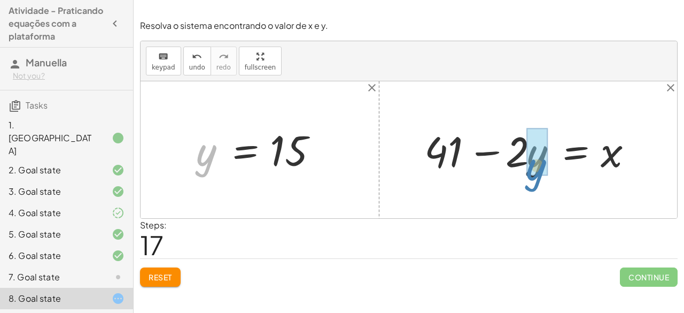
drag, startPoint x: 204, startPoint y: 159, endPoint x: 535, endPoint y: 161, distance: 330.4
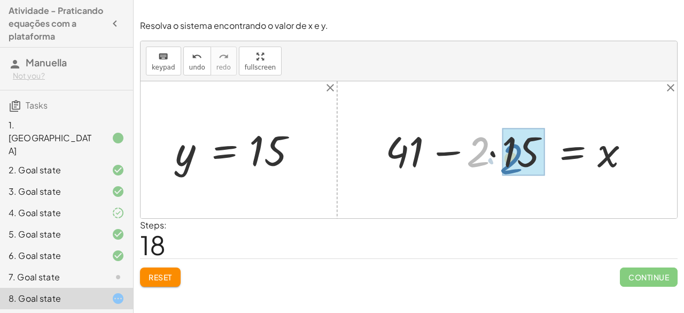
drag, startPoint x: 484, startPoint y: 150, endPoint x: 518, endPoint y: 156, distance: 34.1
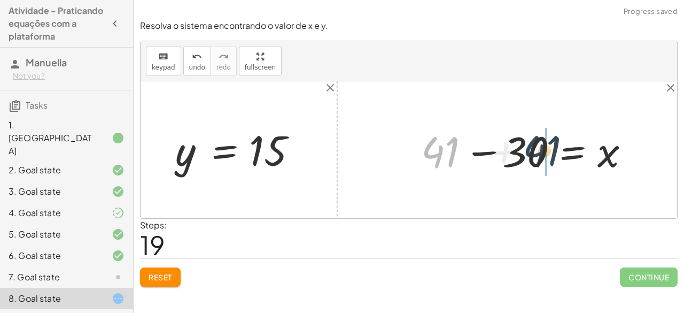
drag, startPoint x: 448, startPoint y: 144, endPoint x: 557, endPoint y: 143, distance: 109.1
click at [557, 143] on div at bounding box center [529, 149] width 227 height 55
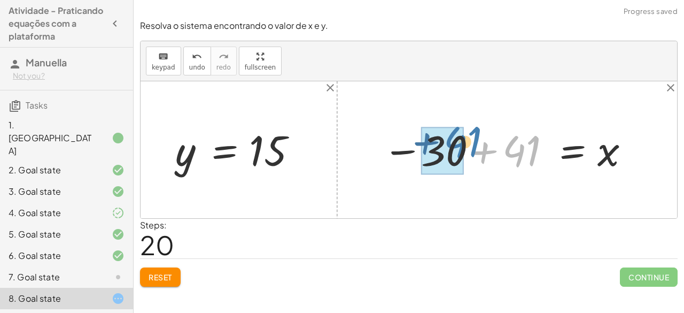
drag, startPoint x: 535, startPoint y: 146, endPoint x: 469, endPoint y: 143, distance: 66.4
click at [469, 143] on div at bounding box center [506, 149] width 259 height 53
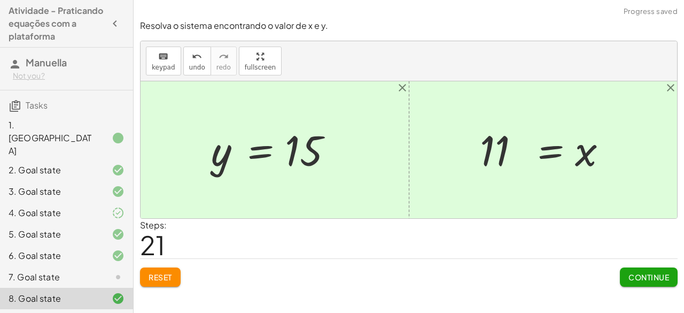
click at [91, 271] on div "7. Goal state" at bounding box center [52, 277] width 86 height 13
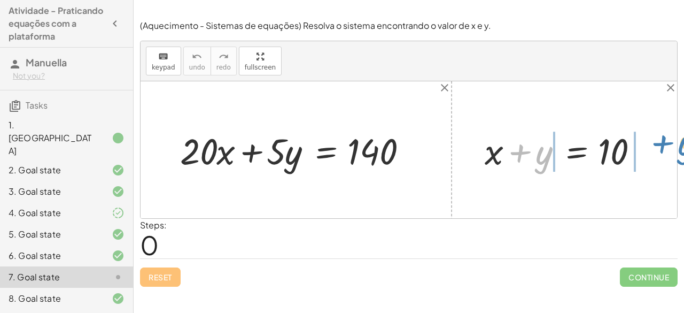
drag, startPoint x: 541, startPoint y: 151, endPoint x: 676, endPoint y: 145, distance: 135.4
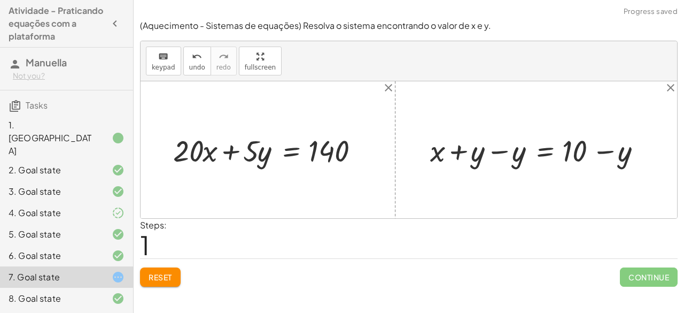
click at [505, 146] on div at bounding box center [540, 149] width 231 height 39
click at [505, 146] on div "+ x + y = 10 + x = 10 + y − y + − y + 0 + x + y − y = + 10 − y + x + 0 = + 10 −…" at bounding box center [577, 149] width 163 height 44
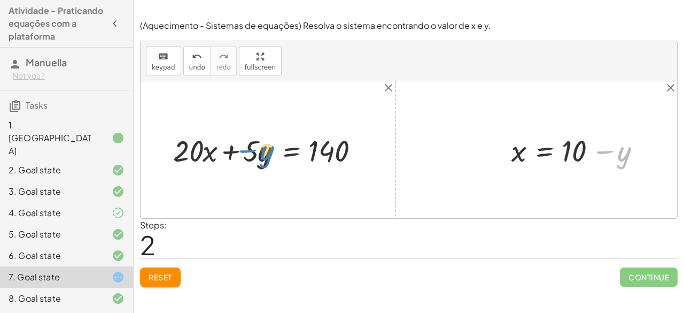
drag, startPoint x: 622, startPoint y: 157, endPoint x: 264, endPoint y: 157, distance: 358.2
click at [264, 157] on div "+ · 20 · x + · 5 · y = 140 + x + y = 10 + x + y − y = + 10 − y + x + 0 = + 10 −…" at bounding box center [409, 149] width 537 height 137
drag, startPoint x: 622, startPoint y: 155, endPoint x: 273, endPoint y: 159, distance: 349.7
click at [273, 159] on div "+ · 20 · x + · 5 · y = 140 + x + y = 10 + x + y − y = + 10 − y + x + 0 = + 10 −…" at bounding box center [409, 149] width 537 height 137
click at [155, 277] on span "Reset" at bounding box center [161, 277] width 24 height 10
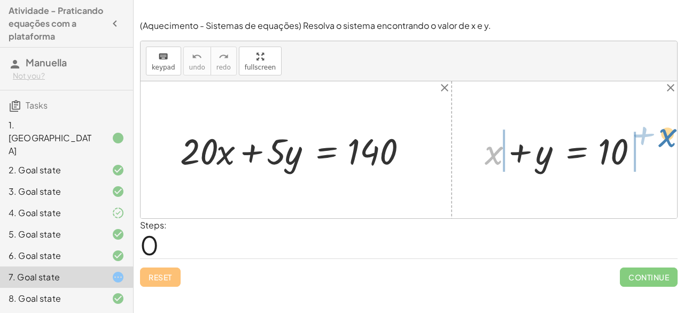
drag, startPoint x: 494, startPoint y: 151, endPoint x: 666, endPoint y: 137, distance: 172.2
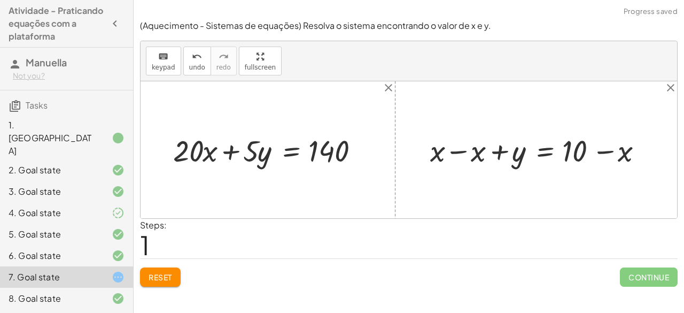
click at [459, 148] on div at bounding box center [540, 149] width 231 height 39
click at [459, 148] on div at bounding box center [409, 149] width 537 height 137
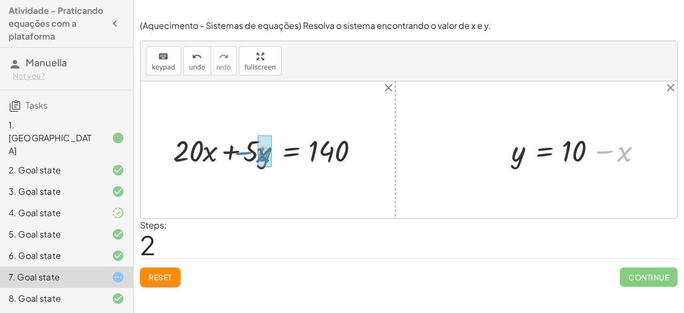
drag, startPoint x: 624, startPoint y: 153, endPoint x: 262, endPoint y: 155, distance: 361.9
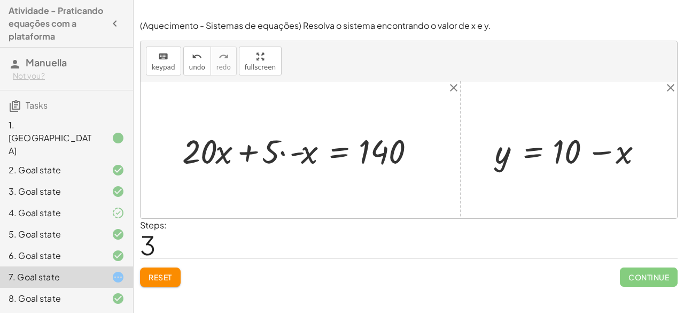
click at [148, 273] on button "Reset" at bounding box center [160, 276] width 41 height 19
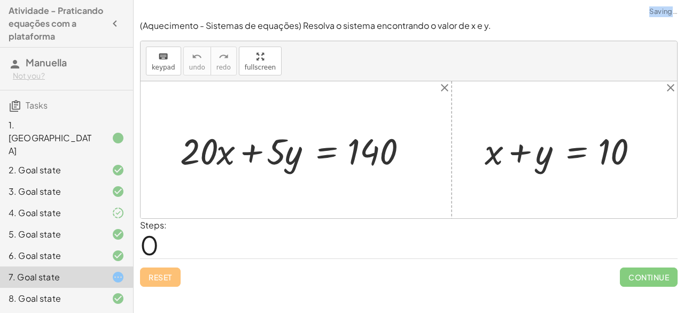
click at [148, 273] on div "Reset Continue" at bounding box center [409, 272] width 538 height 28
drag, startPoint x: 545, startPoint y: 157, endPoint x: 662, endPoint y: 143, distance: 117.4
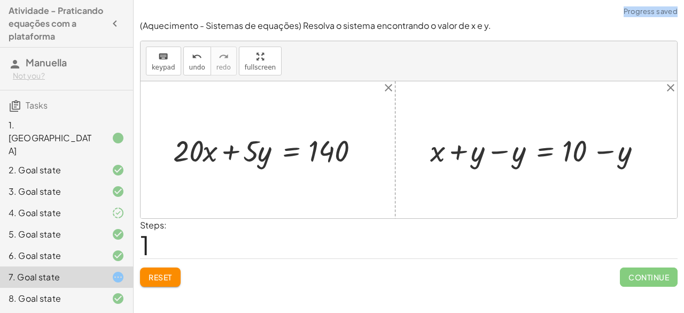
click at [500, 145] on div at bounding box center [540, 149] width 231 height 39
click at [500, 145] on div "+ x + y = 10 + x = 10 + y − y + − y + 0 + x + y − y = + 10 − y + x + 0 = + 10 −…" at bounding box center [577, 149] width 163 height 44
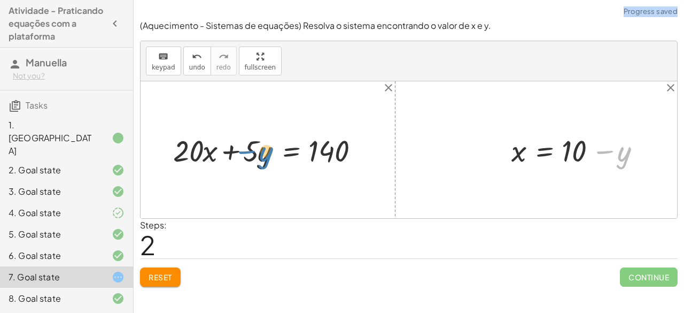
drag, startPoint x: 625, startPoint y: 158, endPoint x: 267, endPoint y: 158, distance: 358.2
click at [267, 158] on div "+ · 20 · x + · 5 · y = 140 + x + y = 10 + x + y − y = + 10 − y + x + 0 = + 10 −…" at bounding box center [409, 149] width 537 height 137
drag, startPoint x: 620, startPoint y: 153, endPoint x: 209, endPoint y: 152, distance: 411.1
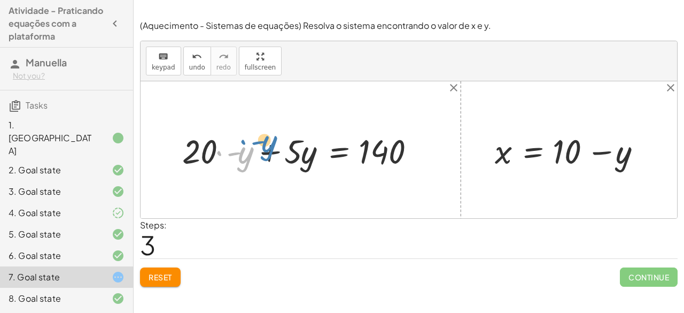
drag, startPoint x: 244, startPoint y: 156, endPoint x: 262, endPoint y: 143, distance: 21.8
click at [262, 143] on div at bounding box center [305, 150] width 256 height 44
click at [230, 165] on div at bounding box center [305, 150] width 256 height 44
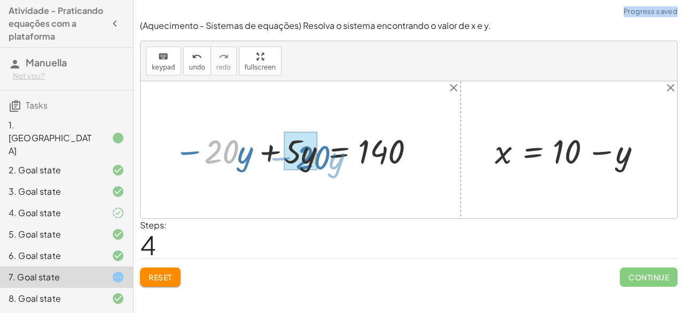
drag, startPoint x: 230, startPoint y: 150, endPoint x: 322, endPoint y: 156, distance: 92.1
click at [322, 156] on div at bounding box center [298, 150] width 258 height 44
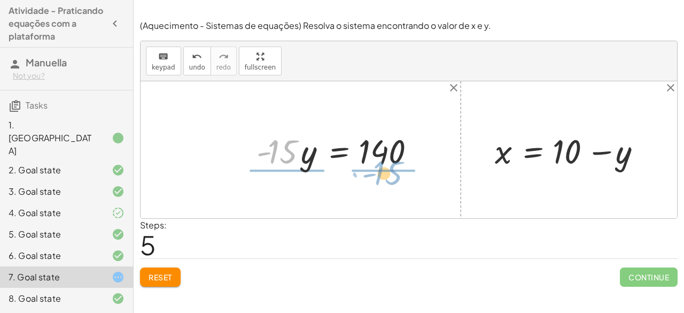
drag, startPoint x: 288, startPoint y: 152, endPoint x: 395, endPoint y: 174, distance: 108.6
click at [395, 174] on div "+ · 20 · x + · 5 · y = 140 + · 20 · - y + · 5 · y = 140 − · 20 · y + · 5 · y = …" at bounding box center [409, 149] width 537 height 137
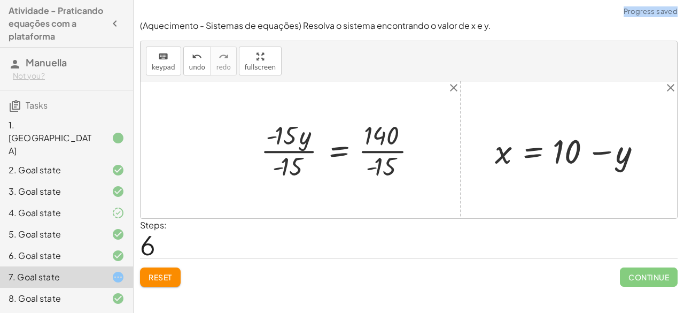
click at [375, 144] on div at bounding box center [343, 149] width 175 height 65
drag, startPoint x: 375, startPoint y: 144, endPoint x: 375, endPoint y: 132, distance: 12.3
click at [375, 132] on div at bounding box center [337, 149] width 163 height 65
click at [293, 156] on div at bounding box center [337, 149] width 163 height 65
click at [293, 156] on div "+ · 20 · x + · 5 · y = 140 + · 20 · - y + · 5 · y = 140 − · 20 · y + · 5 · y = …" at bounding box center [333, 149] width 176 height 71
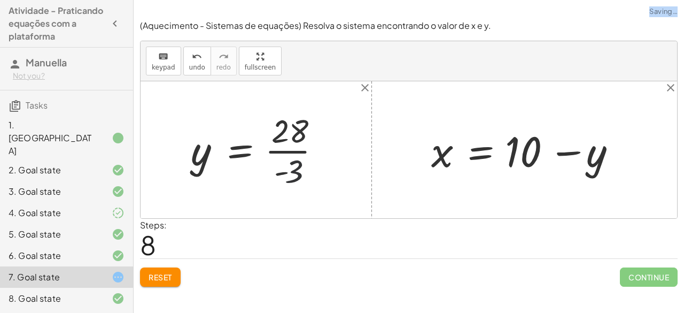
click at [289, 162] on div at bounding box center [260, 150] width 149 height 82
